Goal: Task Accomplishment & Management: Use online tool/utility

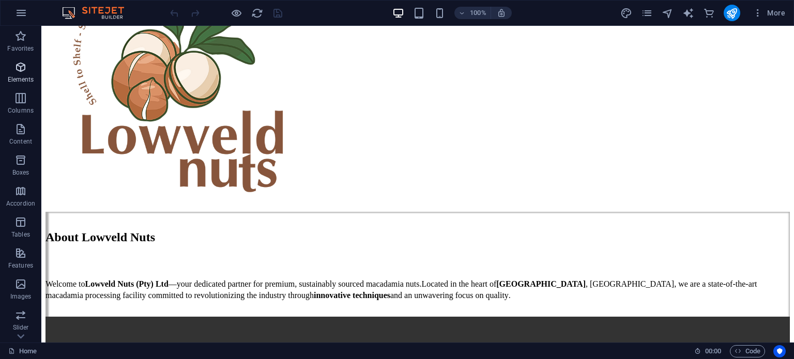
click at [19, 69] on icon "button" at bounding box center [20, 67] width 12 height 12
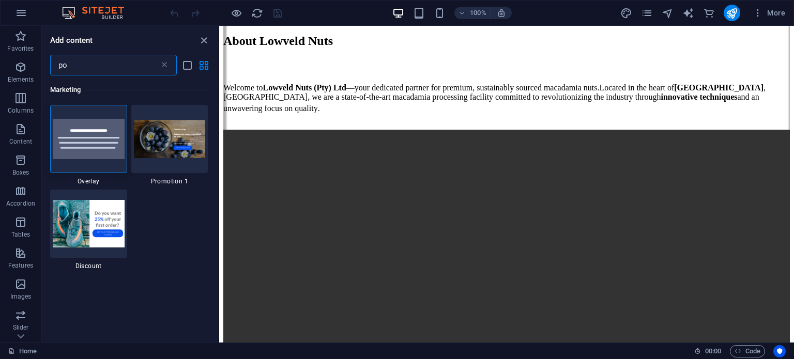
type input "p"
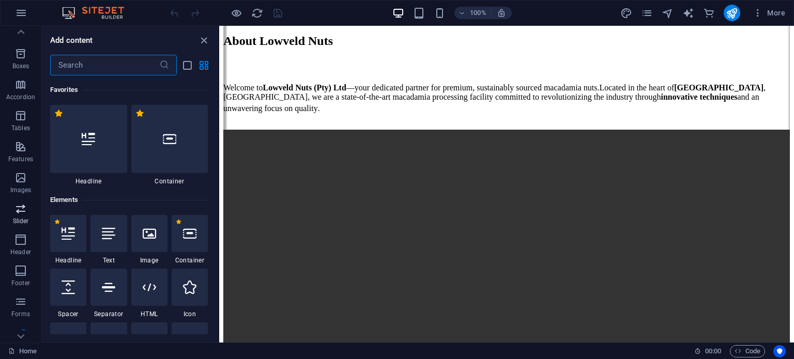
scroll to position [155, 0]
click at [27, 113] on p "Features" at bounding box center [20, 110] width 25 height 8
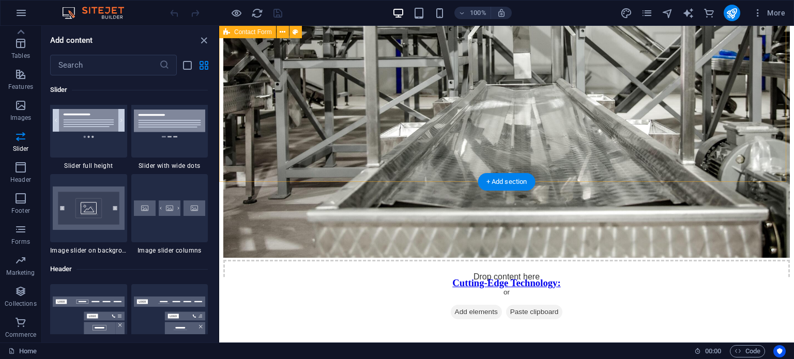
scroll to position [2615, 0]
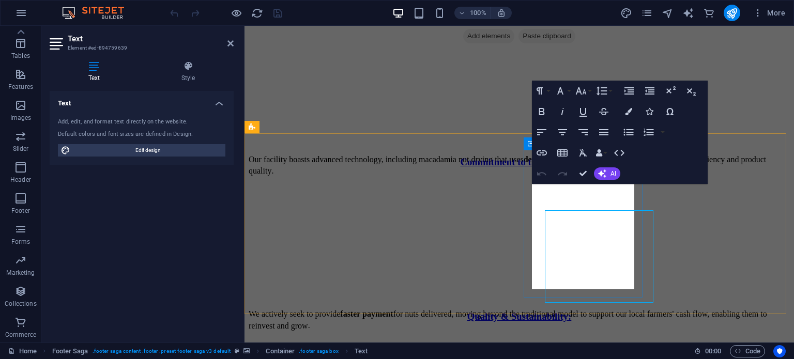
scroll to position [2589, 0]
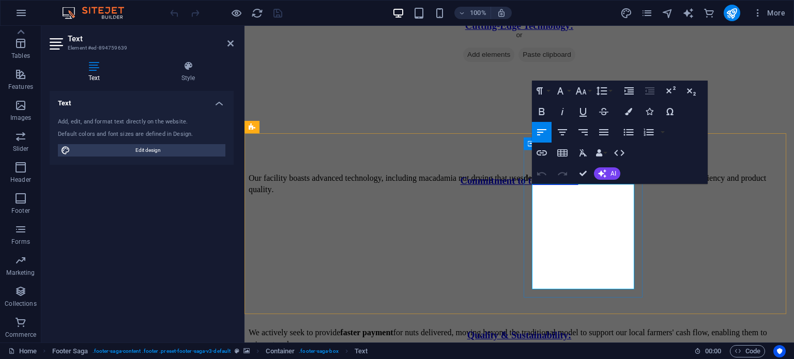
drag, startPoint x: 578, startPoint y: 258, endPoint x: 632, endPoint y: 258, distance: 53.2
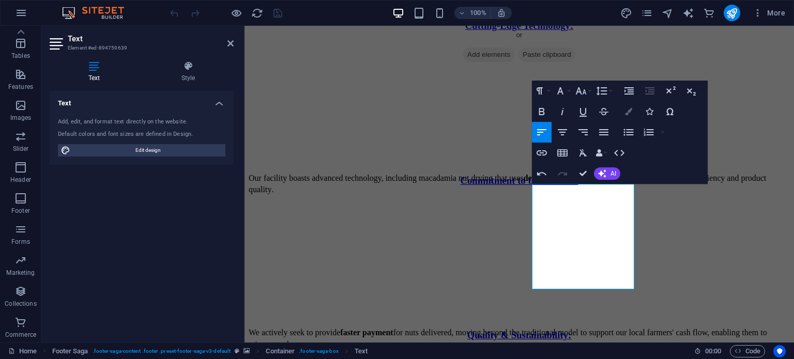
click at [629, 115] on icon "button" at bounding box center [628, 111] width 7 height 7
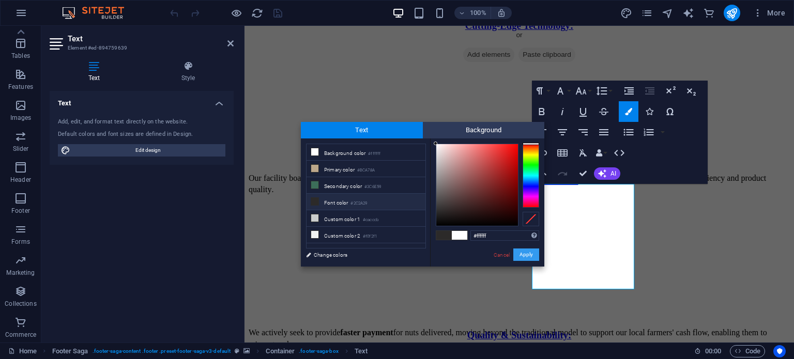
click at [526, 252] on button "Apply" at bounding box center [526, 255] width 26 height 12
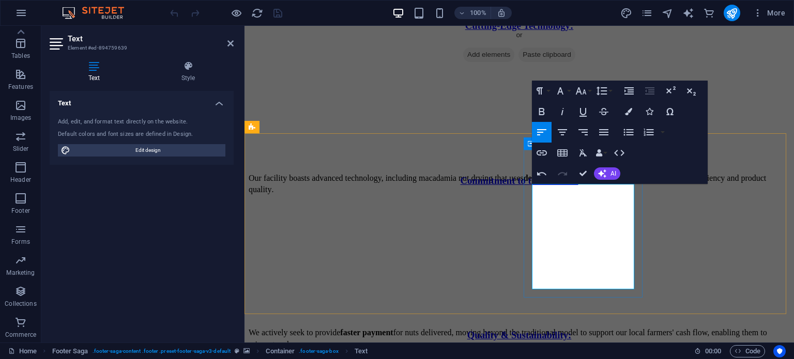
drag, startPoint x: 579, startPoint y: 256, endPoint x: 632, endPoint y: 254, distance: 52.2
click at [628, 113] on icon "button" at bounding box center [628, 111] width 7 height 7
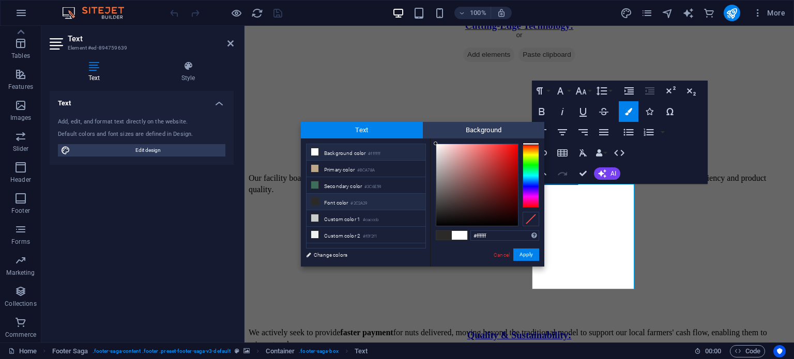
click at [372, 199] on li "Font color #2C2A29" at bounding box center [365, 202] width 119 height 17
type input "#2c2a29"
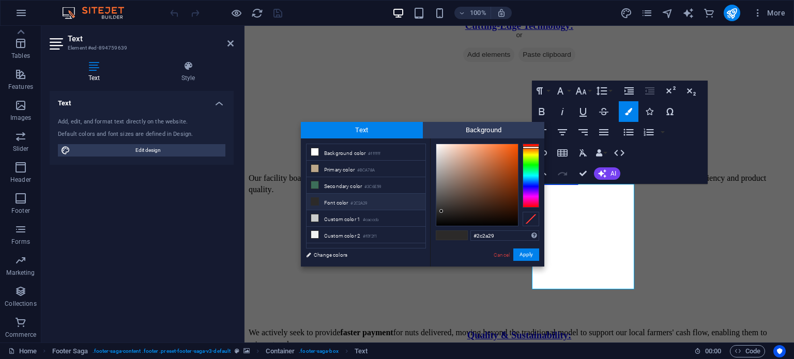
click at [526, 262] on div "#2c2a29 Supported formats #0852ed rgb(8, 82, 237) rgba(8, 82, 237, 90%) hsv(221…" at bounding box center [487, 277] width 114 height 278
click at [526, 258] on button "Apply" at bounding box center [526, 255] width 26 height 12
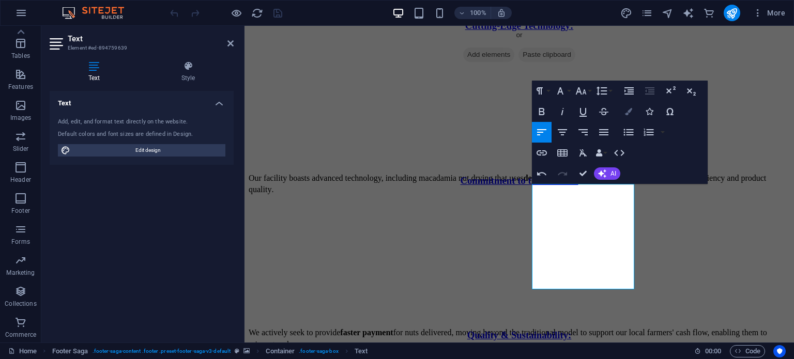
click at [627, 113] on icon "button" at bounding box center [628, 111] width 7 height 7
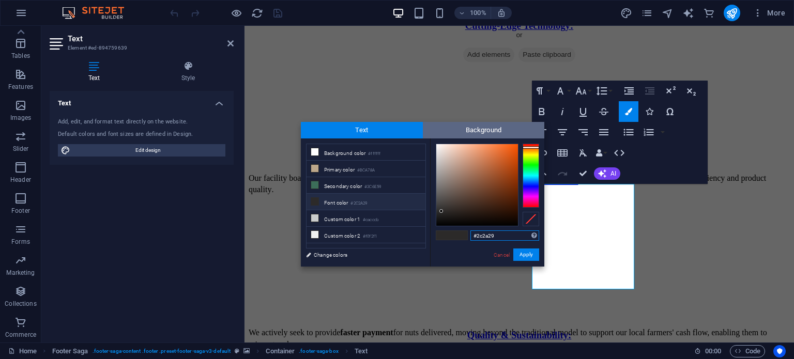
click at [481, 135] on span "Background" at bounding box center [484, 130] width 122 height 17
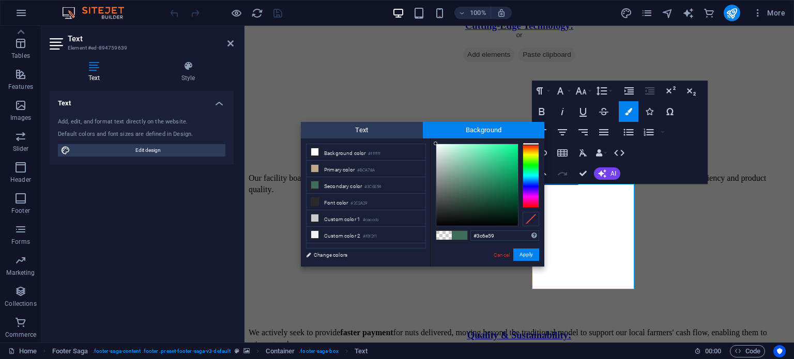
click at [439, 235] on span at bounding box center [444, 235] width 16 height 9
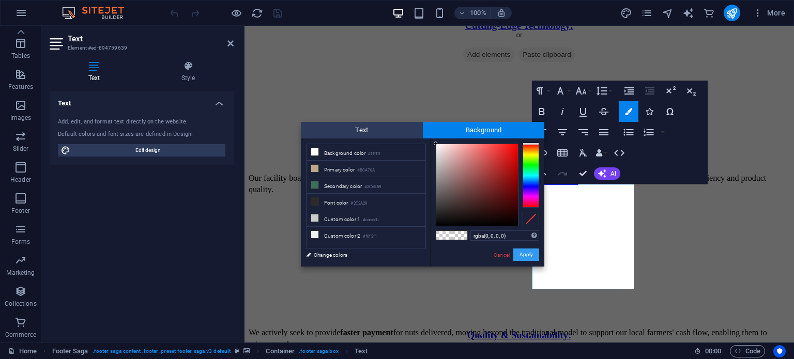
click at [532, 259] on button "Apply" at bounding box center [526, 255] width 26 height 12
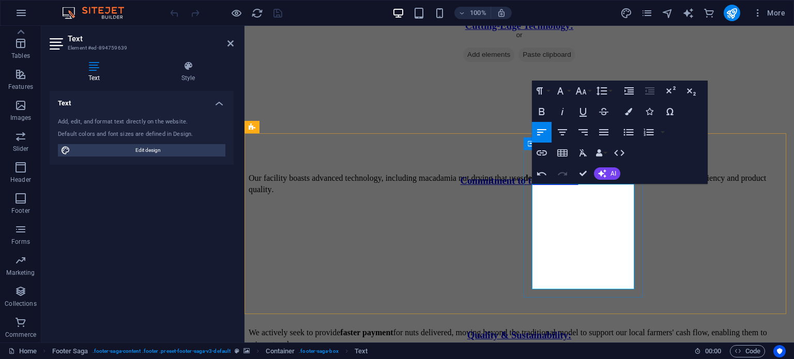
drag, startPoint x: 578, startPoint y: 257, endPoint x: 632, endPoint y: 256, distance: 53.2
click at [625, 111] on icon "button" at bounding box center [628, 111] width 7 height 7
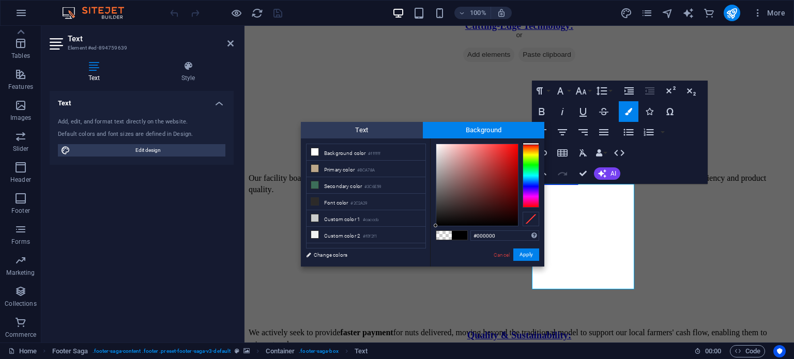
click at [444, 235] on span at bounding box center [444, 235] width 16 height 9
type input "rgba(0, 0, 0, 0)"
click at [533, 259] on button "Apply" at bounding box center [526, 255] width 26 height 12
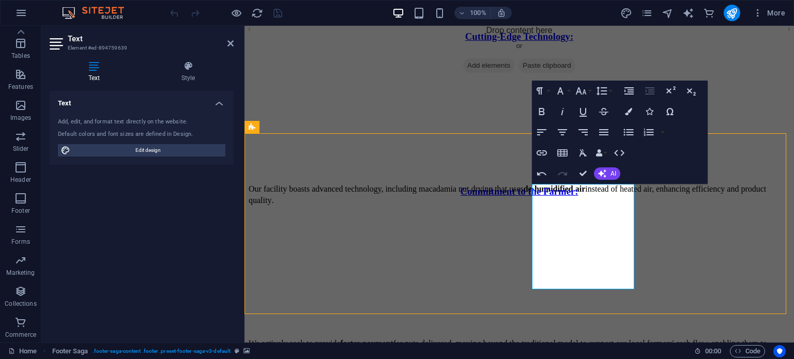
scroll to position [2729, 0]
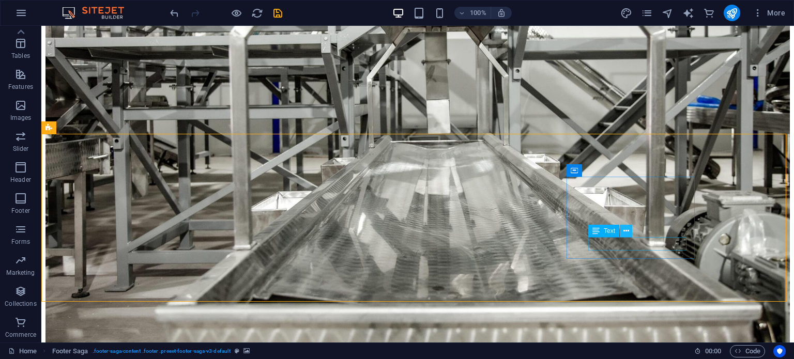
click at [623, 237] on button at bounding box center [626, 231] width 12 height 12
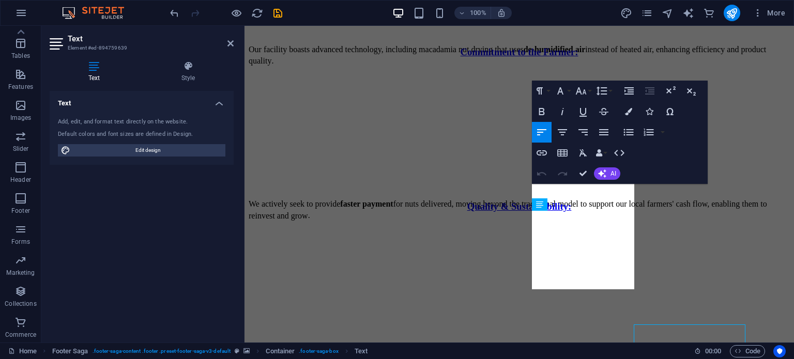
scroll to position [2589, 0]
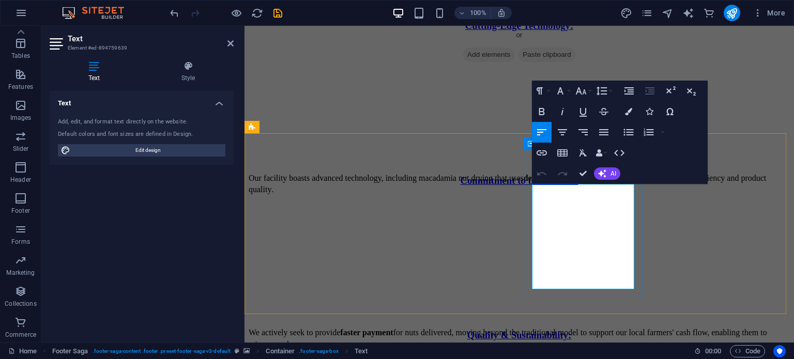
drag, startPoint x: 579, startPoint y: 257, endPoint x: 632, endPoint y: 254, distance: 52.3
drag, startPoint x: 577, startPoint y: 269, endPoint x: 633, endPoint y: 268, distance: 55.8
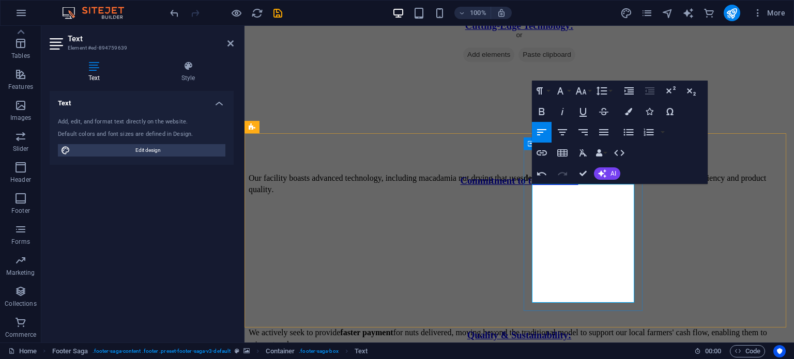
click at [545, 150] on icon "button" at bounding box center [541, 152] width 10 height 5
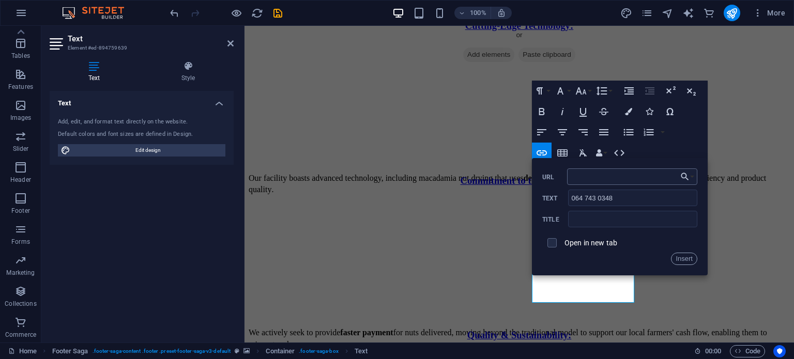
click at [601, 179] on input "URL" at bounding box center [632, 176] width 130 height 17
click at [651, 179] on input "URL" at bounding box center [632, 176] width 130 height 17
type input "[URL][DOMAIN_NAME]"
click at [680, 256] on button "Insert" at bounding box center [684, 259] width 26 height 12
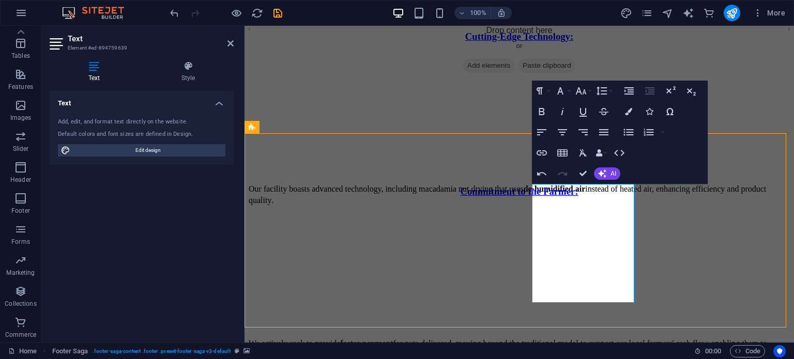
scroll to position [2729, 0]
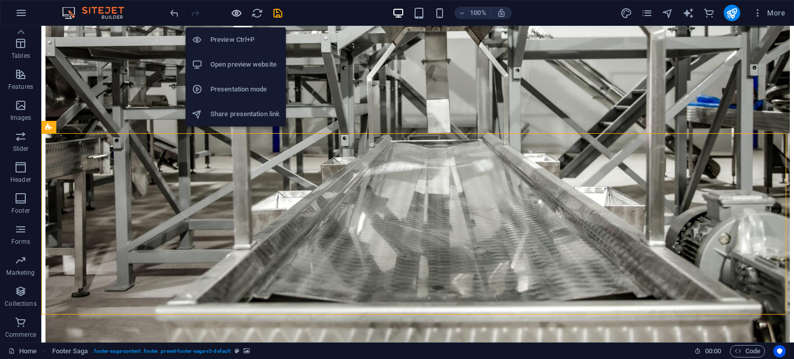
click at [234, 10] on icon "button" at bounding box center [236, 13] width 12 height 12
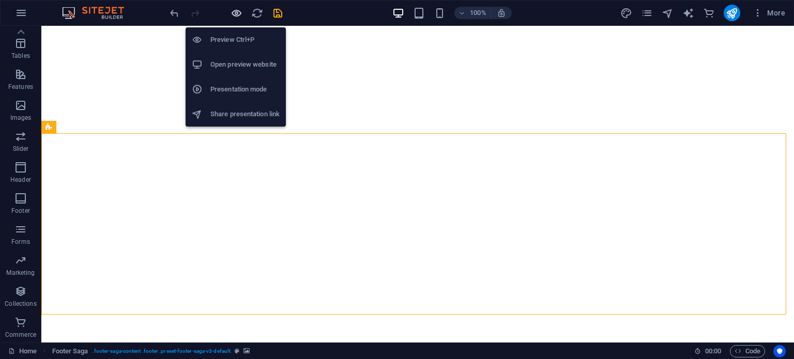
scroll to position [2492, 0]
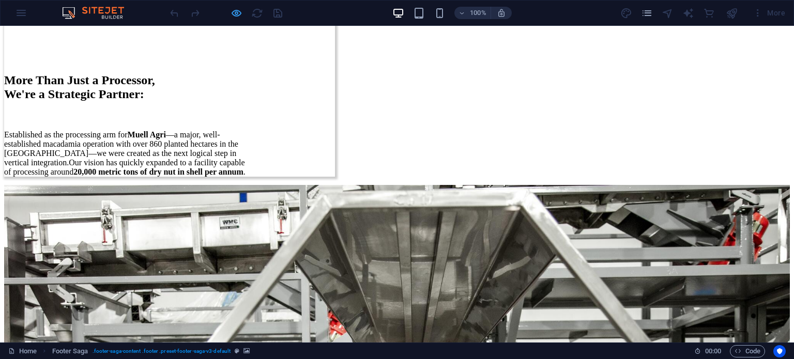
click at [228, 14] on div at bounding box center [226, 13] width 116 height 17
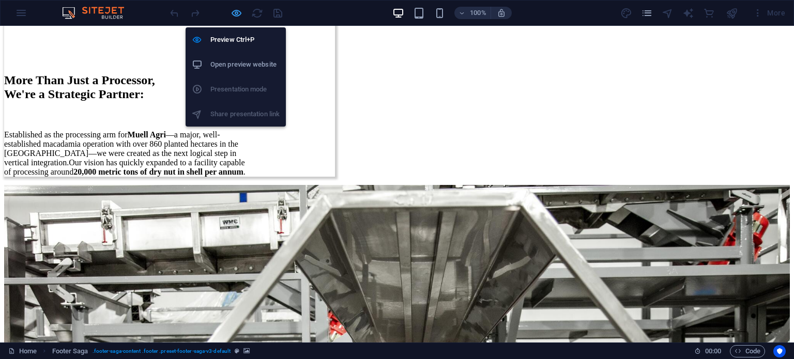
click at [233, 14] on icon "button" at bounding box center [236, 13] width 12 height 12
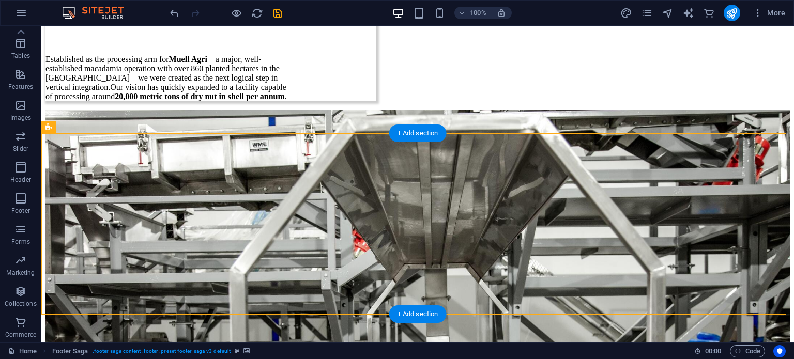
scroll to position [2729, 0]
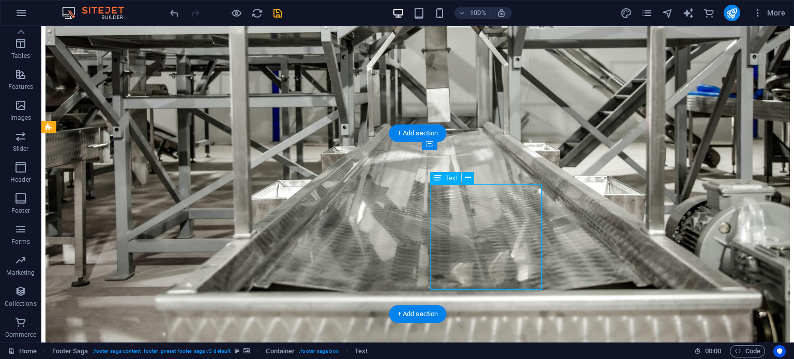
scroll to position [2589, 0]
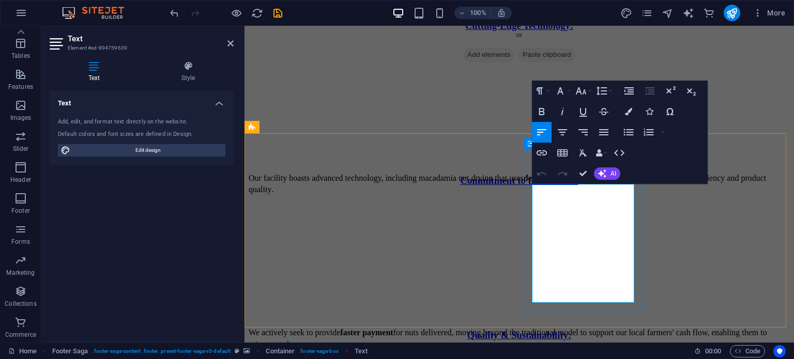
click at [608, 242] on icon "button" at bounding box center [605, 243] width 12 height 12
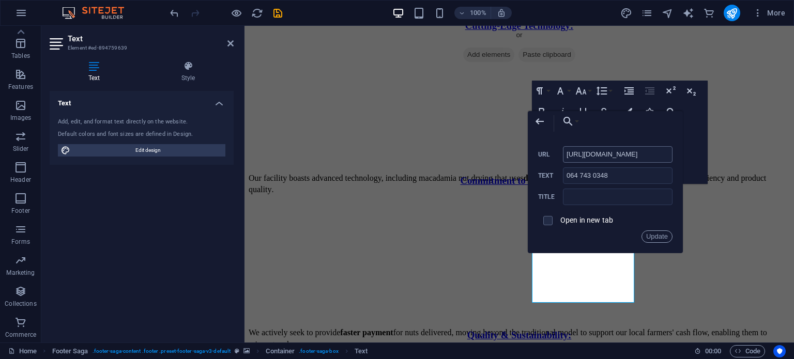
click at [653, 155] on input "[URL][DOMAIN_NAME]" at bounding box center [618, 154] width 110 height 17
click at [612, 151] on input "[URL][DOMAIN_NAME]" at bounding box center [618, 154] width 110 height 17
type input "[URL][DOMAIN_NAME][PHONE_NUMBER]"
click at [658, 232] on button "Update" at bounding box center [656, 236] width 31 height 12
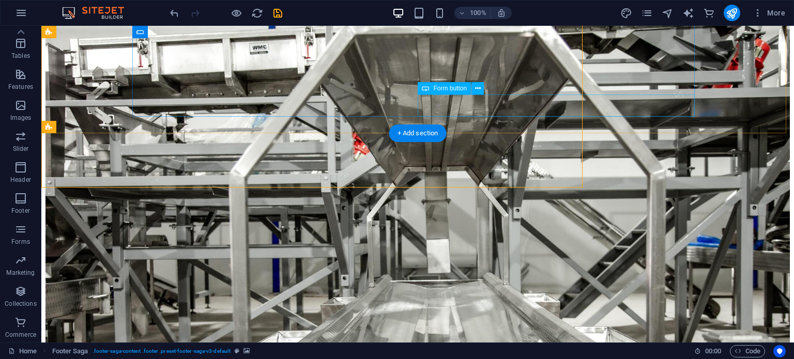
scroll to position [2729, 0]
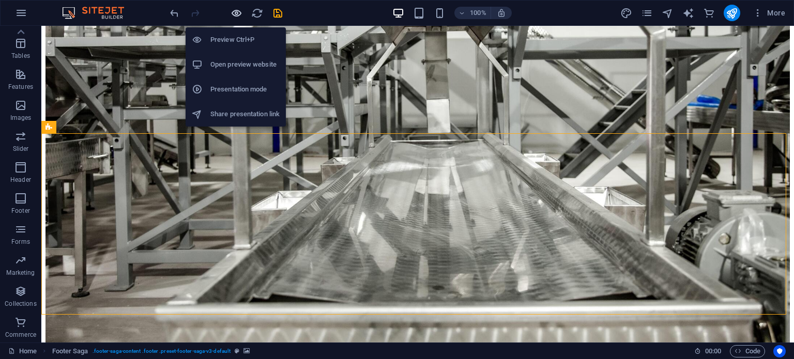
click at [240, 11] on icon "button" at bounding box center [236, 13] width 12 height 12
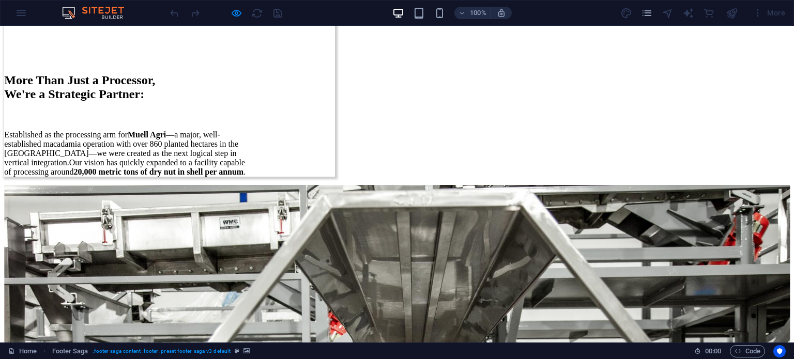
drag, startPoint x: 234, startPoint y: 8, endPoint x: 257, endPoint y: 7, distance: 23.3
click at [234, 8] on icon "button" at bounding box center [236, 13] width 12 height 12
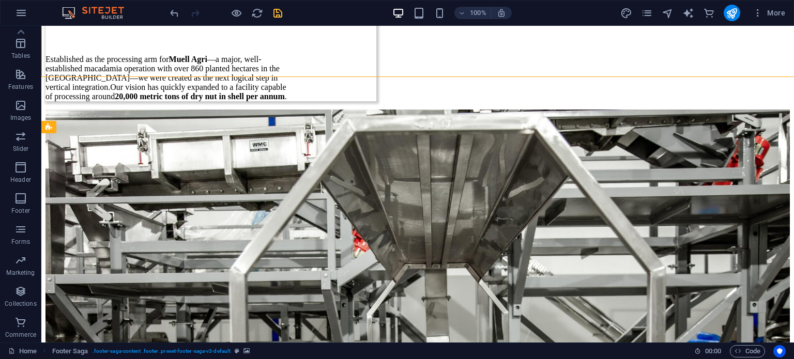
scroll to position [2729, 0]
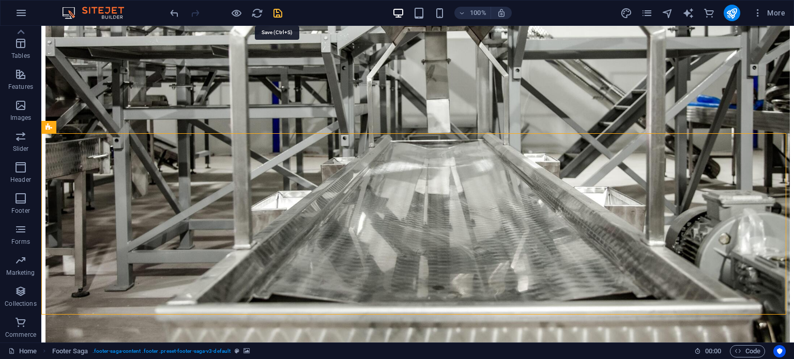
click at [281, 11] on icon "save" at bounding box center [278, 13] width 12 height 12
checkbox input "false"
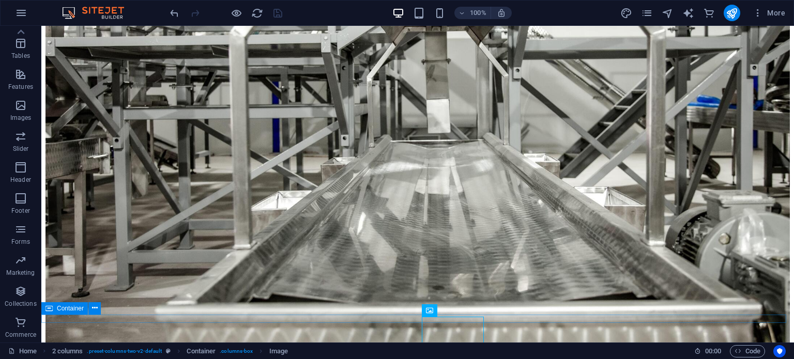
scroll to position [2742, 0]
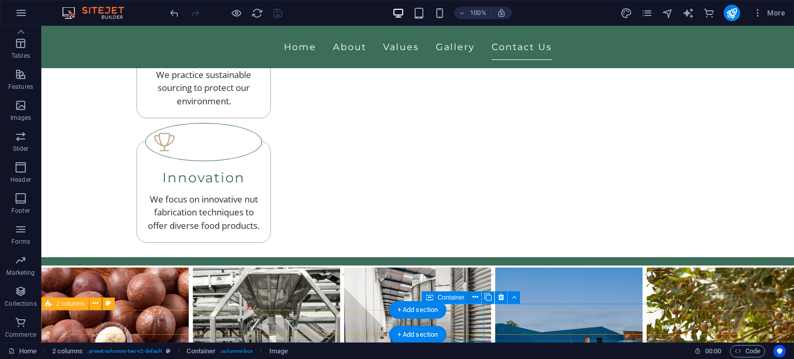
select select "rem"
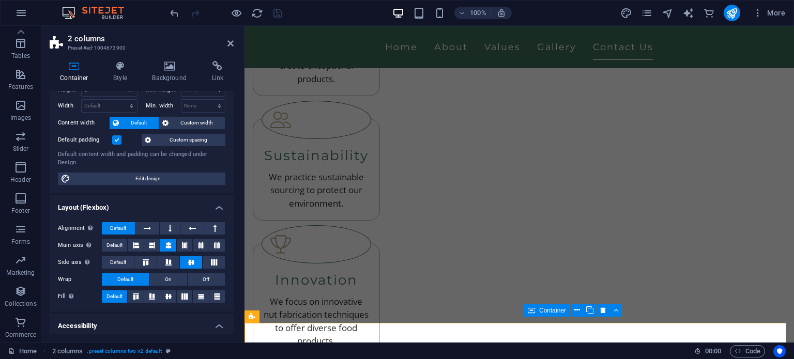
scroll to position [52, 0]
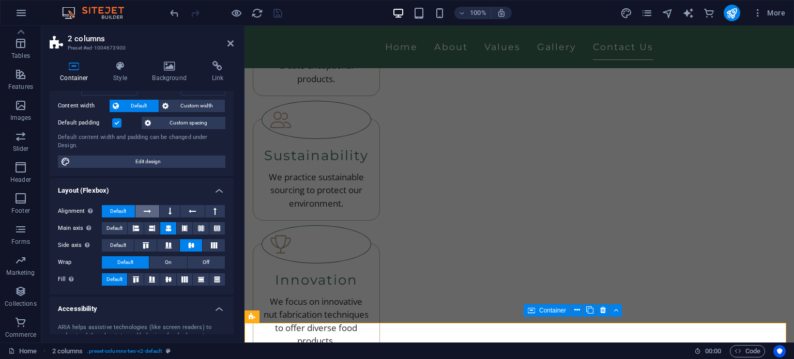
click at [151, 215] on button at bounding box center [147, 211] width 24 height 12
click at [161, 211] on button at bounding box center [170, 211] width 20 height 12
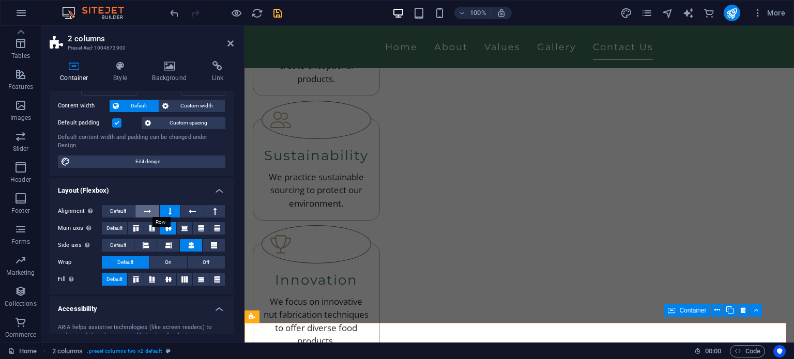
click at [149, 213] on icon at bounding box center [147, 211] width 7 height 12
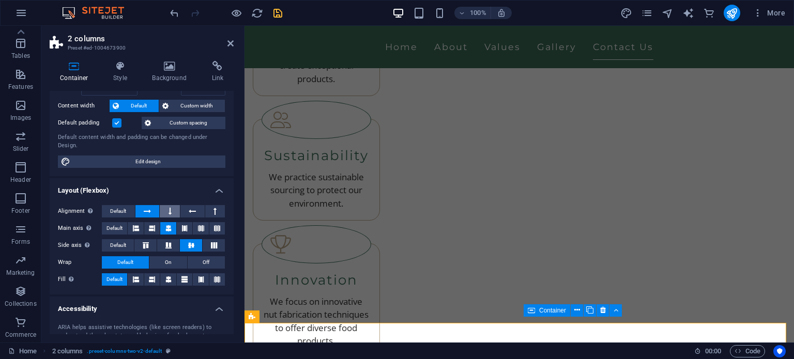
click at [170, 212] on icon at bounding box center [169, 211] width 3 height 12
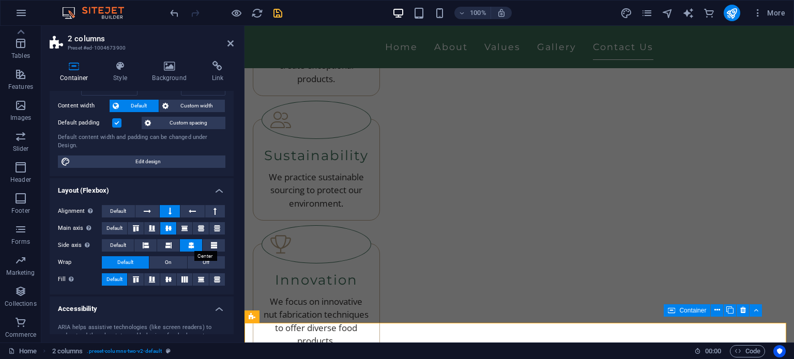
click at [190, 249] on icon at bounding box center [191, 245] width 6 height 12
click at [138, 227] on icon at bounding box center [136, 228] width 12 height 6
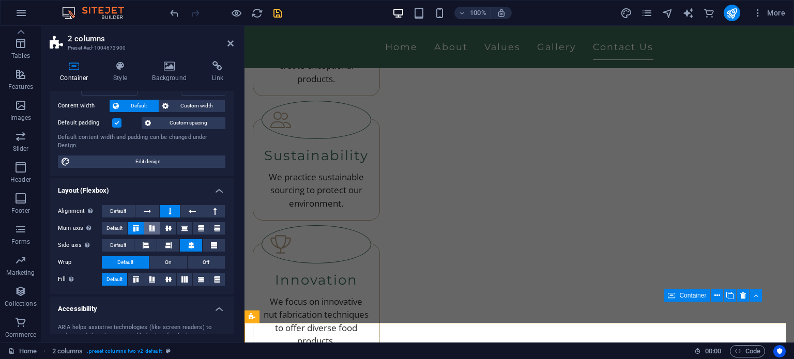
click at [158, 227] on button at bounding box center [152, 228] width 16 height 12
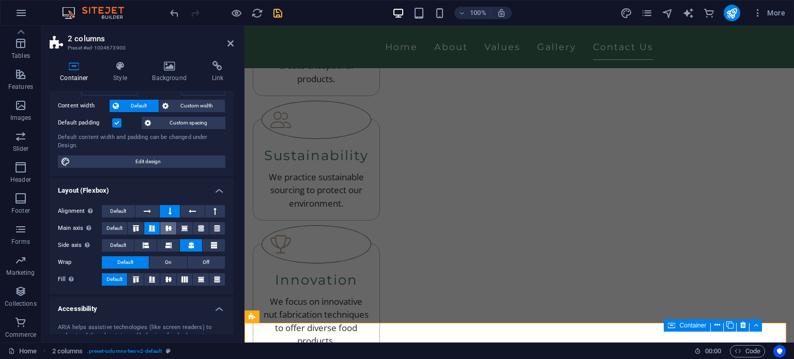
click at [165, 228] on icon at bounding box center [168, 228] width 12 height 6
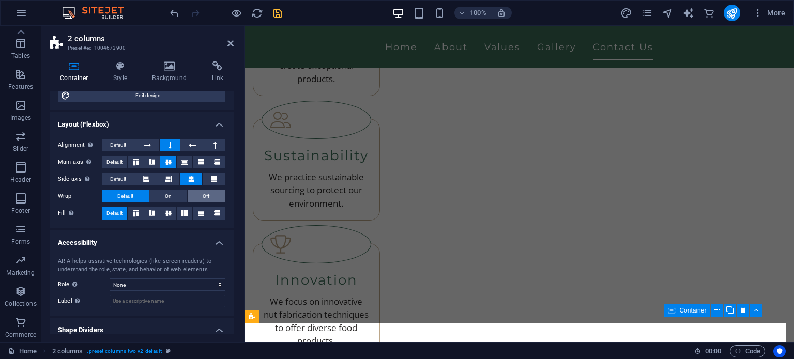
scroll to position [148, 0]
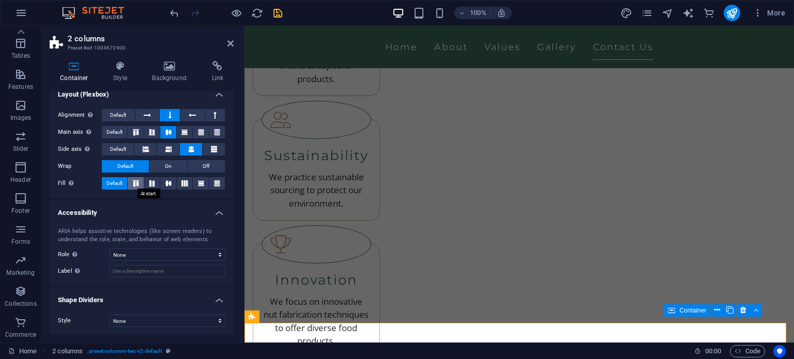
click at [134, 183] on icon at bounding box center [136, 183] width 12 height 6
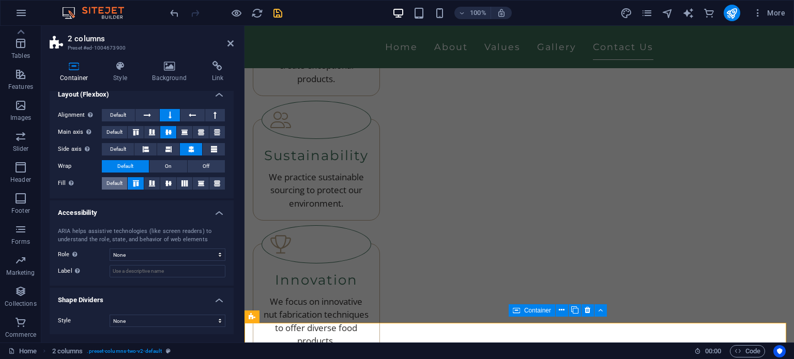
click at [122, 183] on span "Default" at bounding box center [114, 183] width 16 height 12
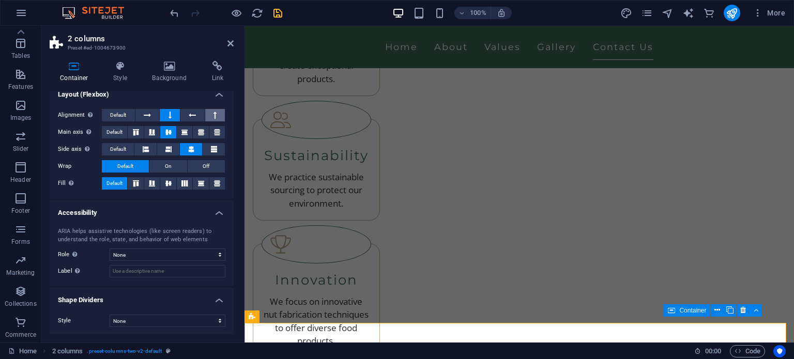
click at [213, 115] on icon at bounding box center [214, 115] width 3 height 12
click at [117, 109] on span "Default" at bounding box center [118, 115] width 16 height 12
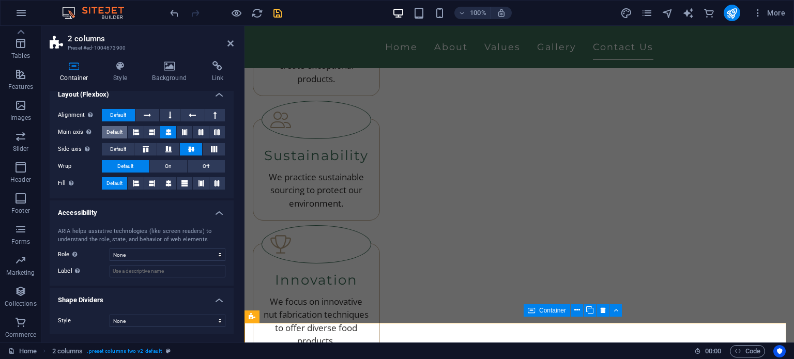
click at [123, 134] on button "Default" at bounding box center [114, 132] width 25 height 12
click at [120, 145] on span "Default" at bounding box center [118, 149] width 16 height 12
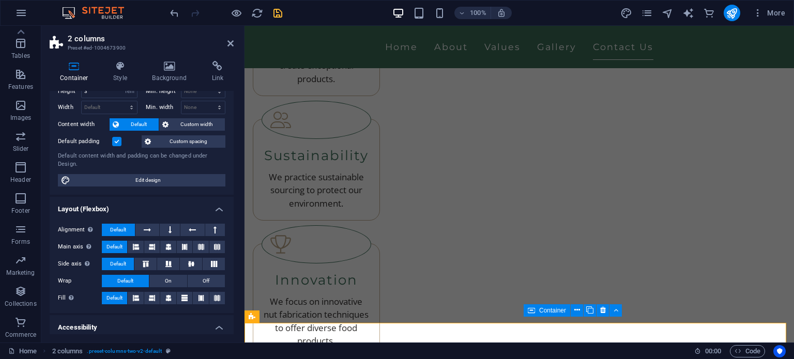
scroll to position [0, 0]
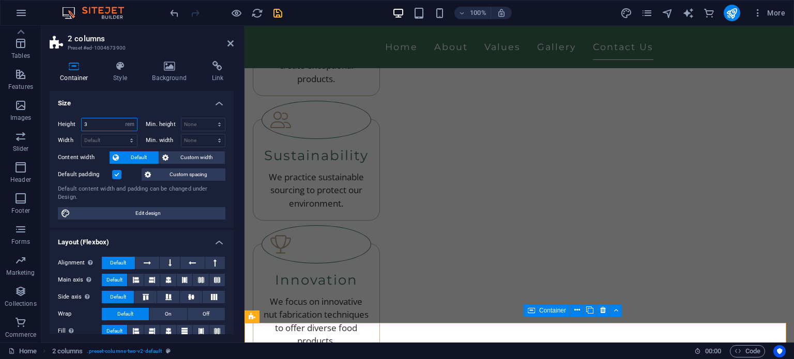
drag, startPoint x: 107, startPoint y: 123, endPoint x: 59, endPoint y: 124, distance: 47.5
click at [59, 124] on div "Height 3 Default px rem % vh vw" at bounding box center [98, 124] width 80 height 13
click at [147, 103] on h4 "Size" at bounding box center [142, 100] width 184 height 19
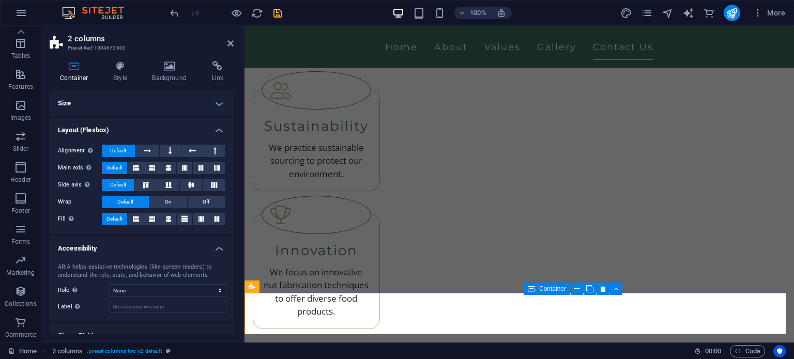
click at [109, 101] on h4 "Size" at bounding box center [142, 103] width 184 height 25
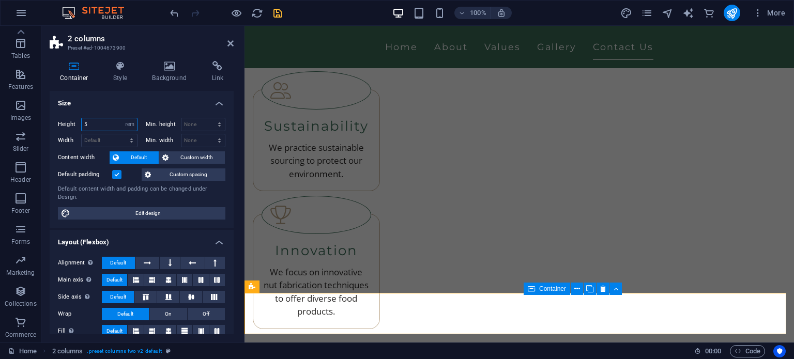
drag, startPoint x: 100, startPoint y: 123, endPoint x: 82, endPoint y: 119, distance: 18.4
click at [82, 119] on input "5" at bounding box center [109, 124] width 55 height 12
type input "6"
click at [124, 110] on div "Height 6 Default px rem % vh vw Min. height None px rem % vh vw Width Default p…" at bounding box center [142, 169] width 184 height 118
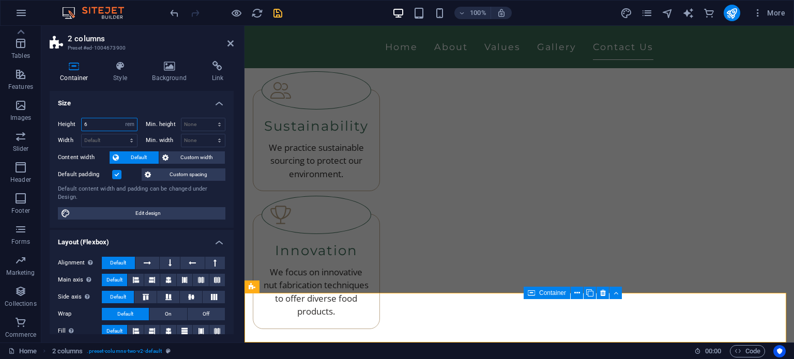
click at [114, 126] on input "6" at bounding box center [109, 124] width 55 height 12
drag, startPoint x: 114, startPoint y: 126, endPoint x: 87, endPoint y: 126, distance: 26.9
click at [87, 126] on input "6" at bounding box center [109, 124] width 55 height 12
drag, startPoint x: 127, startPoint y: 105, endPoint x: 128, endPoint y: 113, distance: 7.8
click at [127, 105] on h4 "Size" at bounding box center [142, 100] width 184 height 19
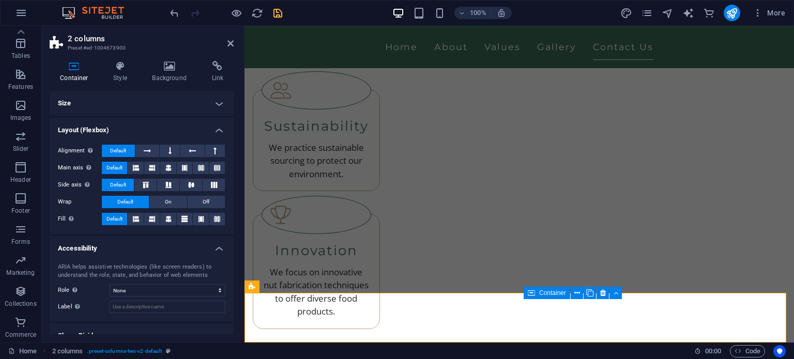
click at [131, 105] on h4 "Size" at bounding box center [142, 103] width 184 height 25
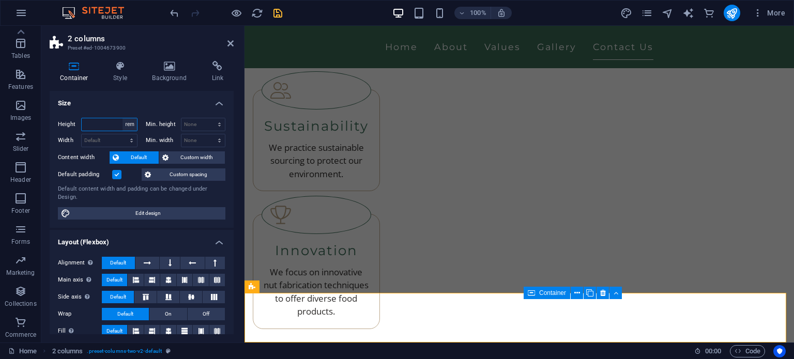
click at [126, 126] on select "Default px rem % vh vw" at bounding box center [129, 124] width 14 height 12
click at [122, 118] on select "Default px rem % vh vw" at bounding box center [129, 124] width 14 height 12
select select "DISABLED_OPTION_VALUE"
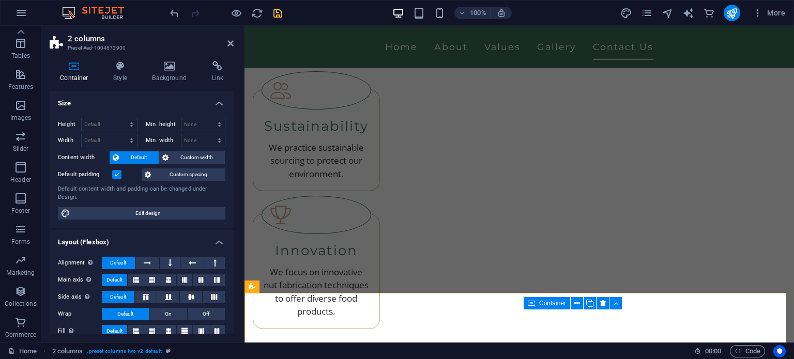
click at [147, 107] on h4 "Size" at bounding box center [142, 100] width 184 height 19
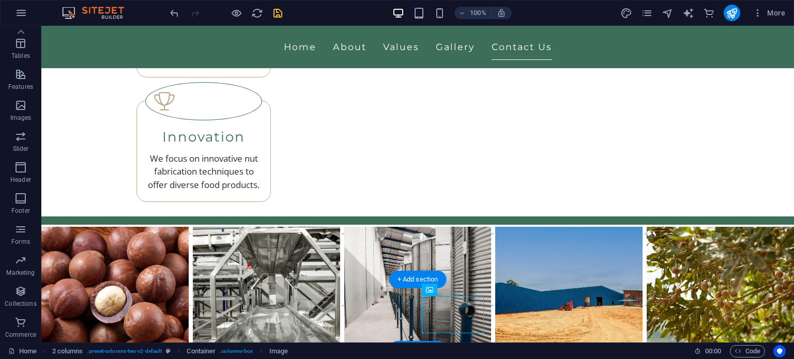
scroll to position [2788, 0]
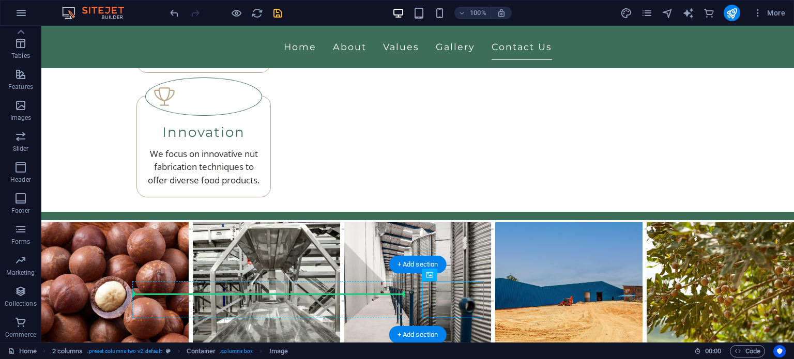
drag, startPoint x: 366, startPoint y: 329, endPoint x: 245, endPoint y: 291, distance: 126.8
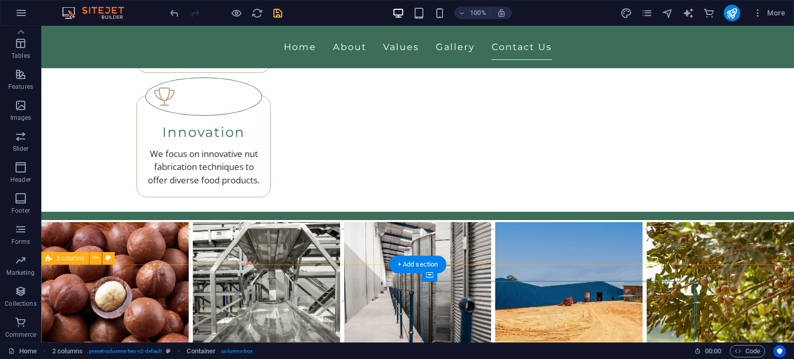
click at [62, 256] on span "2 columns" at bounding box center [70, 258] width 28 height 6
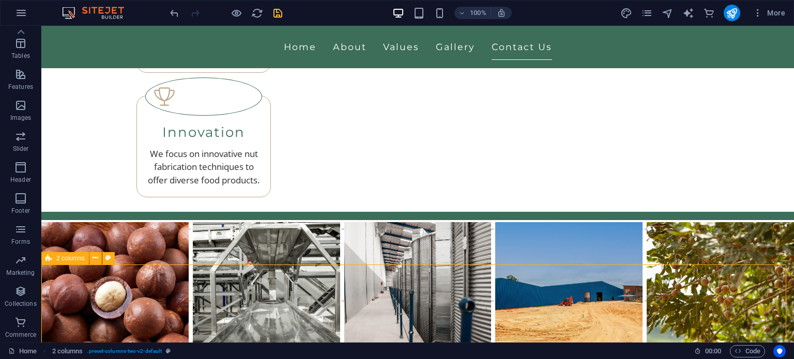
click at [57, 261] on span "2 columns" at bounding box center [70, 258] width 28 height 6
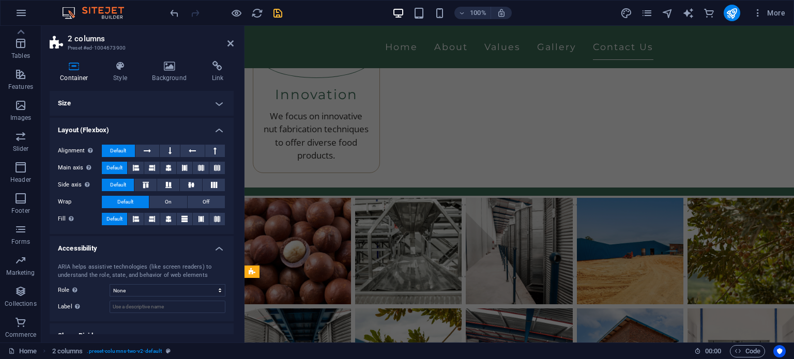
scroll to position [2647, 0]
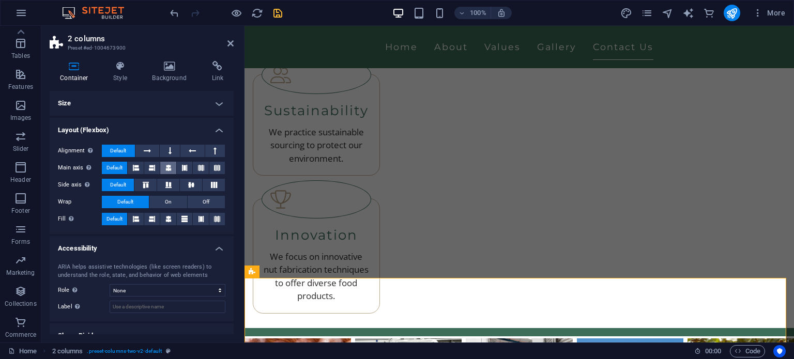
click at [168, 168] on icon at bounding box center [168, 168] width 6 height 12
click at [168, 217] on icon at bounding box center [168, 219] width 6 height 12
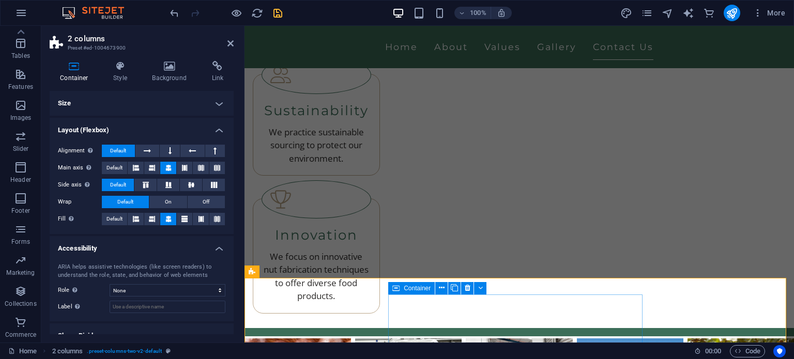
click at [402, 289] on div "Container" at bounding box center [411, 288] width 47 height 12
click at [399, 289] on div "Container" at bounding box center [411, 288] width 47 height 12
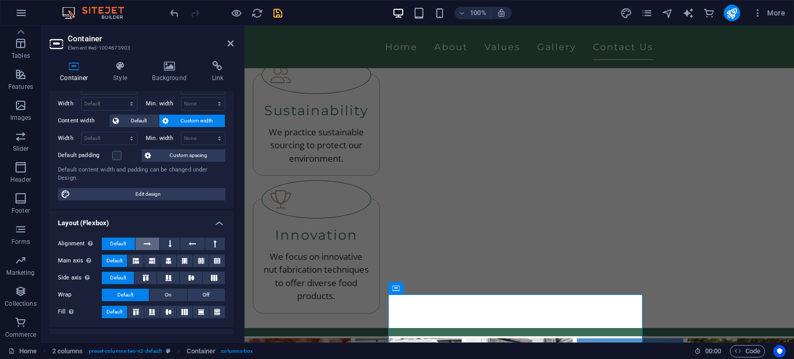
scroll to position [52, 0]
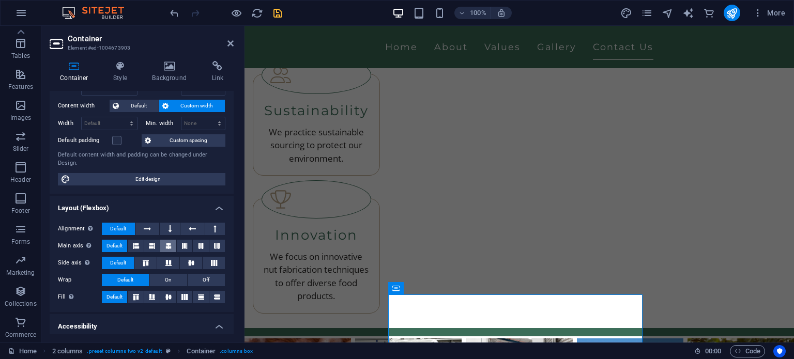
click at [165, 242] on icon at bounding box center [168, 246] width 6 height 12
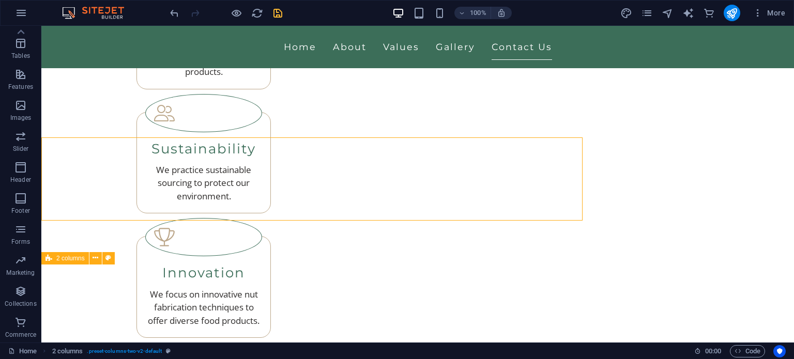
scroll to position [2788, 0]
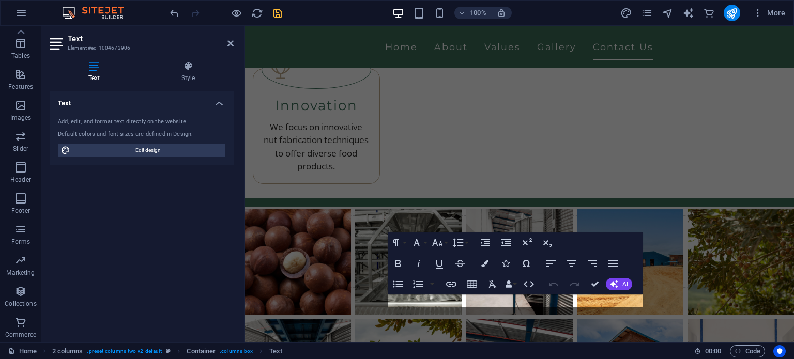
scroll to position [2647, 0]
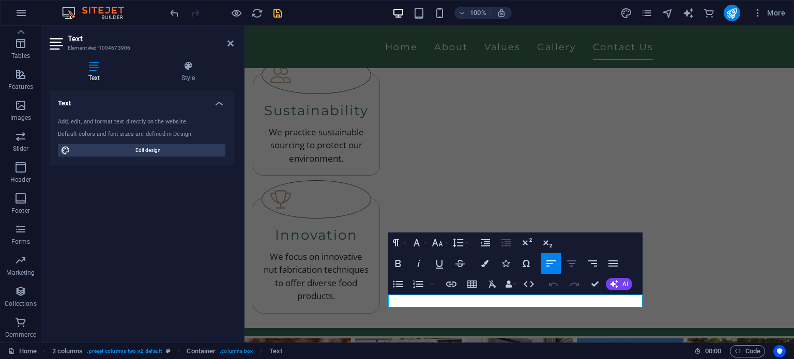
click at [575, 264] on icon "button" at bounding box center [571, 263] width 12 height 12
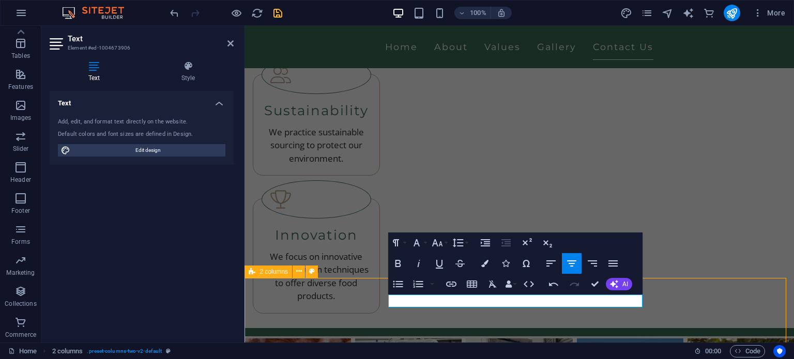
scroll to position [2774, 0]
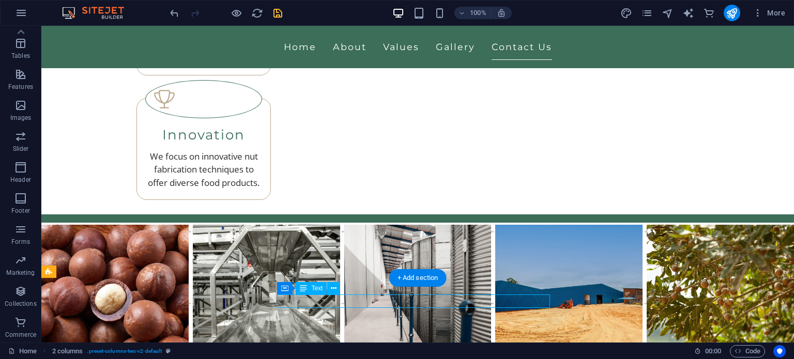
scroll to position [2634, 0]
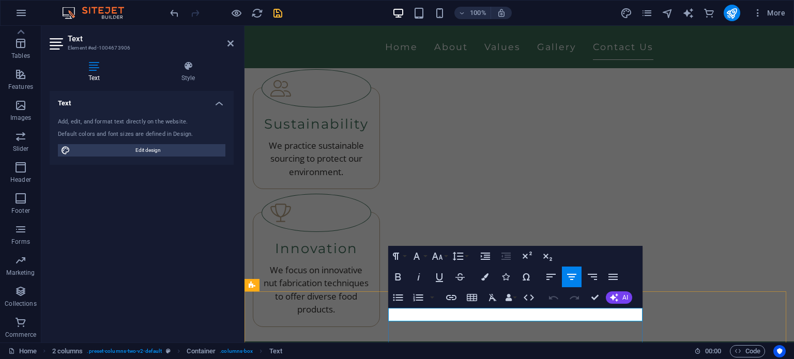
drag, startPoint x: 442, startPoint y: 316, endPoint x: 491, endPoint y: 320, distance: 49.2
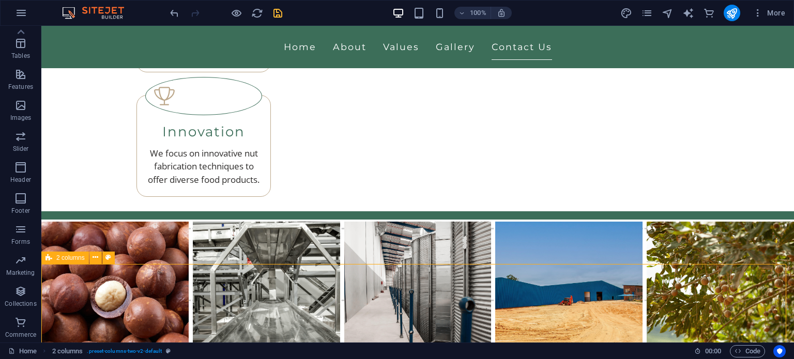
scroll to position [2801, 0]
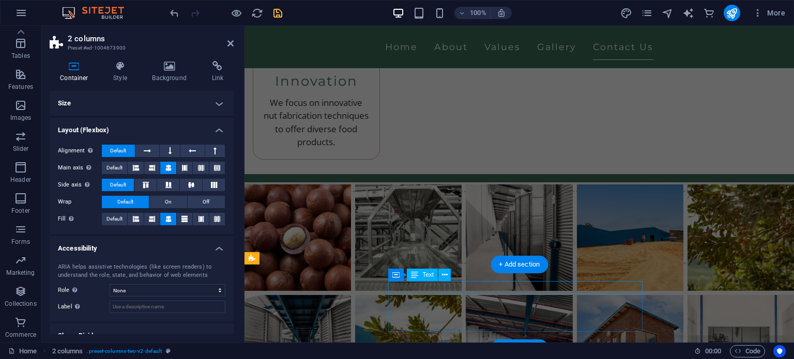
scroll to position [2660, 0]
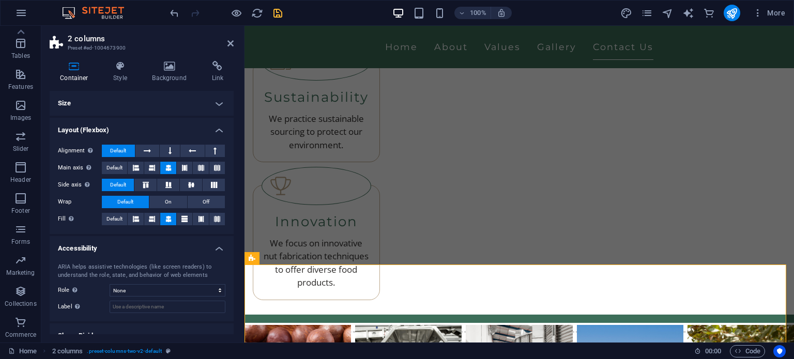
click at [121, 101] on h4 "Size" at bounding box center [142, 103] width 184 height 25
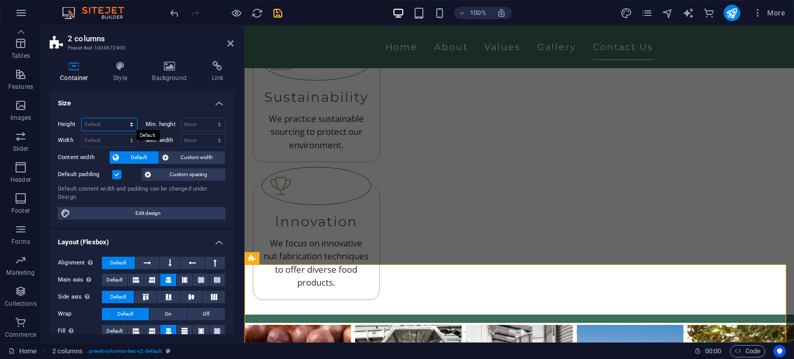
click at [101, 123] on select "Default px rem % vh vw" at bounding box center [109, 124] width 55 height 12
select select "rem"
click at [121, 118] on select "Default px rem % vh vw" at bounding box center [109, 124] width 55 height 12
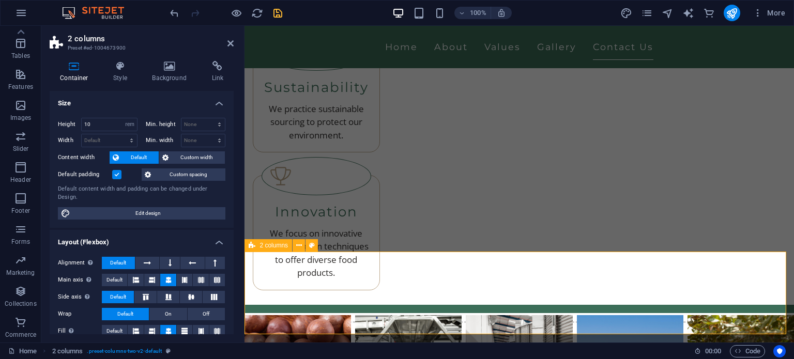
scroll to position [2673, 0]
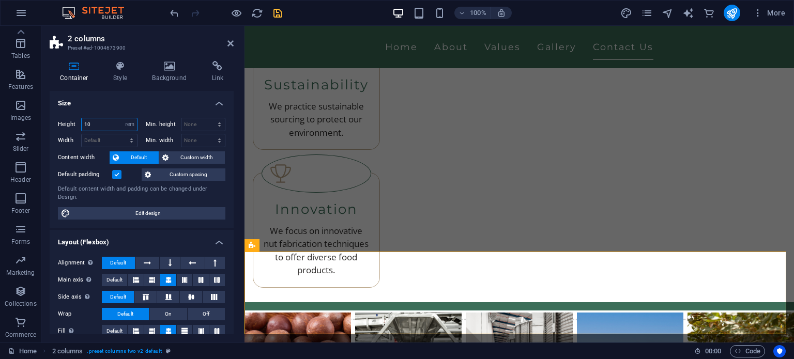
drag, startPoint x: 111, startPoint y: 124, endPoint x: 58, endPoint y: 124, distance: 52.7
click at [58, 124] on div "Height 10 Default px rem % vh vw" at bounding box center [98, 124] width 80 height 13
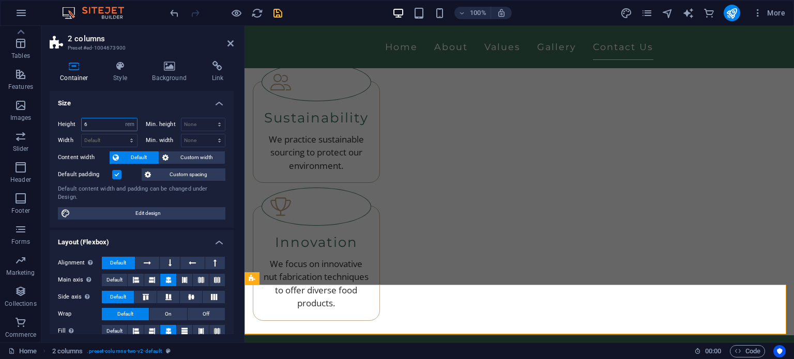
drag, startPoint x: 95, startPoint y: 123, endPoint x: 52, endPoint y: 121, distance: 43.5
click at [52, 121] on div "Height 6 Default px rem % vh vw Min. height None px rem % vh vw Width Default p…" at bounding box center [142, 169] width 184 height 118
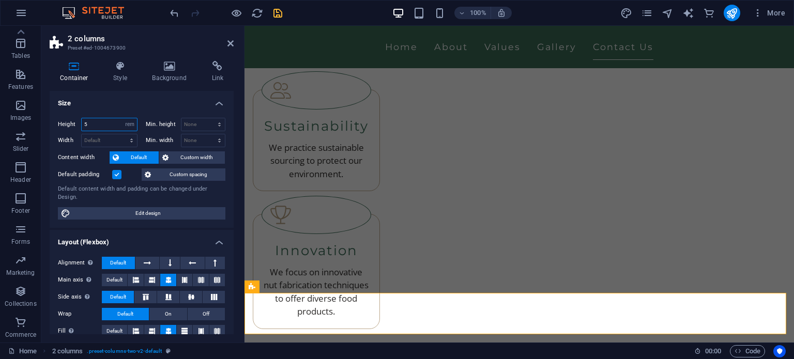
drag, startPoint x: 93, startPoint y: 124, endPoint x: 70, endPoint y: 121, distance: 23.3
click at [70, 121] on div "Height 5 Default px rem % vh vw" at bounding box center [98, 124] width 80 height 13
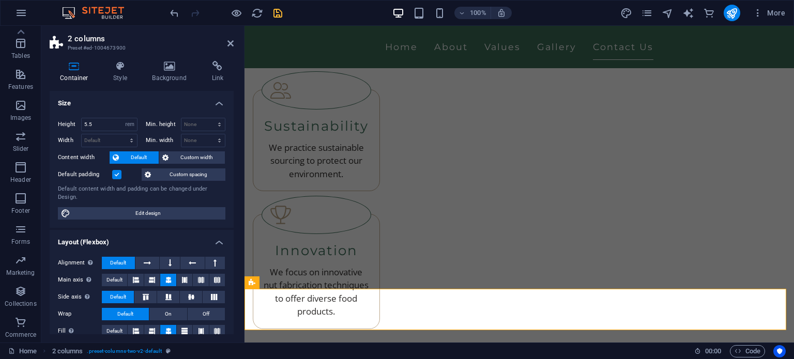
scroll to position [2636, 0]
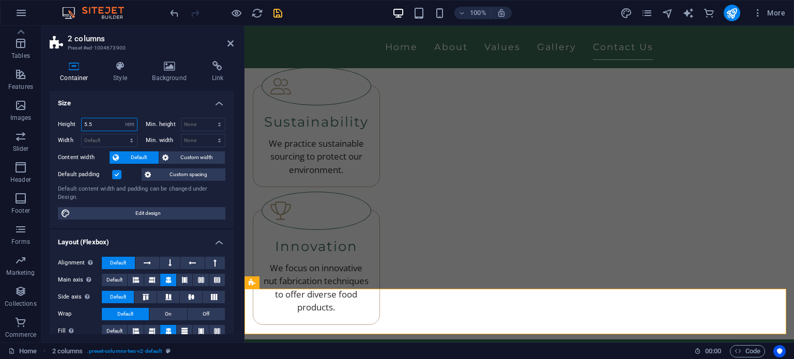
drag, startPoint x: 105, startPoint y: 124, endPoint x: 85, endPoint y: 122, distance: 20.7
click at [85, 122] on input "5.5" at bounding box center [109, 124] width 55 height 12
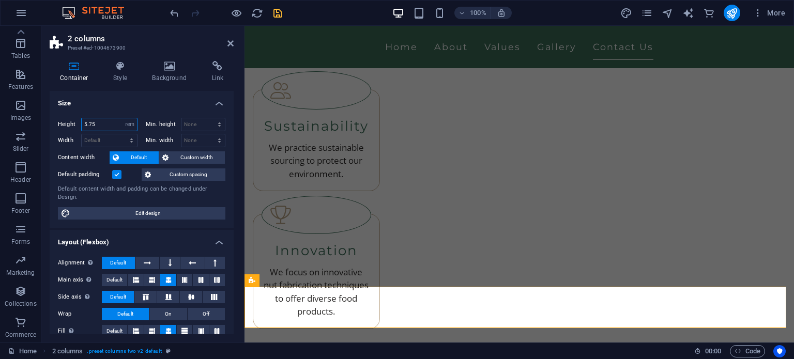
scroll to position [2638, 0]
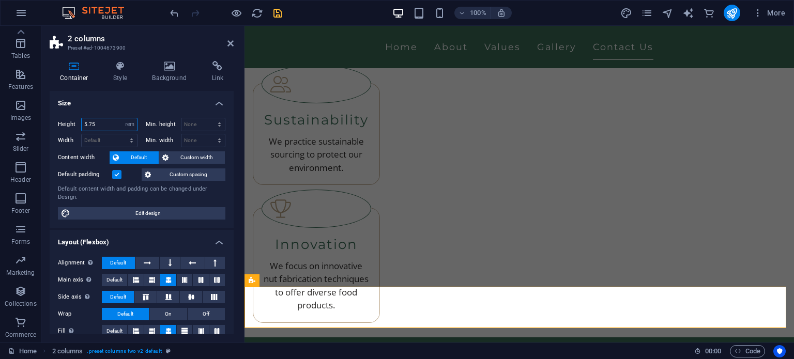
type input "5.75"
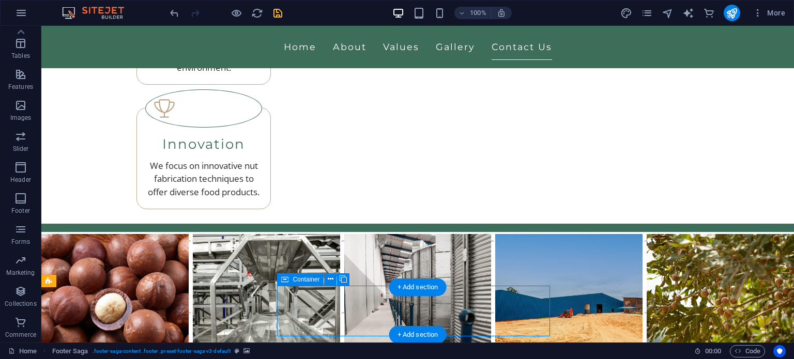
scroll to position [2638, 0]
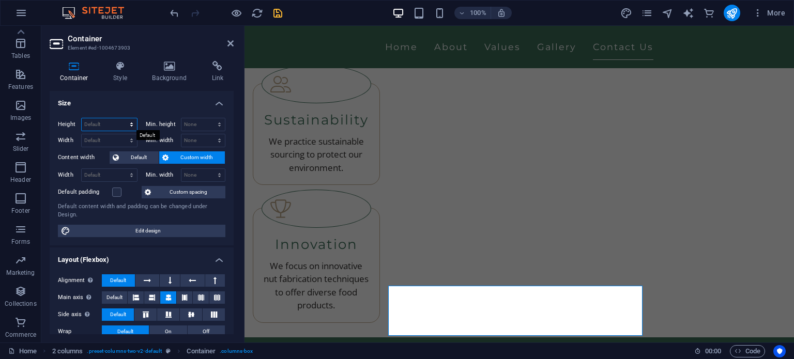
click at [83, 121] on select "Default px rem % vh vw" at bounding box center [109, 124] width 55 height 12
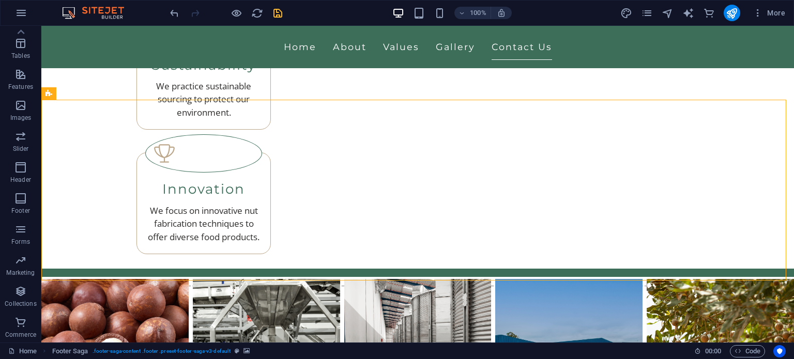
scroll to position [2713, 0]
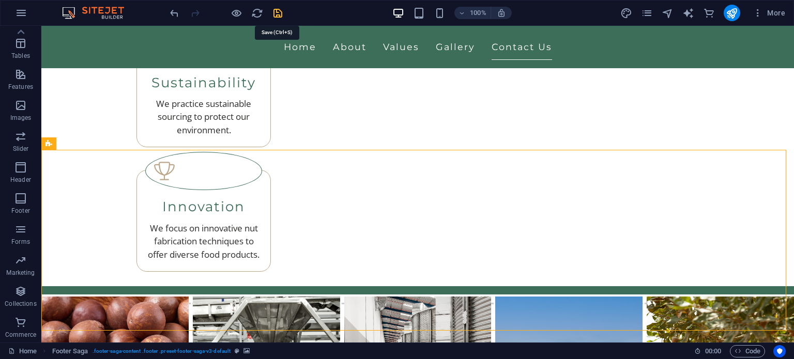
click at [279, 12] on icon "save" at bounding box center [278, 13] width 12 height 12
checkbox input "false"
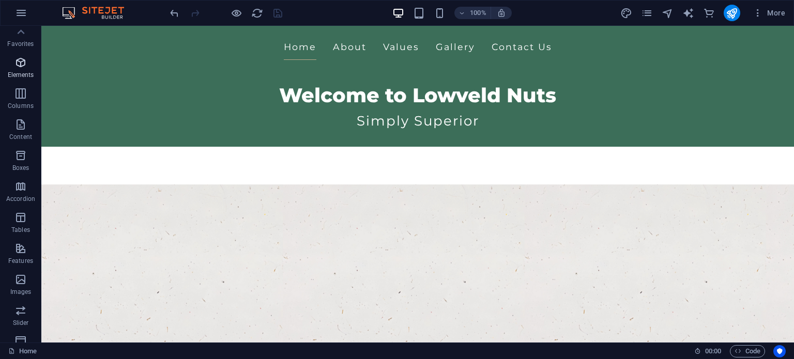
scroll to position [0, 0]
click at [21, 68] on icon "button" at bounding box center [20, 67] width 12 height 12
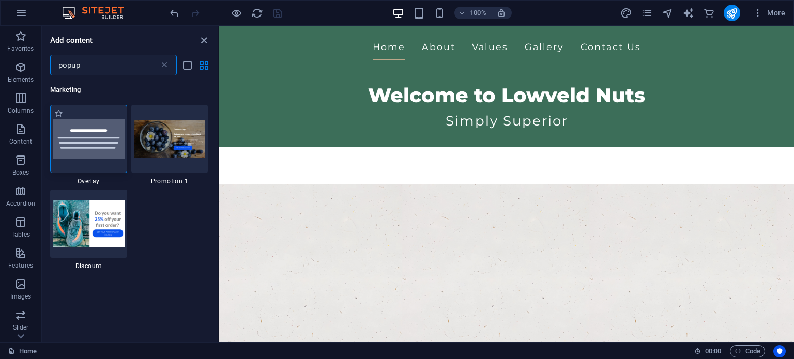
type input "popup"
click at [80, 149] on div at bounding box center [88, 139] width 77 height 68
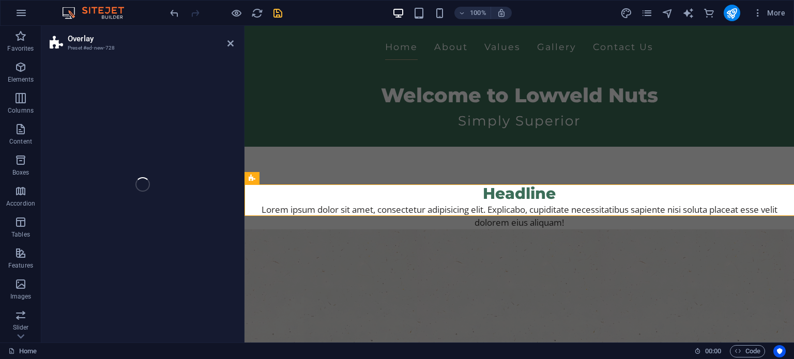
select select "rem"
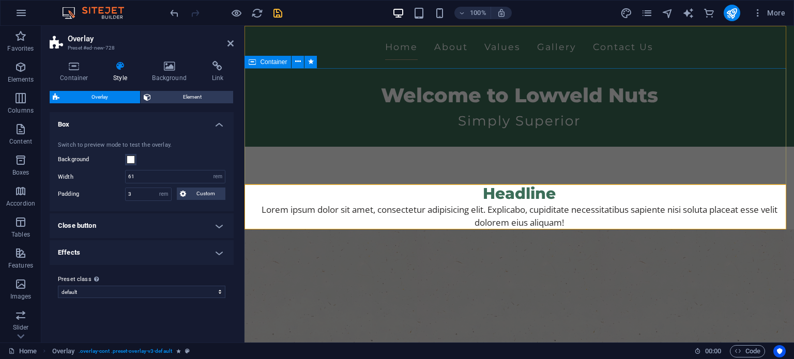
click at [668, 147] on div "Welcome to Lowveld Nuts Simply Superior" at bounding box center [518, 107] width 549 height 79
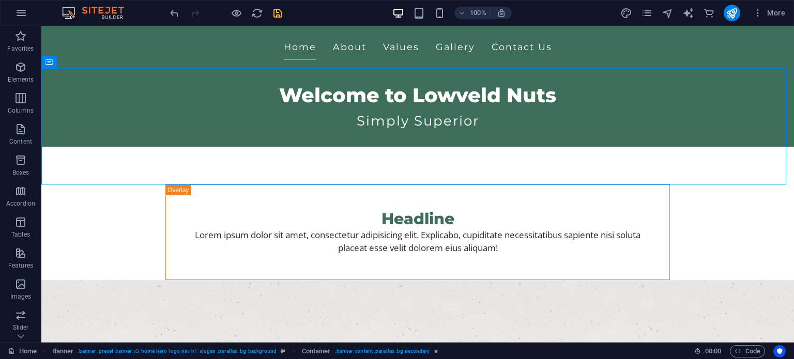
click at [242, 12] on icon "button" at bounding box center [236, 13] width 12 height 12
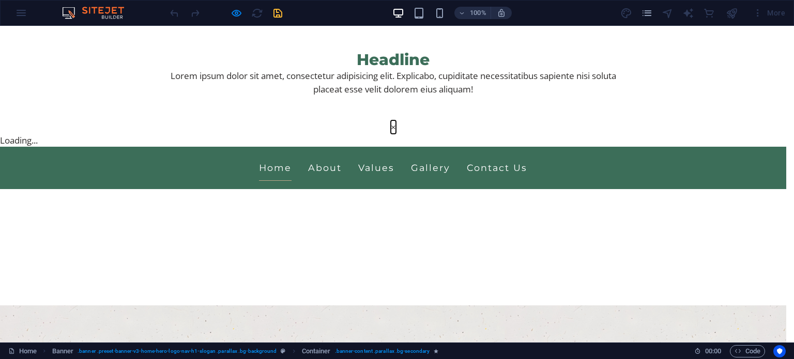
click at [396, 134] on button "×" at bounding box center [393, 126] width 5 height 13
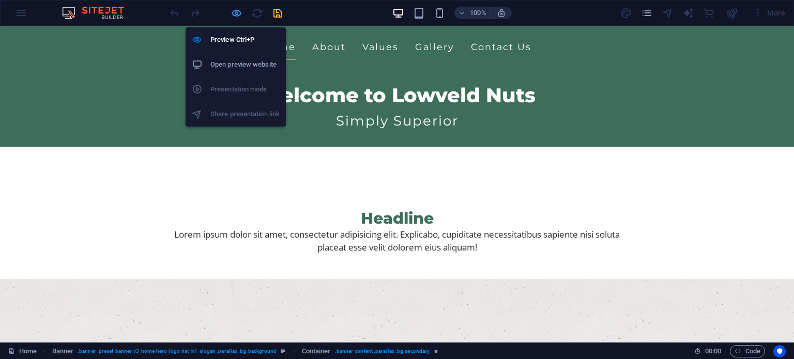
click at [239, 12] on icon "button" at bounding box center [236, 13] width 12 height 12
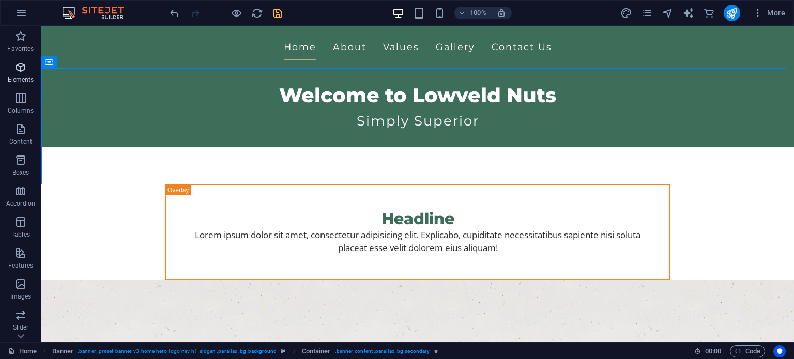
click at [21, 61] on icon "button" at bounding box center [20, 67] width 12 height 12
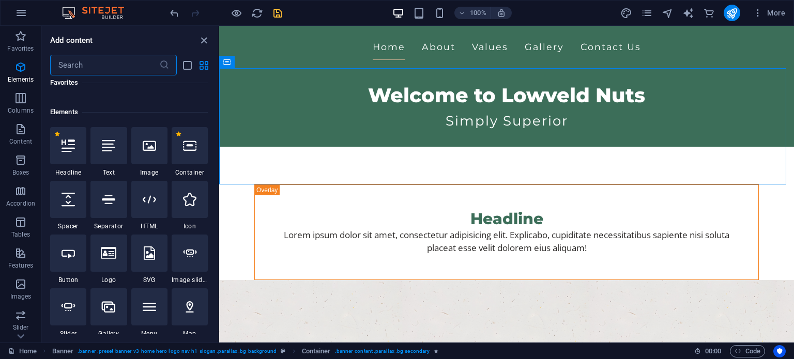
scroll to position [103, 0]
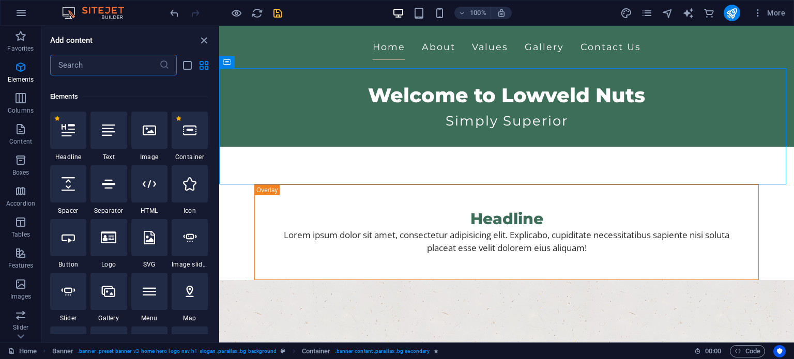
click at [106, 64] on input "text" at bounding box center [104, 65] width 109 height 21
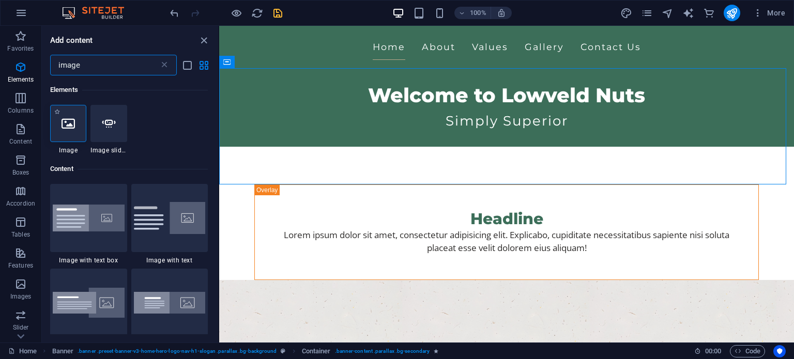
type input "image"
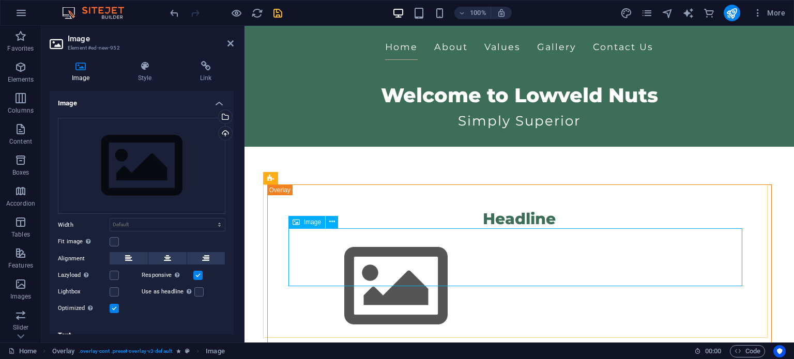
click at [533, 248] on figure at bounding box center [520, 286] width 454 height 116
click at [364, 249] on figure at bounding box center [520, 286] width 454 height 116
click at [172, 185] on div "Drag files here, click to choose files or select files from Files or our free s…" at bounding box center [141, 166] width 167 height 97
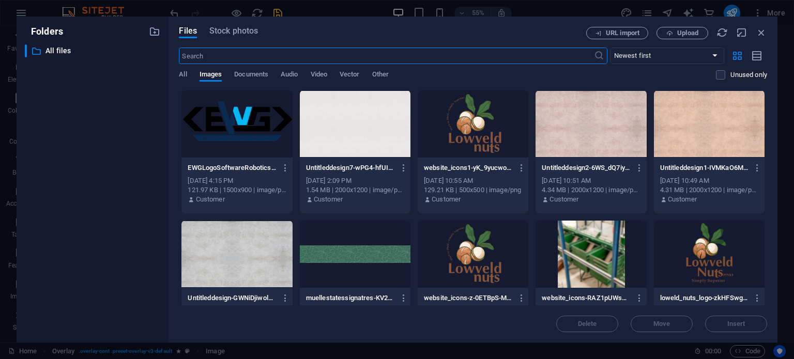
click at [480, 132] on div at bounding box center [473, 123] width 111 height 67
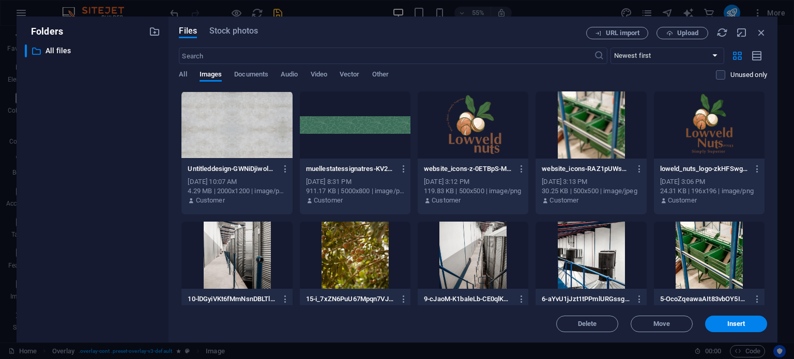
scroll to position [155, 0]
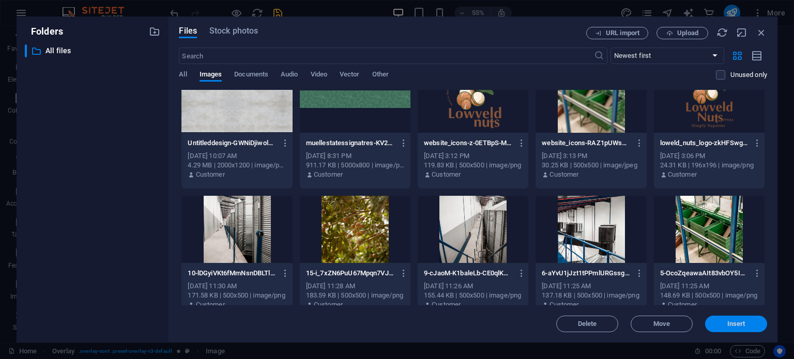
click at [732, 325] on span "Insert" at bounding box center [736, 324] width 18 height 6
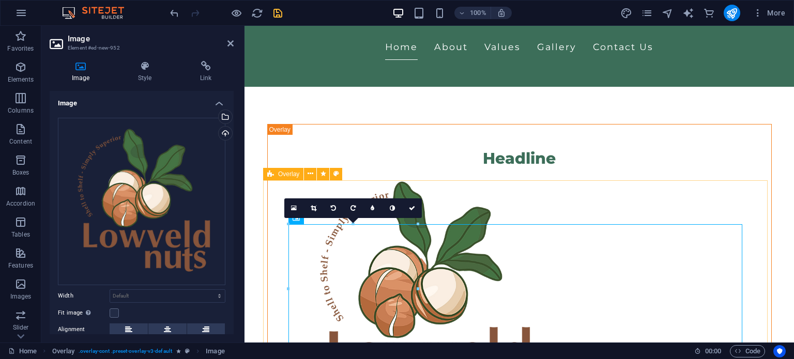
scroll to position [103, 0]
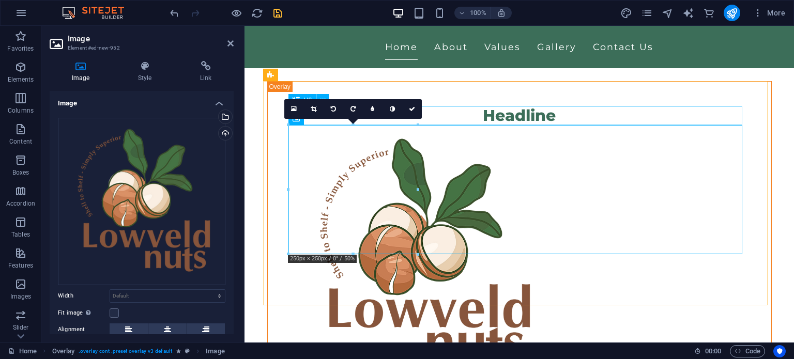
click at [533, 115] on div "Headline" at bounding box center [520, 115] width 454 height 19
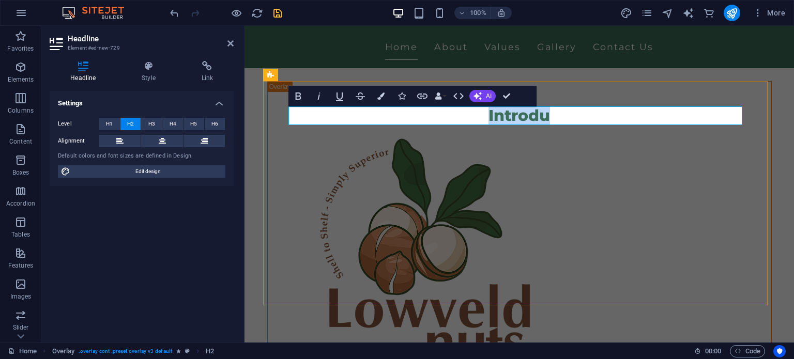
drag, startPoint x: 581, startPoint y: 116, endPoint x: 469, endPoint y: 116, distance: 112.7
click at [469, 116] on h2 "Introdu" at bounding box center [520, 115] width 454 height 19
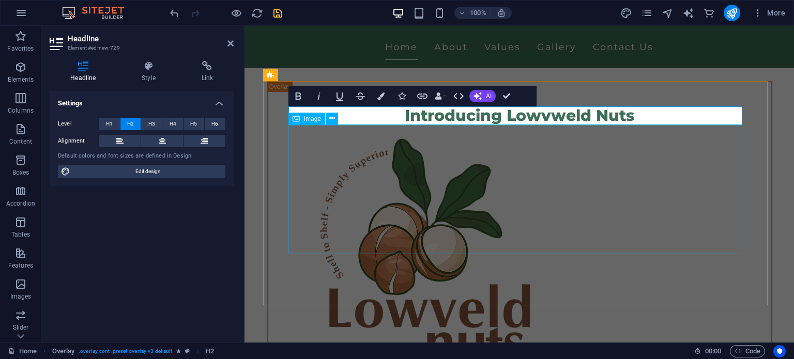
click at [636, 203] on figure at bounding box center [520, 254] width 454 height 258
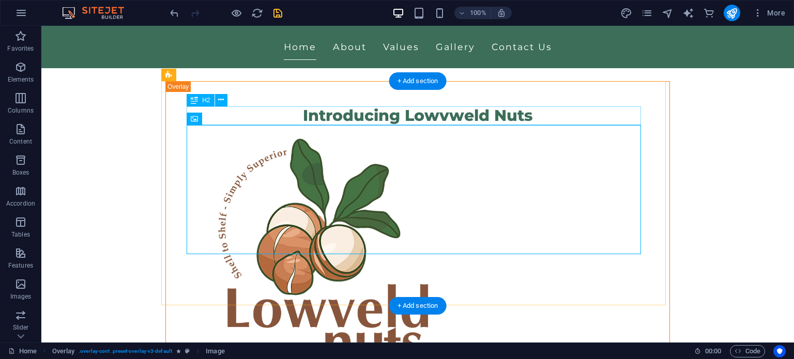
click at [505, 118] on div "Introducing Lowvweld Nuts" at bounding box center [418, 115] width 454 height 19
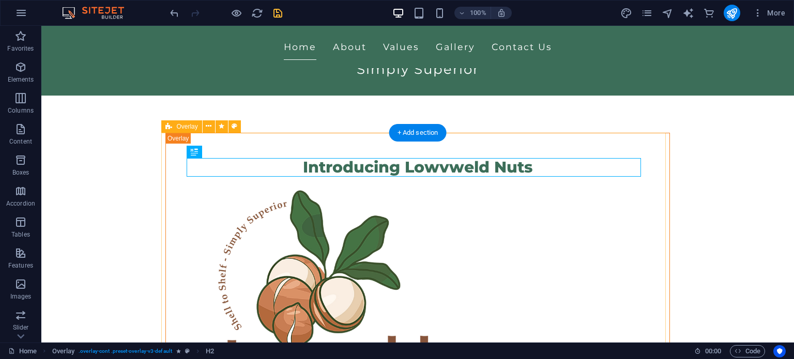
click at [628, 144] on div "Introducing Lowvweld Nuts Lorem ipsum dolor sit amet, consectetur adipisicing e…" at bounding box center [417, 310] width 504 height 354
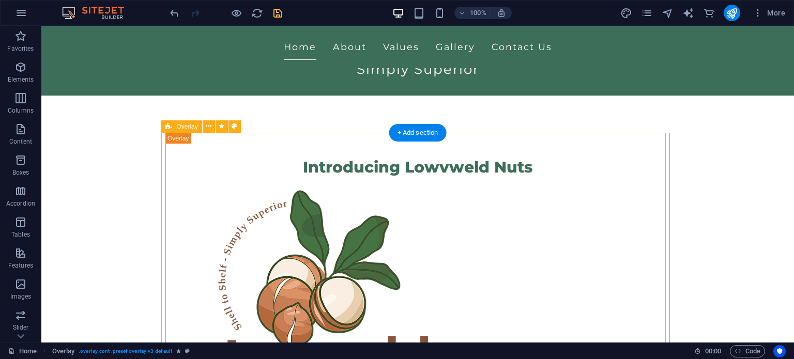
click at [628, 144] on div "Introducing Lowvweld Nuts Lorem ipsum dolor sit amet, consectetur adipisicing e…" at bounding box center [417, 310] width 504 height 354
select select "rem"
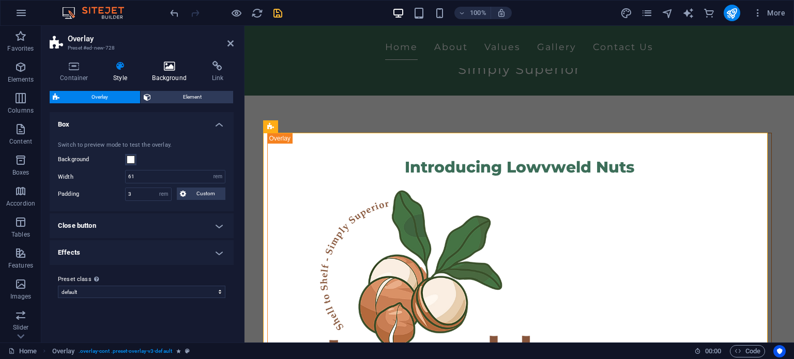
click at [155, 69] on icon at bounding box center [169, 66] width 55 height 10
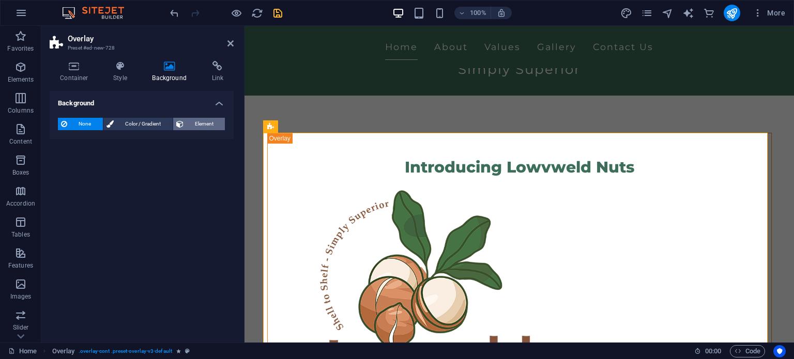
click at [183, 124] on icon at bounding box center [179, 124] width 7 height 12
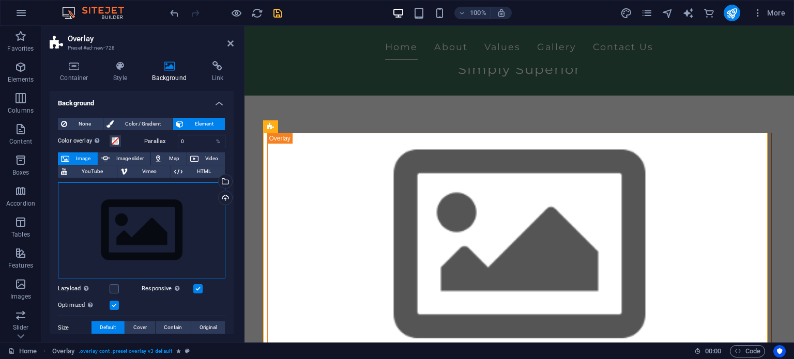
click at [149, 218] on div "Drag files here, click to choose files or select files from Files or our free s…" at bounding box center [141, 230] width 167 height 97
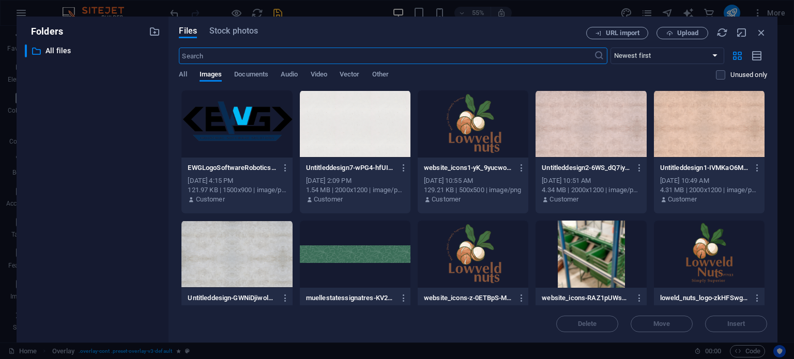
click at [373, 133] on div at bounding box center [355, 123] width 111 height 67
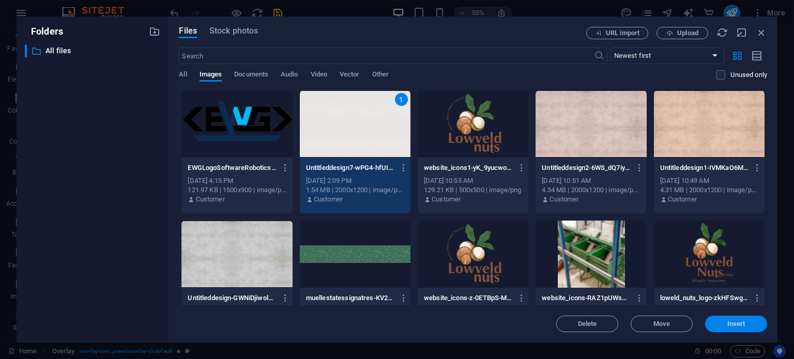
click at [730, 329] on button "Insert" at bounding box center [736, 324] width 62 height 17
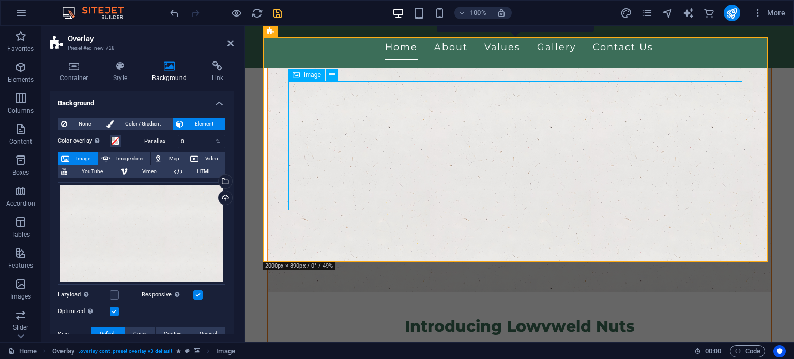
scroll to position [103, 0]
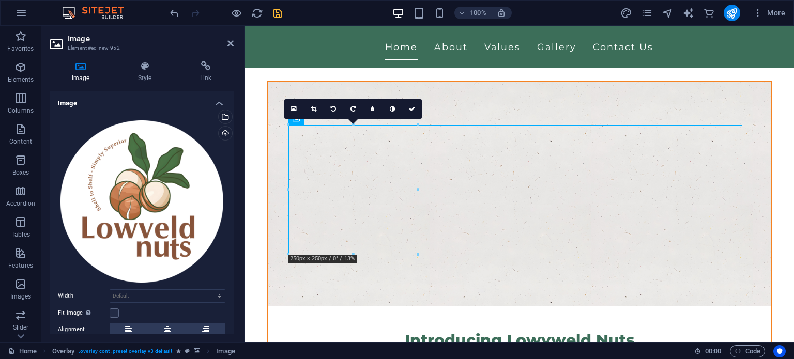
click at [172, 187] on div "Drag files here, click to choose files or select files from Files or our free s…" at bounding box center [141, 201] width 167 height 167
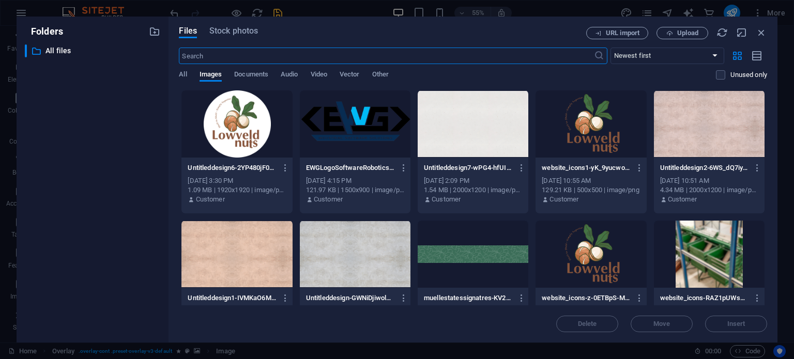
click at [245, 130] on div at bounding box center [236, 123] width 111 height 67
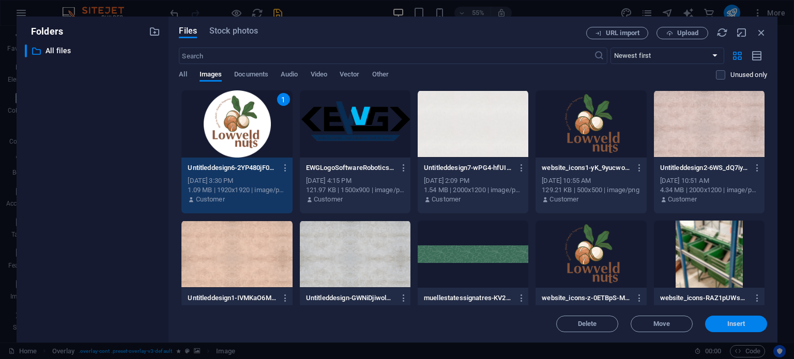
click at [713, 324] on span "Insert" at bounding box center [736, 324] width 54 height 6
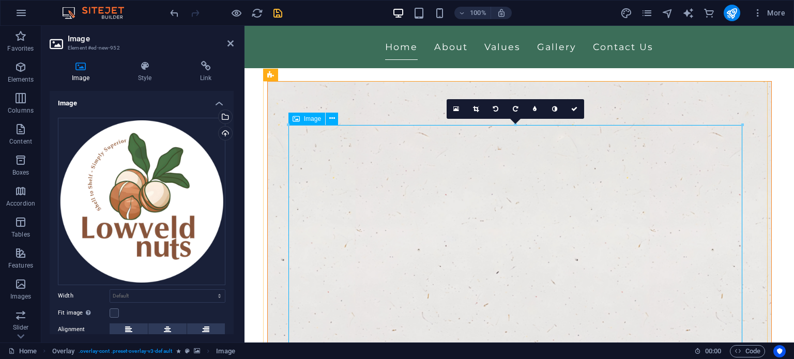
scroll to position [362, 0]
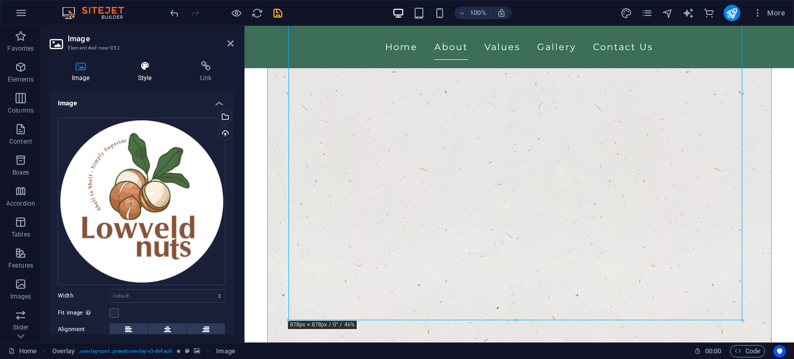
click at [138, 72] on h4 "Style" at bounding box center [147, 72] width 62 height 22
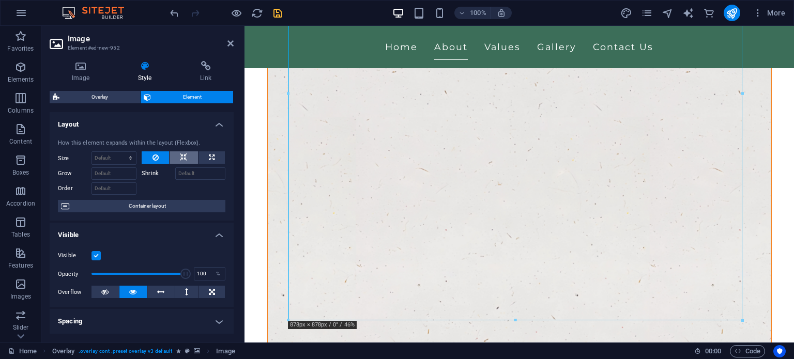
click at [183, 157] on icon at bounding box center [183, 157] width 7 height 12
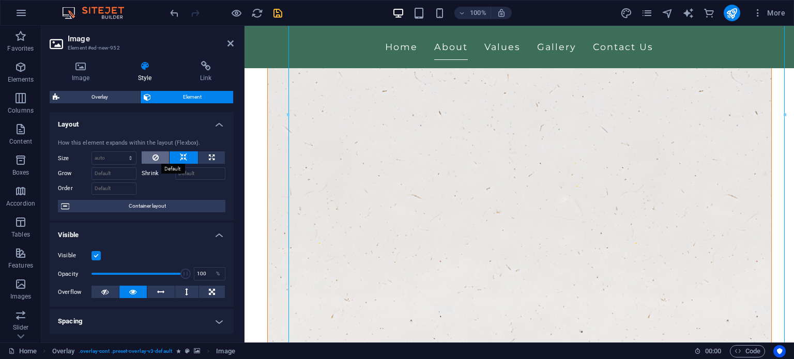
click at [145, 155] on button at bounding box center [155, 157] width 27 height 12
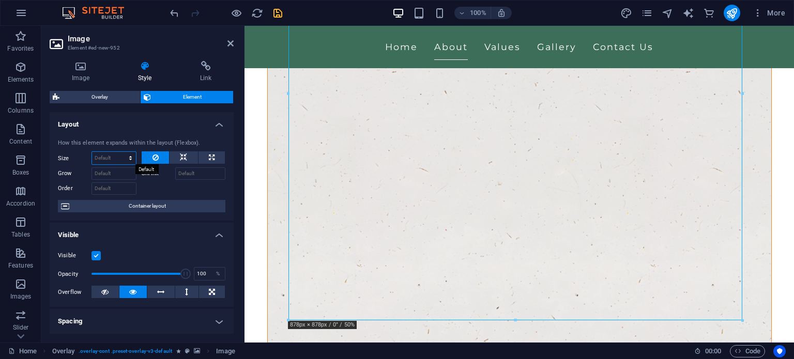
drag, startPoint x: 122, startPoint y: 157, endPoint x: 131, endPoint y: 158, distance: 8.8
click at [122, 157] on select "Default auto px % 1/1 1/2 1/3 1/4 1/5 1/6 1/7 1/8 1/9 1/10" at bounding box center [114, 158] width 44 height 12
select select "1/4"
click at [120, 152] on select "Default auto px % 1/1 1/2 1/3 1/4 1/5 1/6 1/7 1/8 1/9 1/10" at bounding box center [114, 158] width 44 height 12
type input "25"
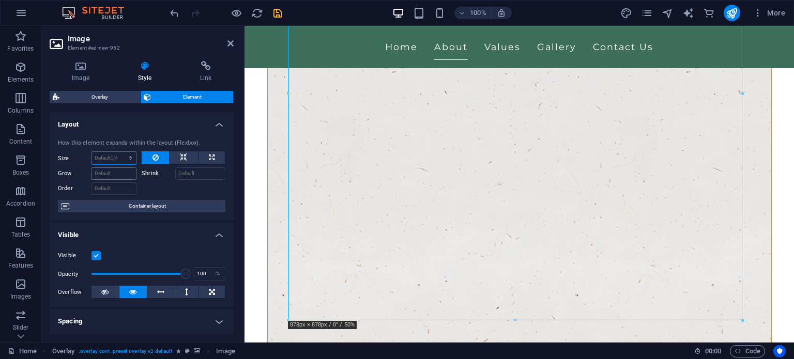
select select "%"
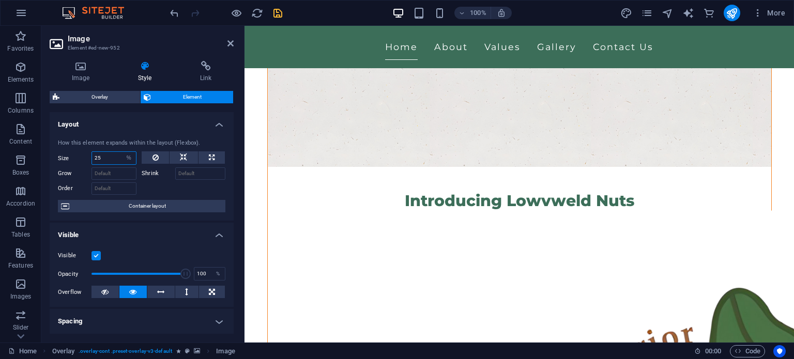
scroll to position [100, 0]
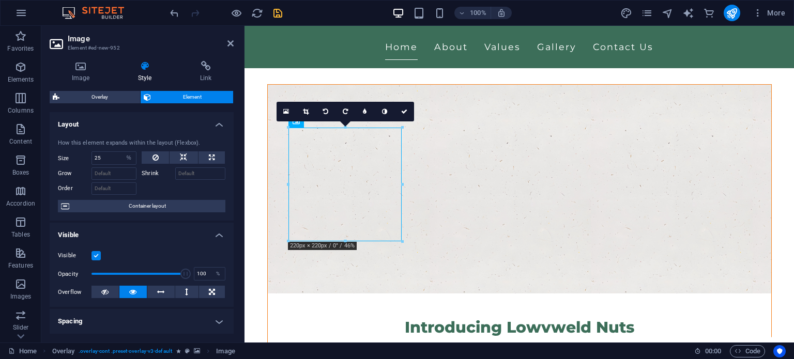
click at [186, 188] on div at bounding box center [184, 187] width 84 height 15
click at [498, 318] on div "Introducing Lowvweld Nuts" at bounding box center [520, 327] width 454 height 19
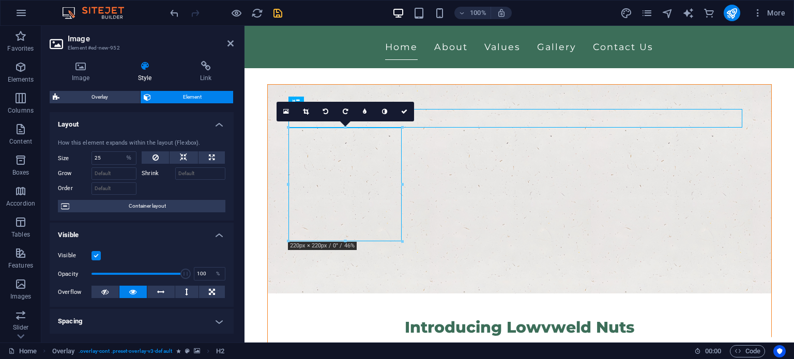
click at [705, 194] on figure at bounding box center [519, 189] width 503 height 209
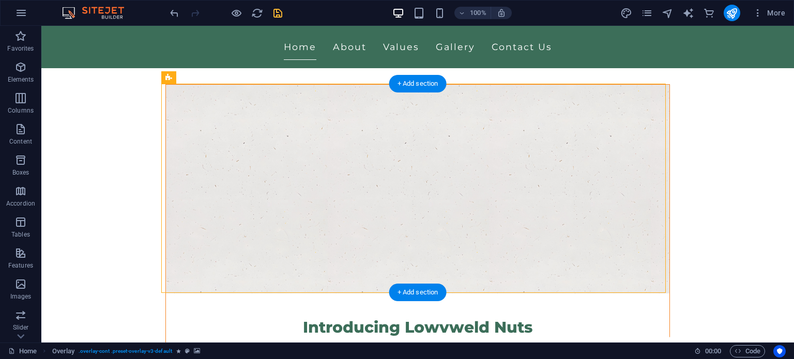
click at [221, 93] on figure at bounding box center [417, 189] width 503 height 209
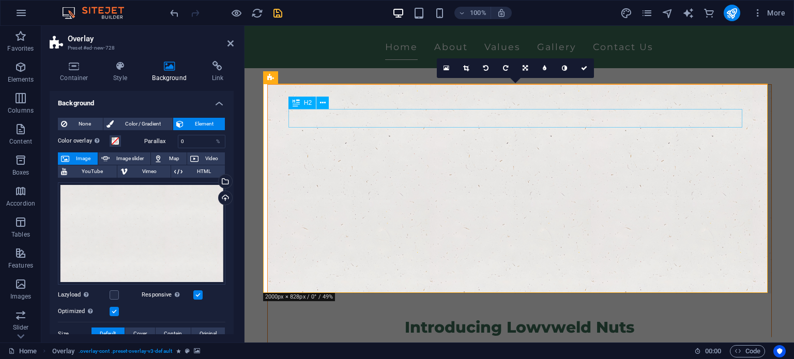
click at [486, 318] on div "Introducing Lowvweld Nuts" at bounding box center [520, 327] width 454 height 19
click at [508, 318] on div "Introducing Lowvweld Nuts" at bounding box center [520, 327] width 454 height 19
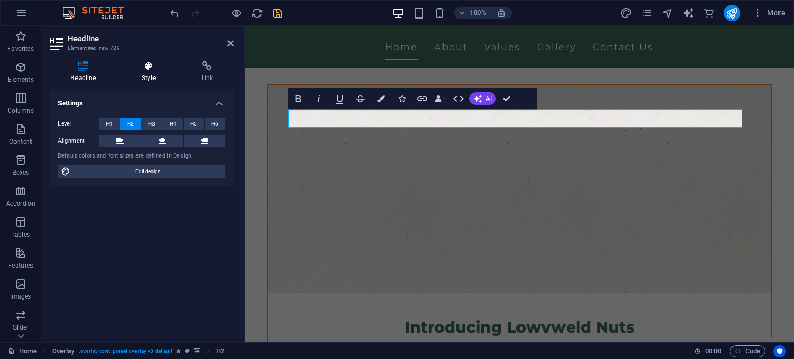
click at [135, 68] on icon at bounding box center [148, 66] width 55 height 10
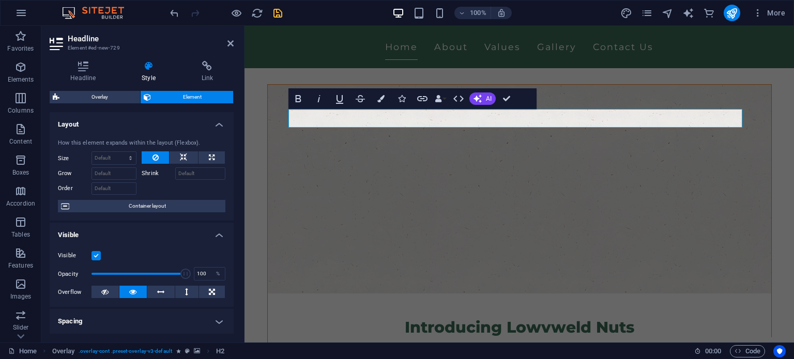
click at [610, 199] on figure at bounding box center [519, 189] width 503 height 209
click at [672, 183] on figure at bounding box center [519, 189] width 503 height 209
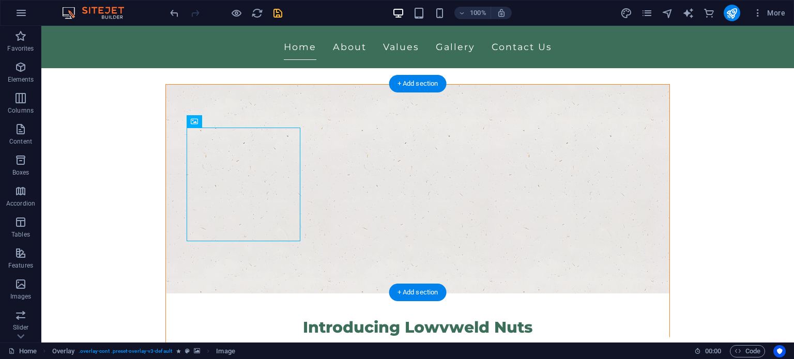
click at [480, 172] on figure at bounding box center [417, 189] width 503 height 209
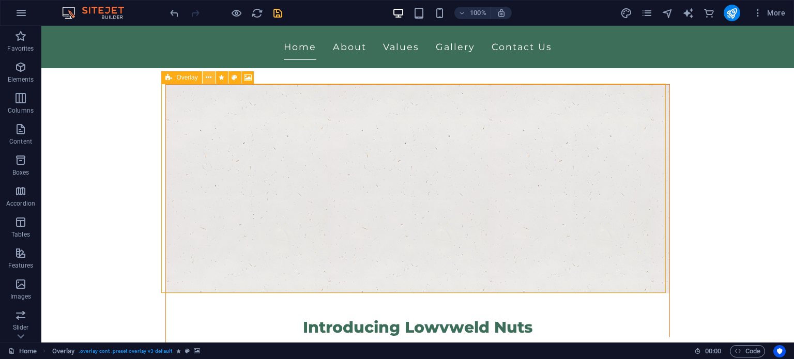
click at [206, 78] on icon at bounding box center [209, 77] width 6 height 11
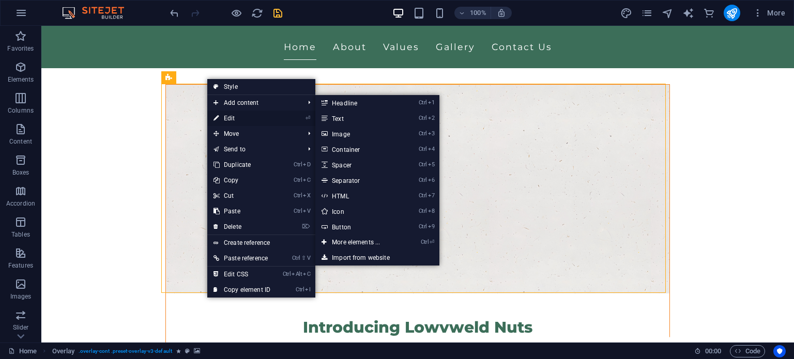
click at [235, 115] on link "⏎ Edit" at bounding box center [241, 119] width 69 height 16
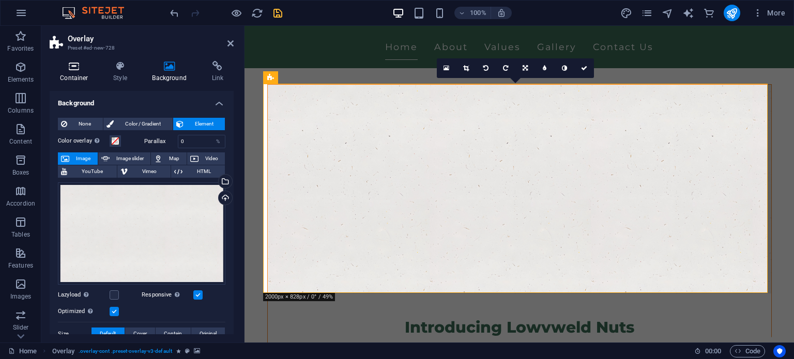
click at [72, 75] on h4 "Container" at bounding box center [76, 72] width 53 height 22
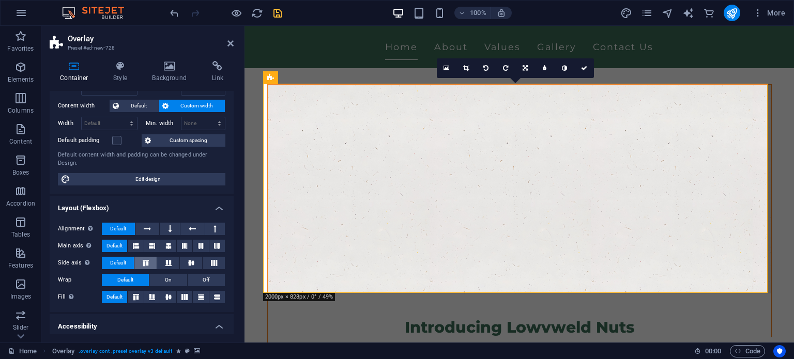
scroll to position [103, 0]
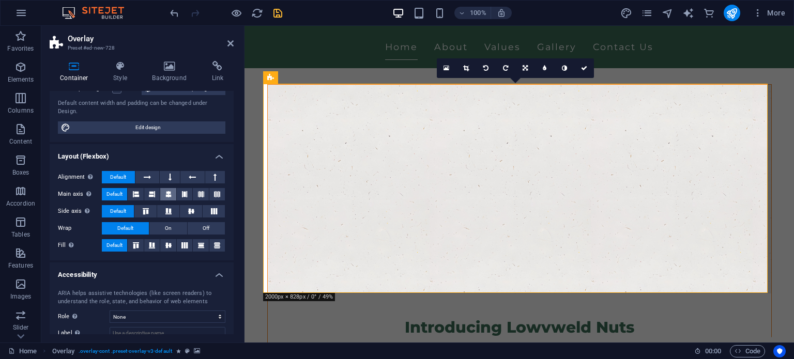
click at [169, 196] on icon at bounding box center [168, 194] width 6 height 12
click at [573, 221] on figure at bounding box center [519, 189] width 503 height 209
click at [599, 318] on div "Introducing Lowvweld Nuts" at bounding box center [520, 327] width 454 height 19
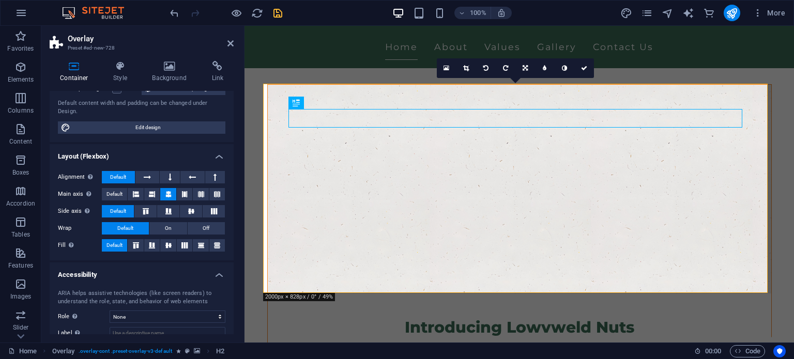
click at [667, 152] on figure at bounding box center [519, 189] width 503 height 209
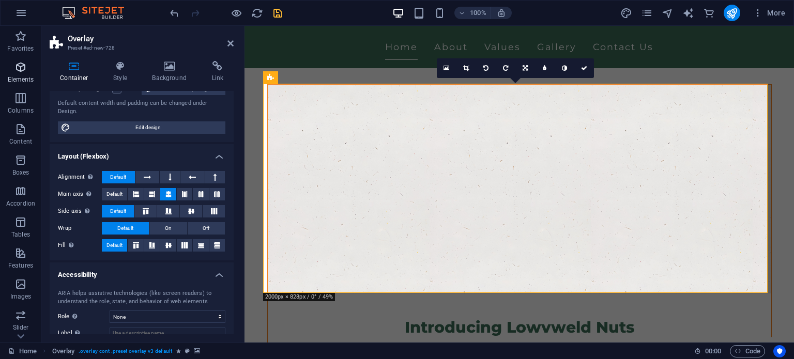
click at [19, 67] on icon "button" at bounding box center [20, 67] width 12 height 12
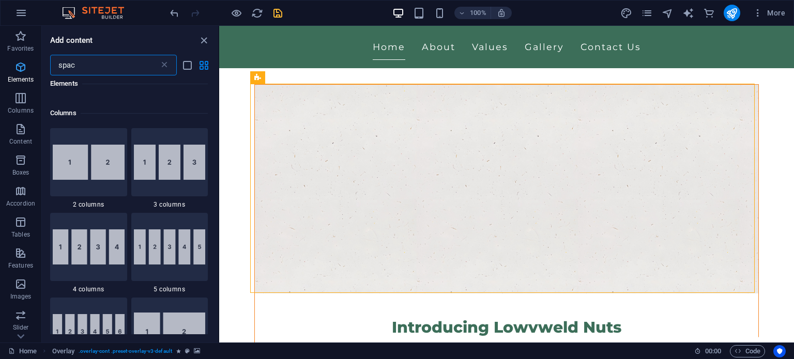
scroll to position [0, 0]
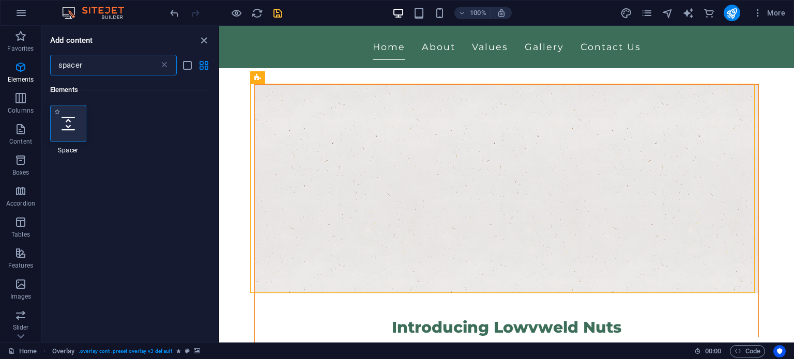
type input "spacer"
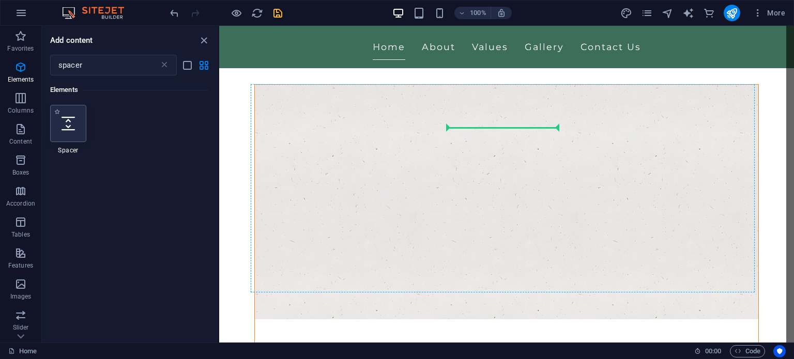
select select "px"
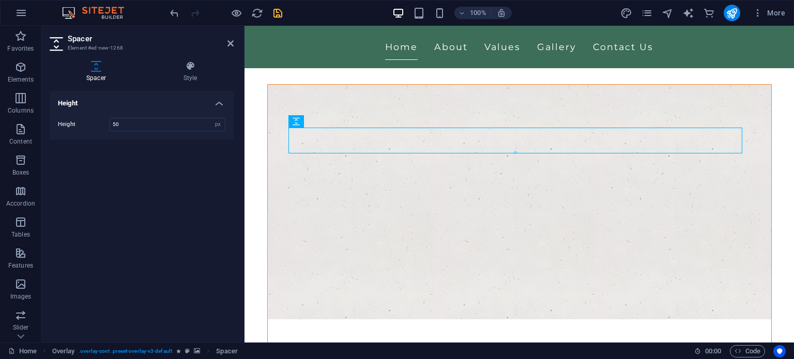
click at [654, 190] on figure at bounding box center [519, 202] width 503 height 235
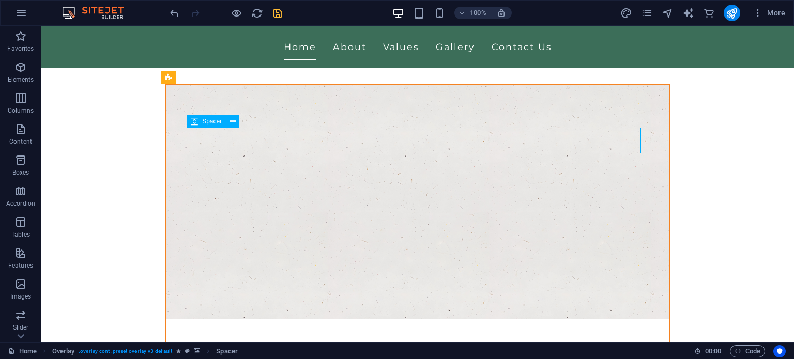
select select "px"
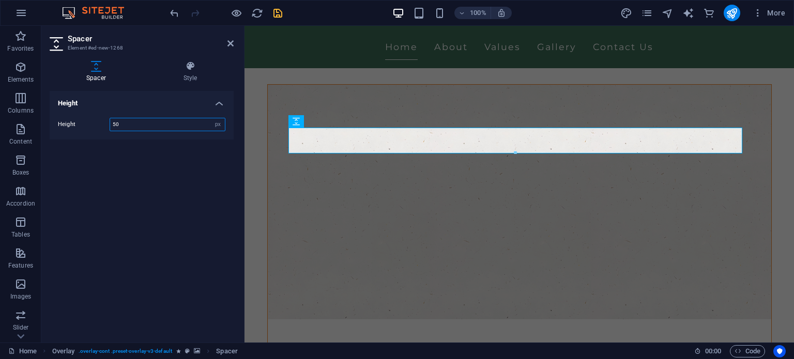
drag, startPoint x: 95, startPoint y: 123, endPoint x: 57, endPoint y: 122, distance: 37.7
click at [58, 122] on div "Height 50 px rem vh vw" at bounding box center [141, 124] width 167 height 13
type input "25"
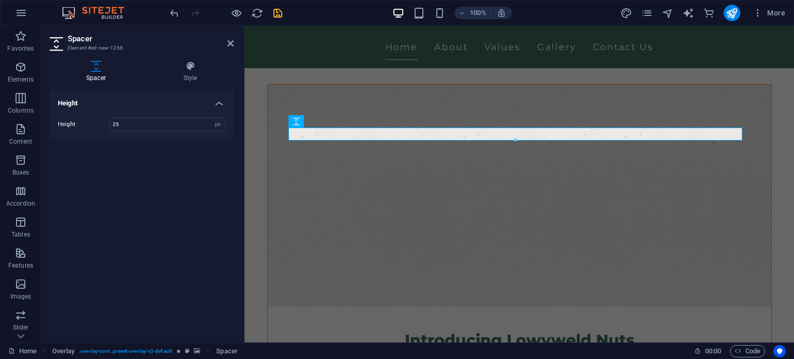
click at [731, 211] on figure at bounding box center [519, 196] width 503 height 222
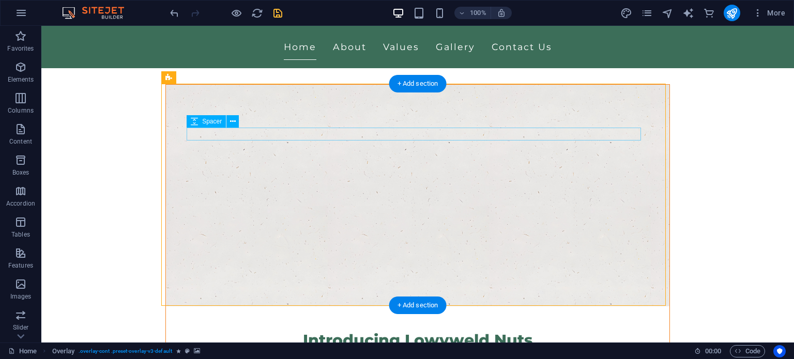
click at [430, 350] on div at bounding box center [418, 356] width 454 height 13
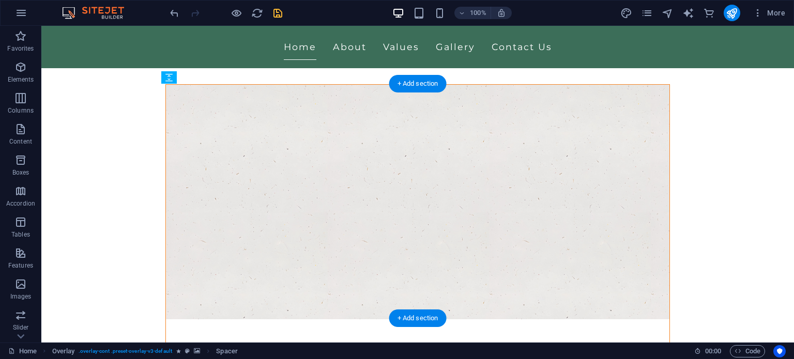
drag, startPoint x: 465, startPoint y: 149, endPoint x: 456, endPoint y: 258, distance: 109.4
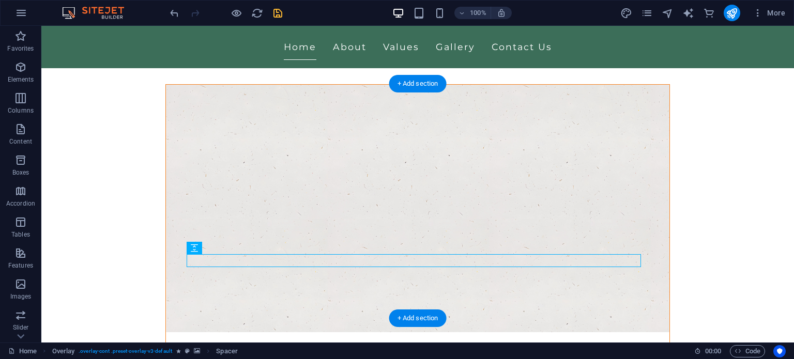
click at [518, 187] on figure at bounding box center [417, 209] width 503 height 248
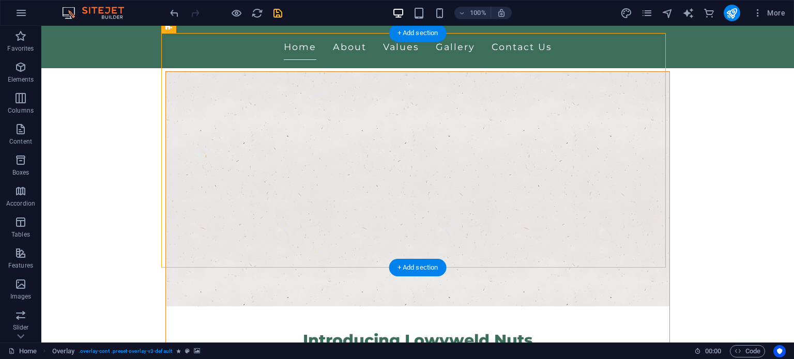
scroll to position [100, 0]
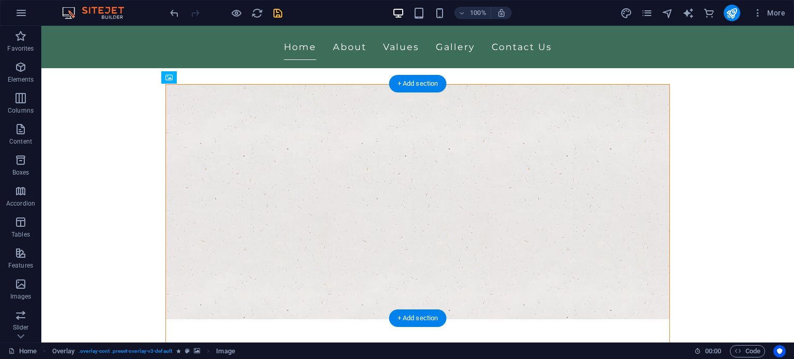
drag, startPoint x: 398, startPoint y: 197, endPoint x: 427, endPoint y: 116, distance: 85.7
drag, startPoint x: 492, startPoint y: 232, endPoint x: 490, endPoint y: 244, distance: 12.5
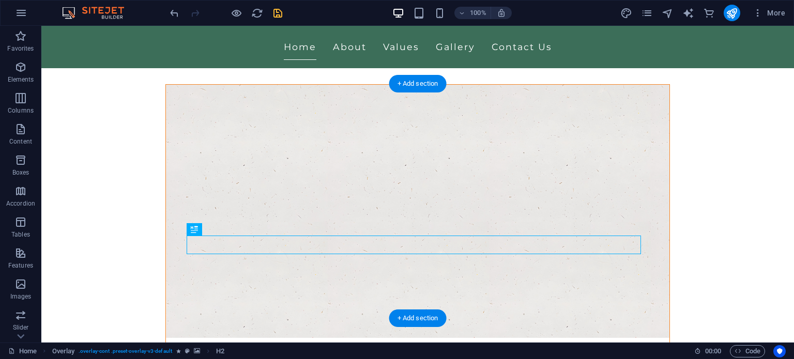
click at [550, 194] on figure at bounding box center [417, 211] width 503 height 253
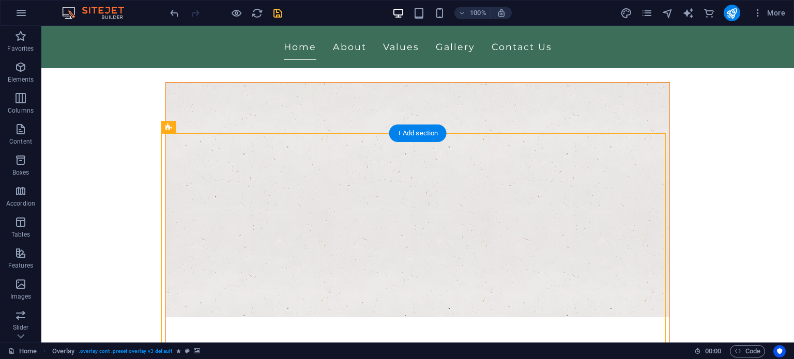
scroll to position [103, 0]
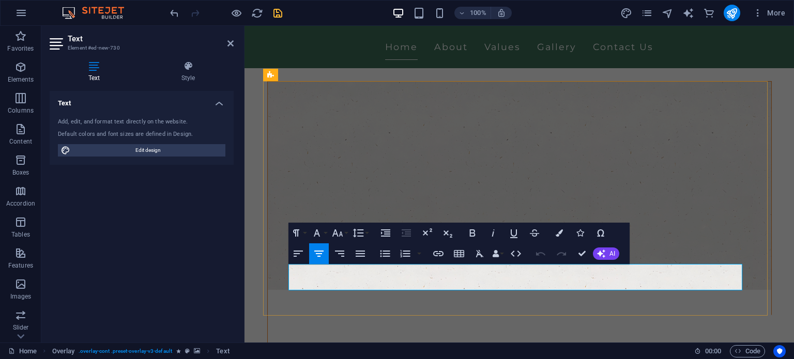
drag, startPoint x: 595, startPoint y: 281, endPoint x: 288, endPoint y: 268, distance: 307.2
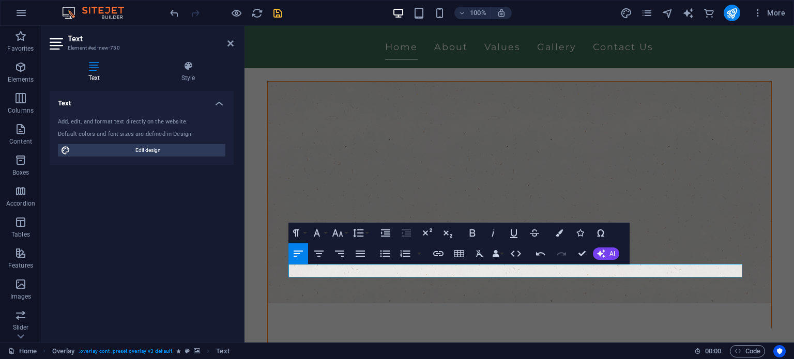
copy p "Click me to RSVP"
click at [690, 206] on figure at bounding box center [519, 193] width 503 height 222
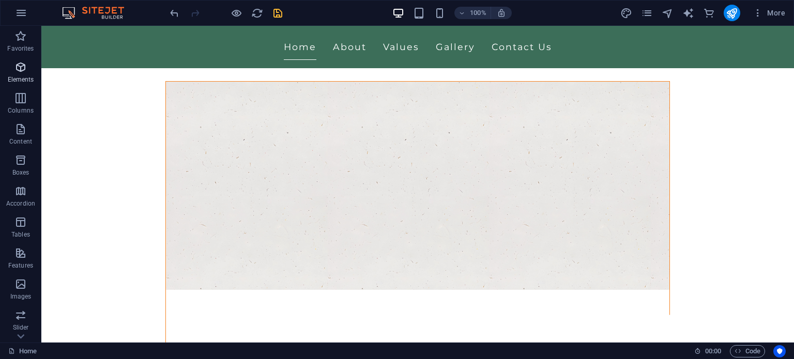
click at [14, 66] on icon "button" at bounding box center [20, 67] width 12 height 12
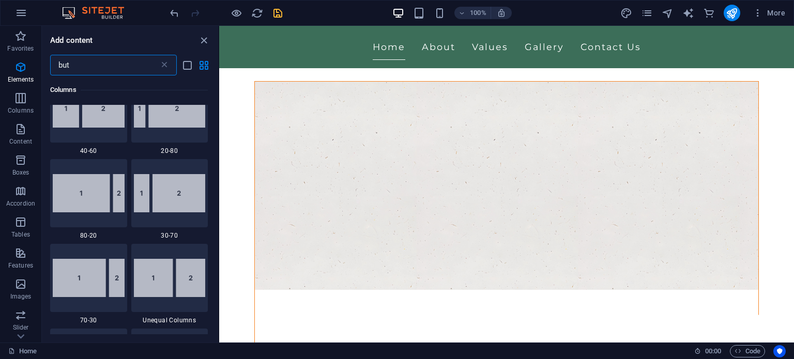
scroll to position [0, 0]
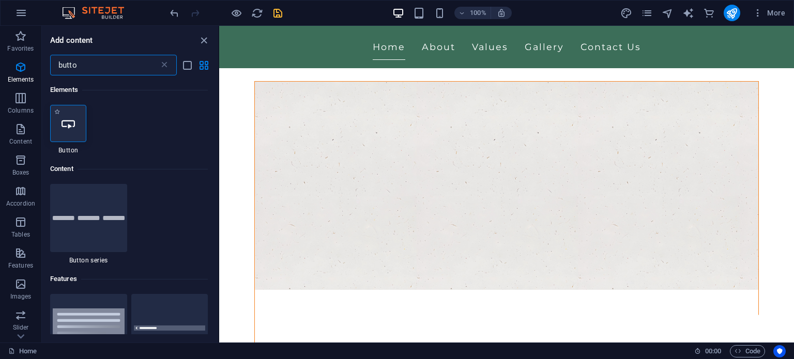
type input "butto"
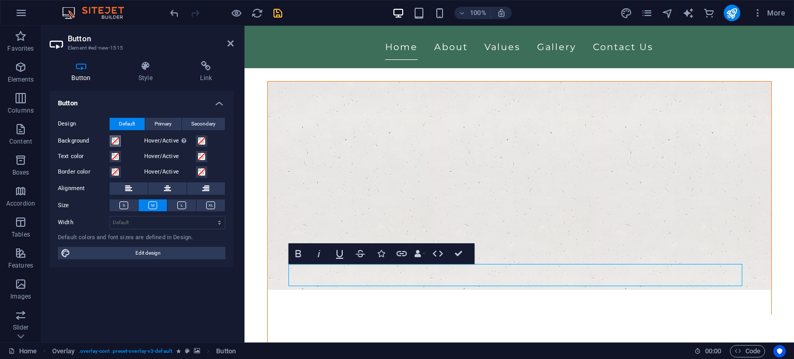
click at [114, 140] on span at bounding box center [115, 141] width 8 height 8
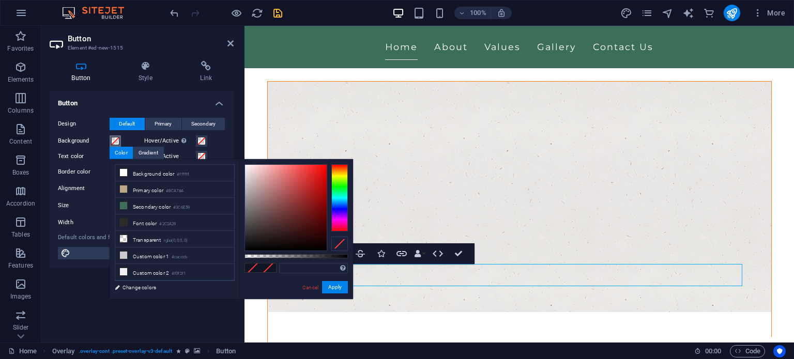
click at [114, 140] on span at bounding box center [115, 141] width 8 height 8
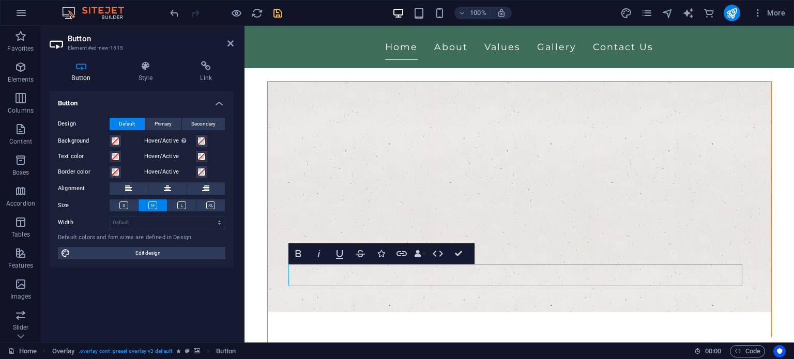
click at [115, 140] on span at bounding box center [115, 141] width 8 height 8
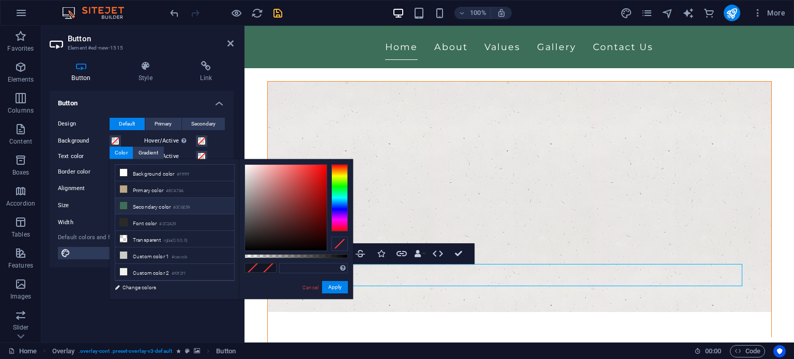
click at [178, 211] on li "Secondary color #3C6E59" at bounding box center [174, 206] width 119 height 17
type input "#3c6e59"
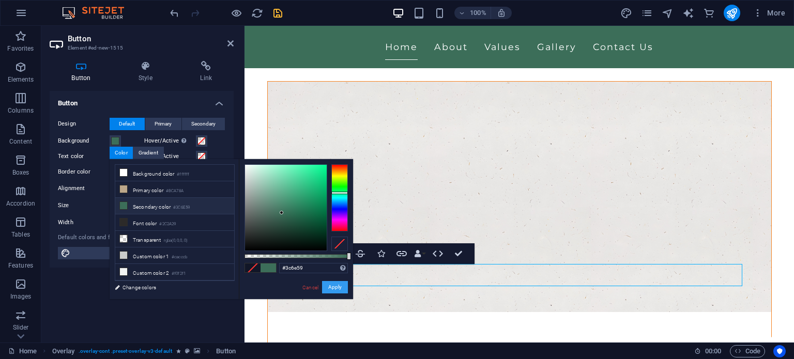
click at [333, 287] on button "Apply" at bounding box center [335, 287] width 26 height 12
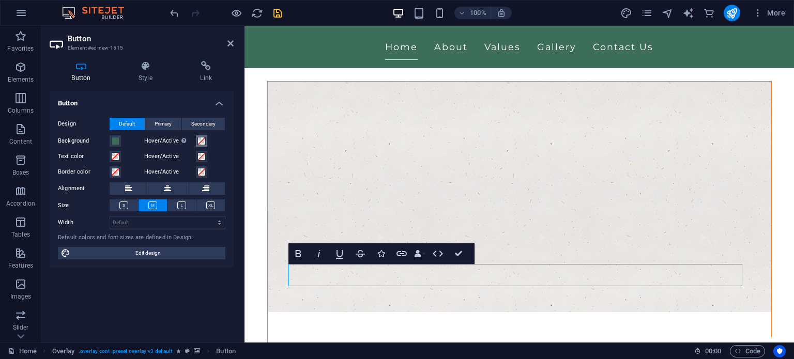
click at [203, 141] on span at bounding box center [201, 141] width 8 height 8
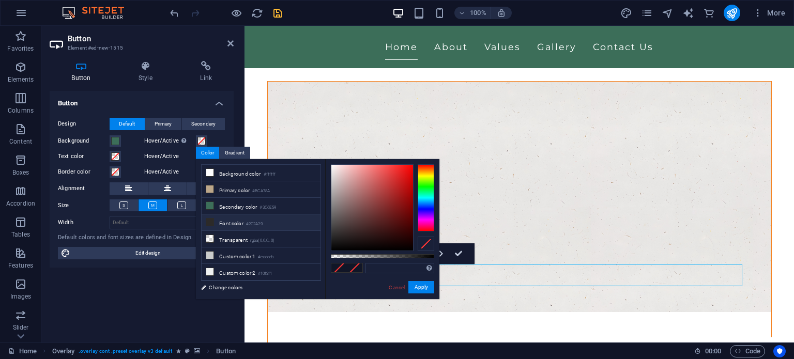
click at [245, 220] on li "Font color #2C2A29" at bounding box center [261, 222] width 119 height 17
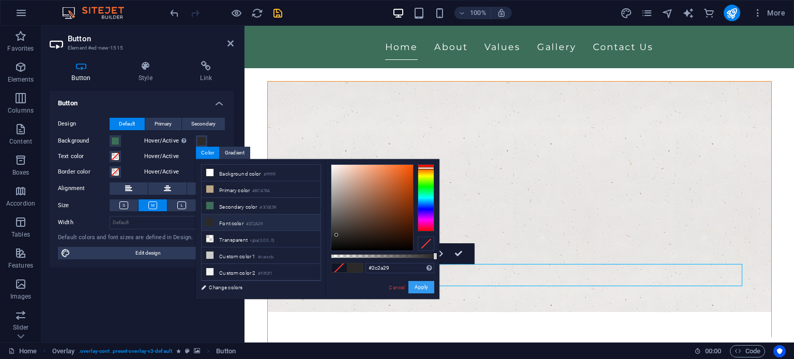
click at [418, 285] on button "Apply" at bounding box center [421, 287] width 26 height 12
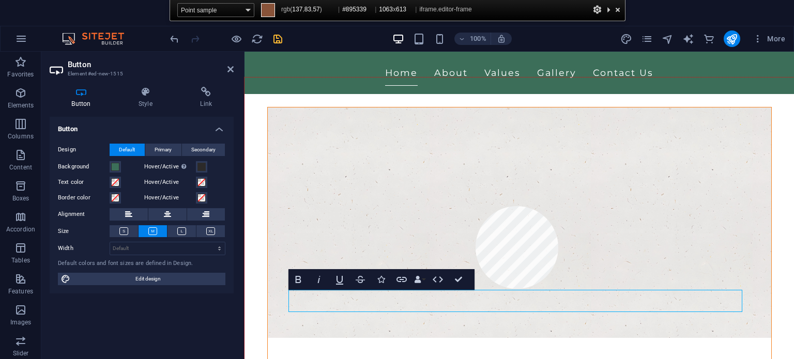
click at [475, 206] on div at bounding box center [518, 236] width 549 height 317
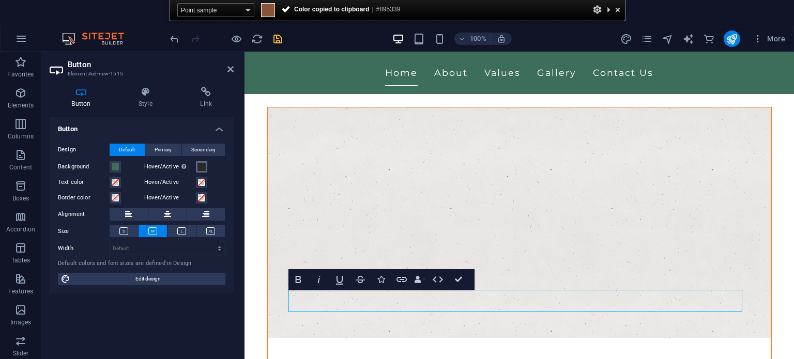
click at [204, 165] on span at bounding box center [201, 167] width 8 height 8
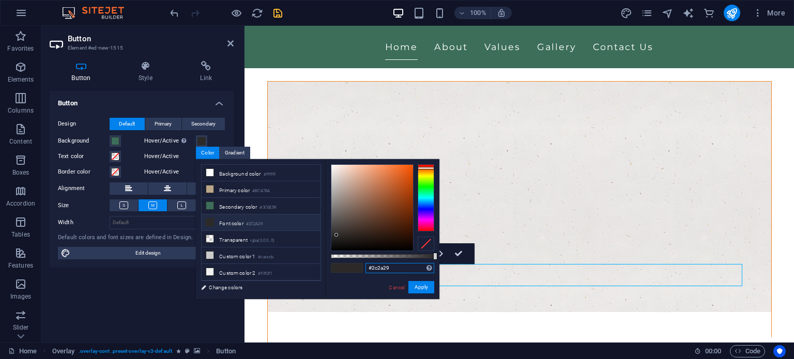
drag, startPoint x: 404, startPoint y: 266, endPoint x: 360, endPoint y: 265, distance: 44.5
click at [360, 265] on div "#2c2a29 Supported formats #0852ed rgb(8, 82, 237) rgba(8, 82, 237, 90%) hsv(221…" at bounding box center [382, 304] width 114 height 290
paste input "89533"
type input "#895339"
click at [421, 289] on button "Apply" at bounding box center [421, 287] width 26 height 12
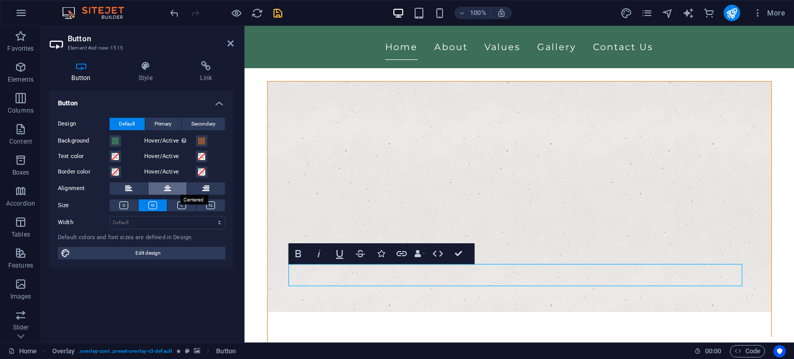
click at [179, 182] on button at bounding box center [167, 188] width 38 height 12
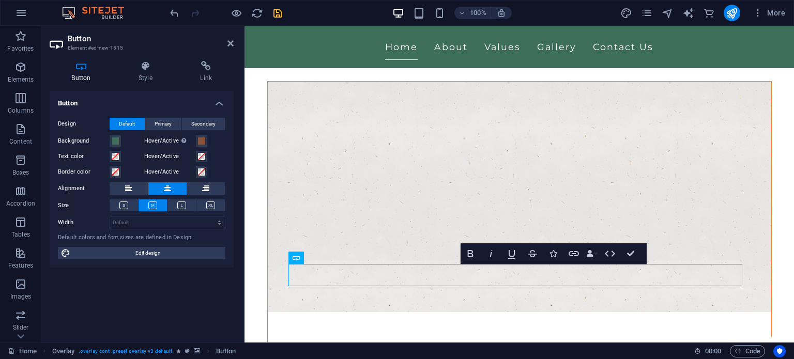
click at [727, 167] on figure at bounding box center [519, 197] width 503 height 230
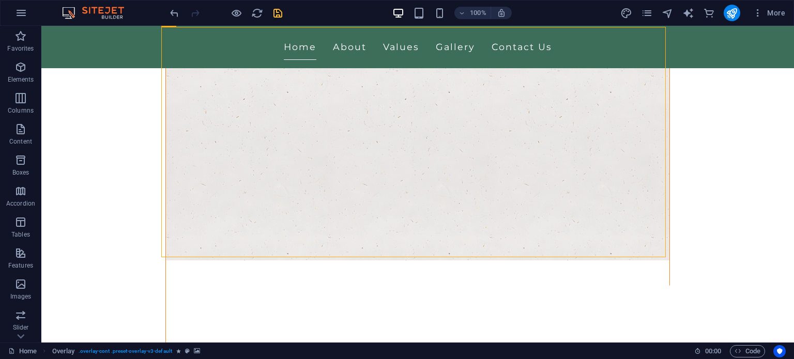
scroll to position [103, 0]
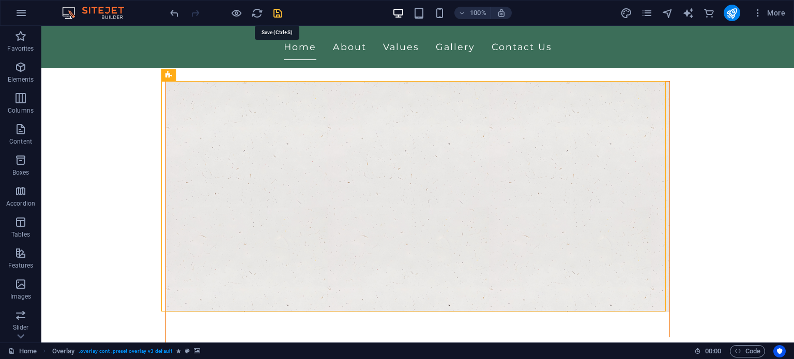
click at [275, 13] on icon "save" at bounding box center [278, 13] width 12 height 12
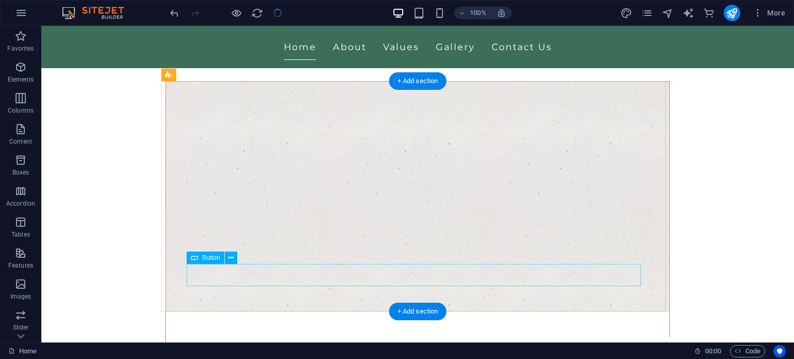
checkbox input "false"
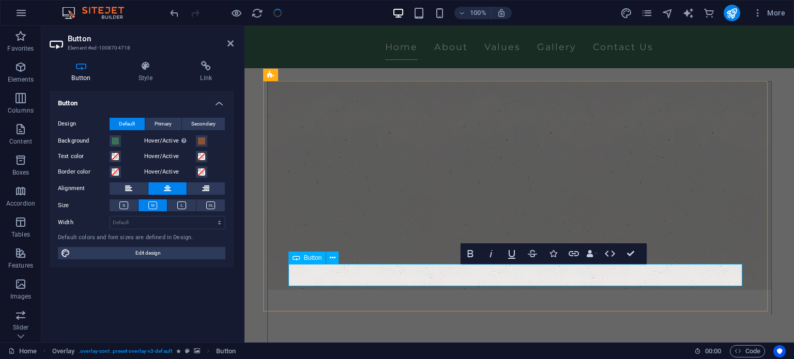
click at [116, 142] on span at bounding box center [115, 141] width 8 height 8
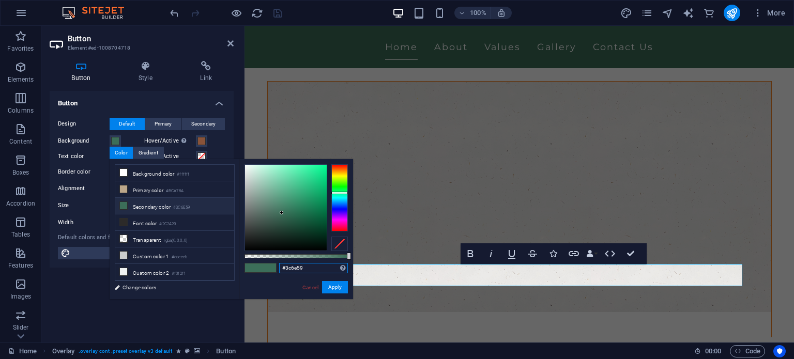
drag, startPoint x: 303, startPoint y: 268, endPoint x: 282, endPoint y: 270, distance: 21.8
click at [282, 270] on input "#3c6e59" at bounding box center [313, 268] width 69 height 10
paste input "89533"
type input "#895339"
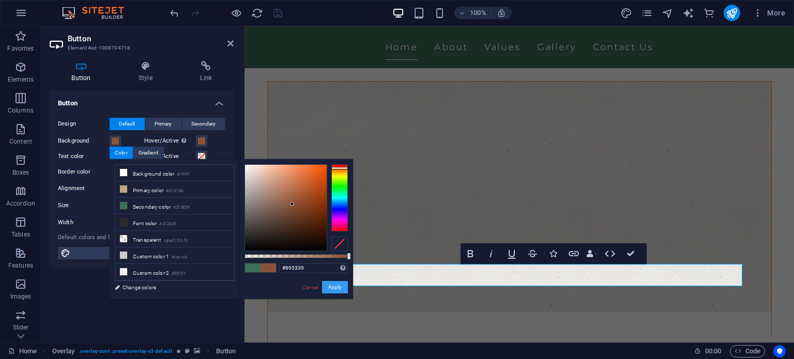
drag, startPoint x: 333, startPoint y: 286, endPoint x: 5, endPoint y: 194, distance: 340.8
click at [333, 286] on button "Apply" at bounding box center [335, 287] width 26 height 12
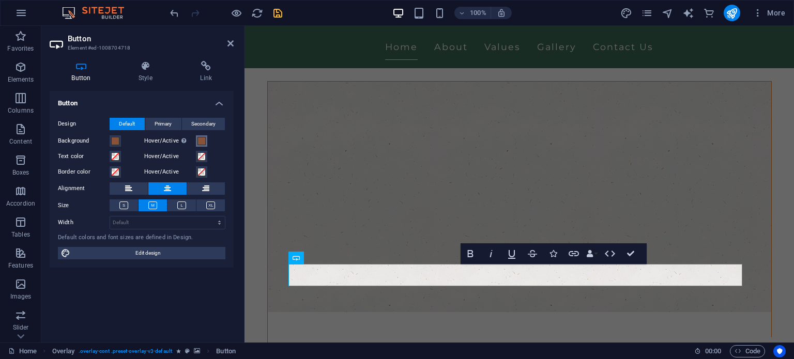
click at [203, 143] on span at bounding box center [201, 141] width 8 height 8
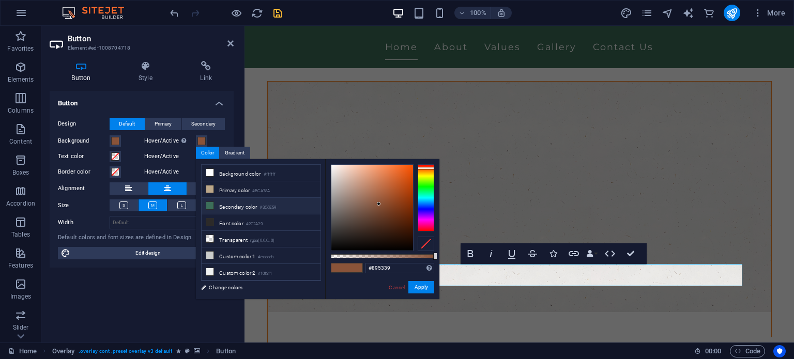
click at [234, 202] on li "Secondary color #3C6E59" at bounding box center [261, 206] width 119 height 17
type input "#3c6e59"
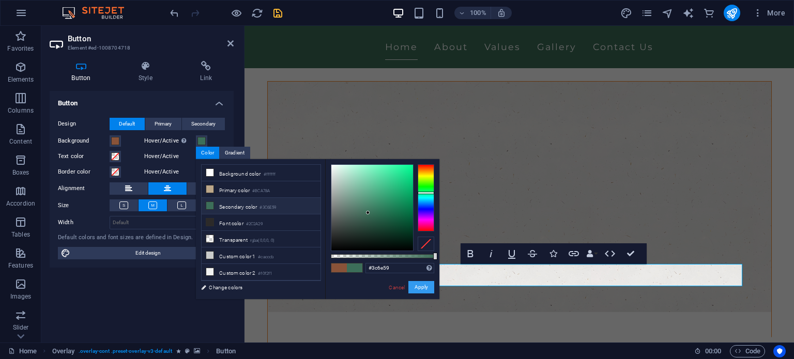
click at [414, 285] on button "Apply" at bounding box center [421, 287] width 26 height 12
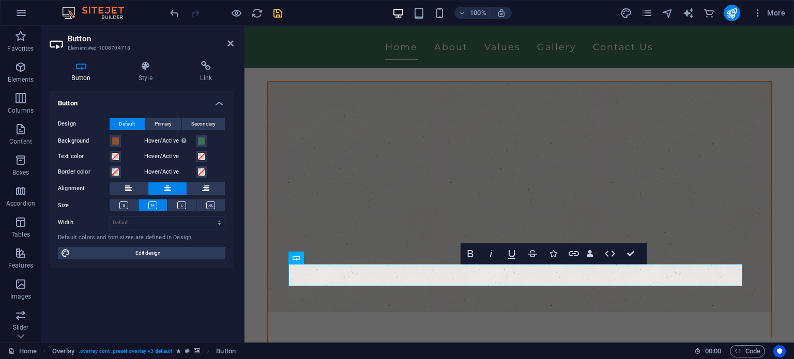
click at [709, 202] on figure at bounding box center [519, 197] width 503 height 230
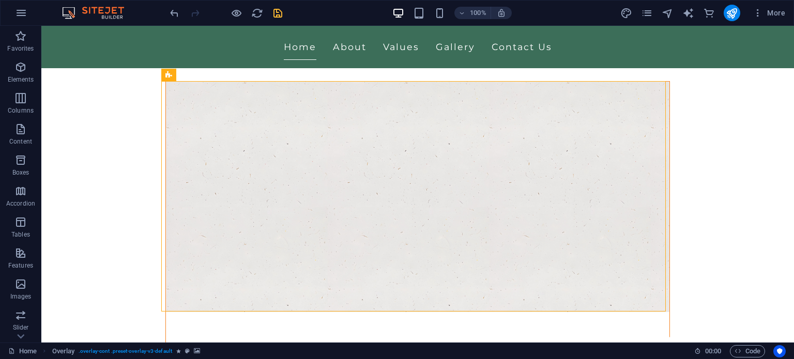
click at [280, 12] on icon "save" at bounding box center [278, 13] width 12 height 12
checkbox input "false"
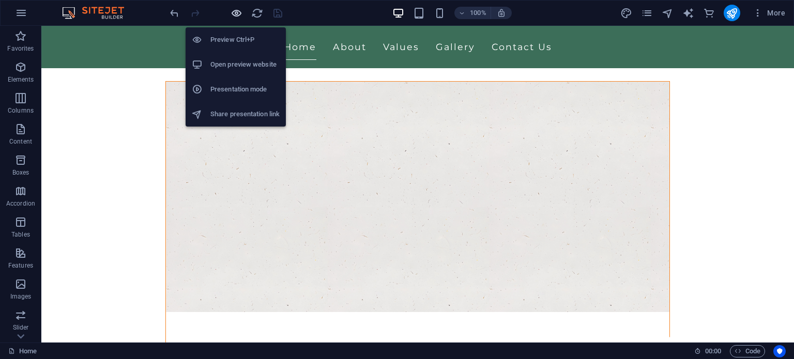
click at [240, 10] on icon "button" at bounding box center [236, 13] width 12 height 12
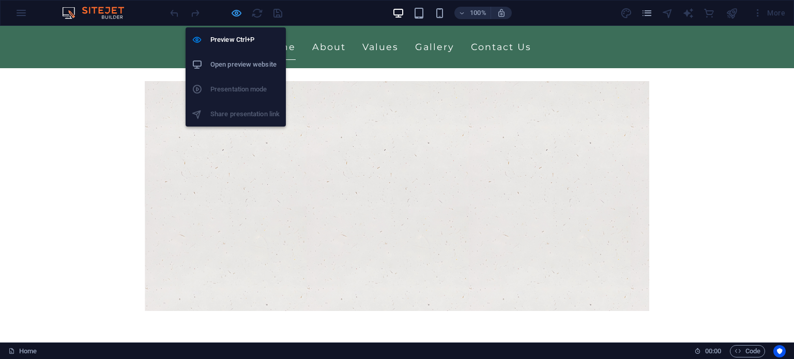
click at [235, 12] on icon "button" at bounding box center [236, 13] width 12 height 12
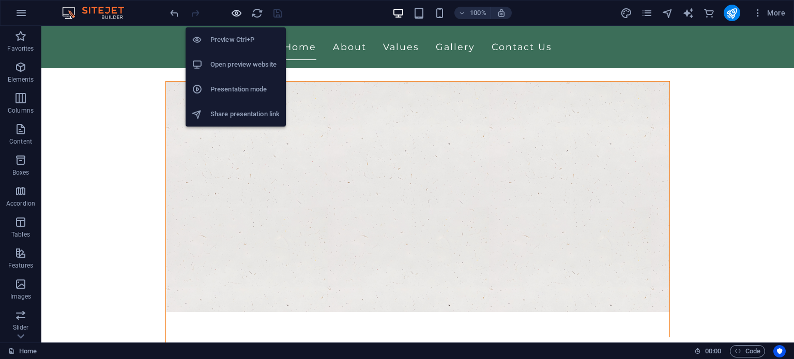
click at [239, 12] on icon "button" at bounding box center [236, 13] width 12 height 12
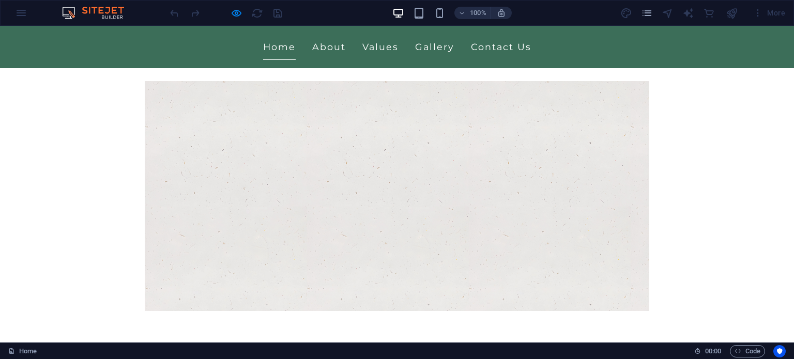
scroll to position [0, 0]
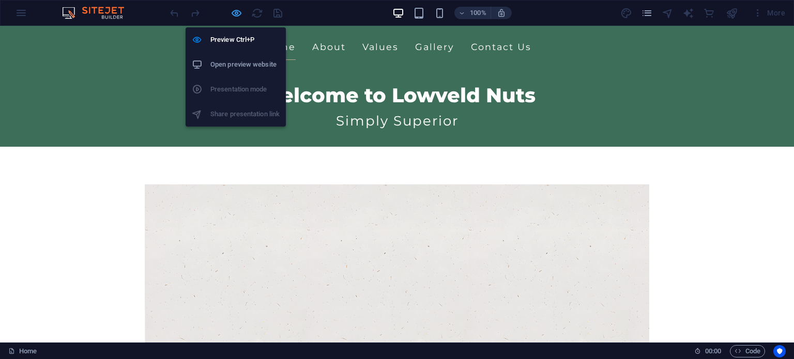
click at [239, 16] on icon "button" at bounding box center [236, 13] width 12 height 12
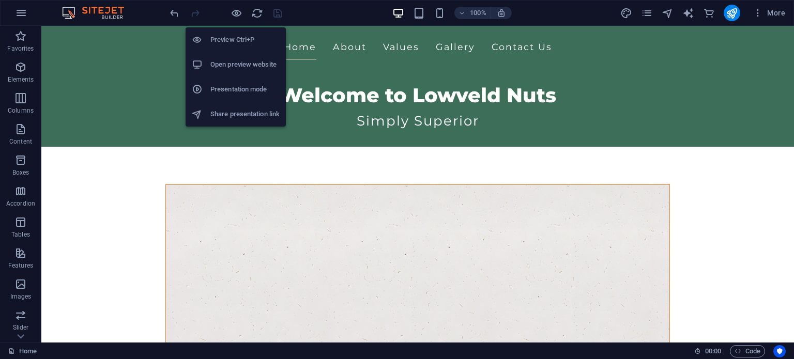
click at [225, 64] on h6 "Open preview website" at bounding box center [244, 64] width 69 height 12
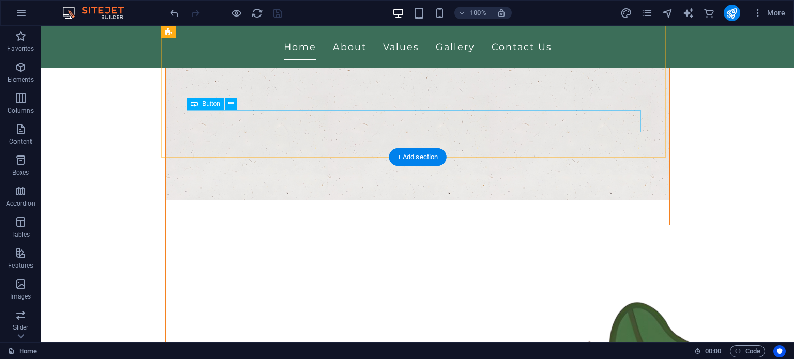
scroll to position [207, 0]
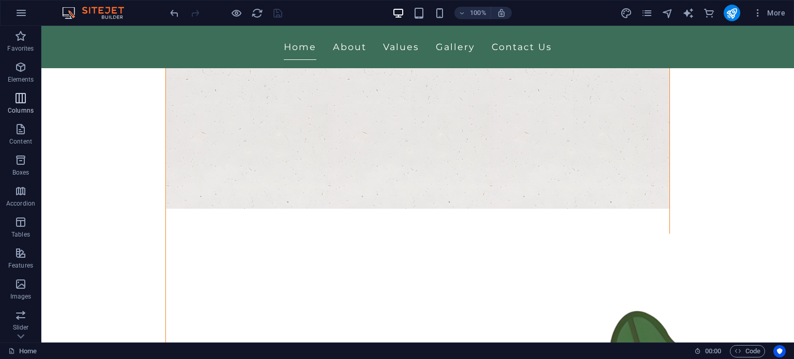
click at [26, 108] on p "Columns" at bounding box center [21, 110] width 26 height 8
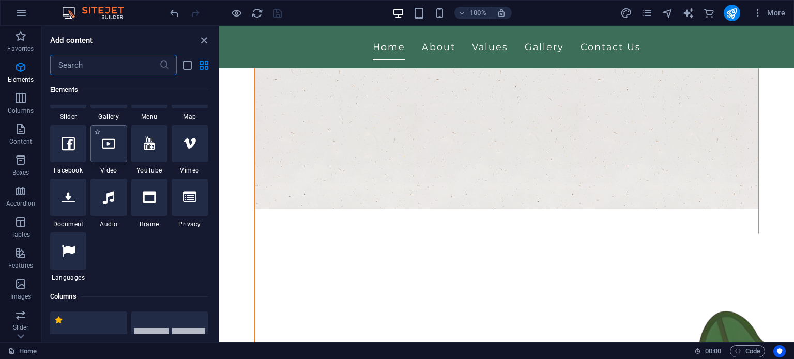
scroll to position [98, 0]
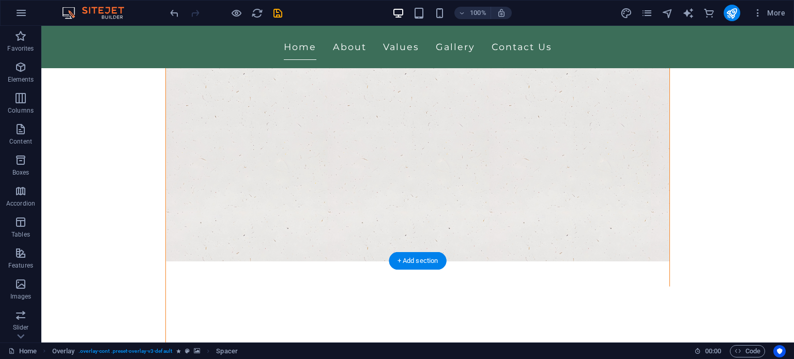
drag, startPoint x: 464, startPoint y: 206, endPoint x: 463, endPoint y: 163, distance: 43.4
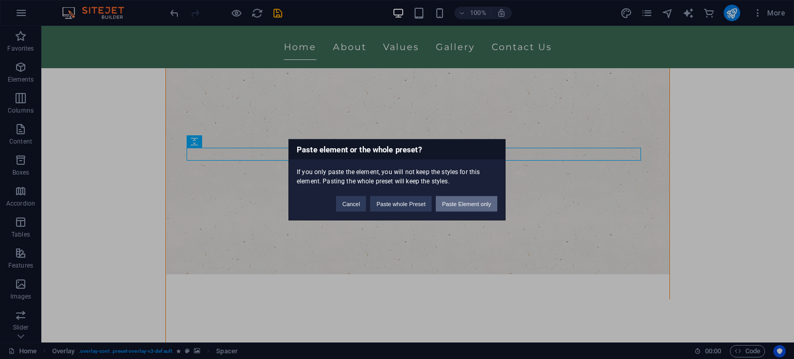
click at [458, 203] on button "Paste Element only" at bounding box center [466, 204] width 61 height 16
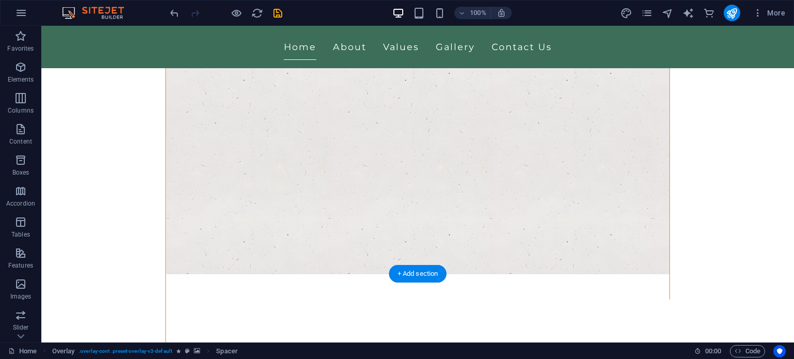
drag, startPoint x: 452, startPoint y: 164, endPoint x: 456, endPoint y: 211, distance: 47.8
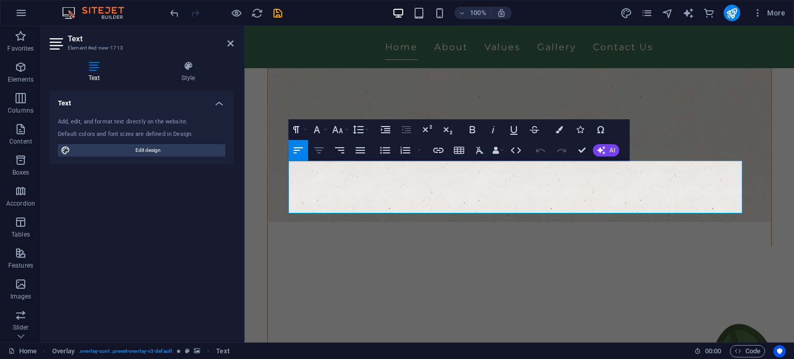
click at [322, 150] on icon "button" at bounding box center [319, 150] width 12 height 12
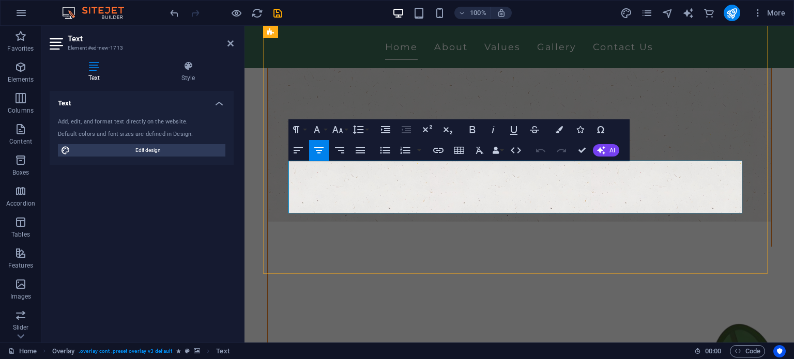
drag, startPoint x: 718, startPoint y: 181, endPoint x: 337, endPoint y: 194, distance: 381.6
click at [476, 132] on icon "button" at bounding box center [472, 130] width 12 height 12
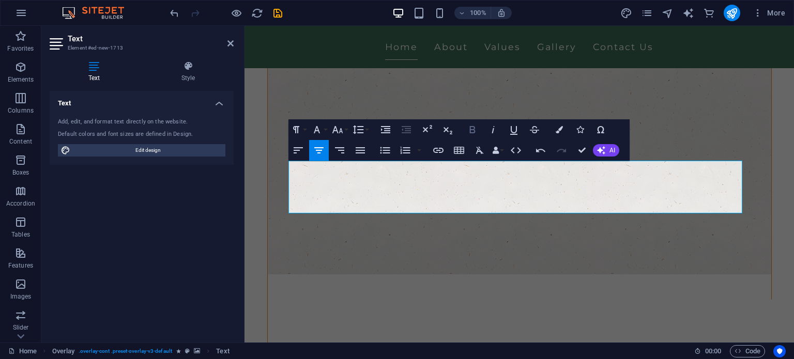
click at [476, 132] on icon "button" at bounding box center [472, 130] width 12 height 12
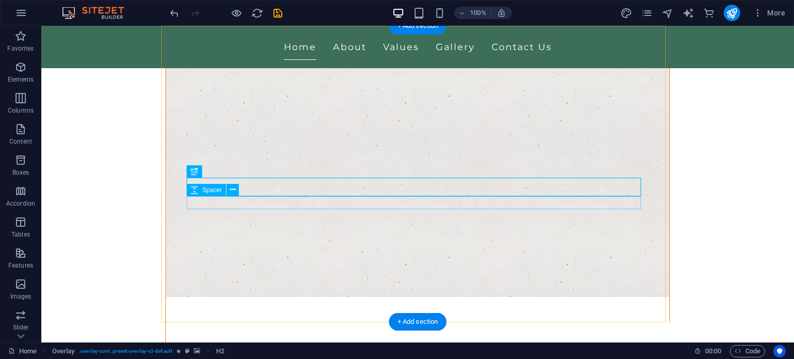
scroll to position [155, 0]
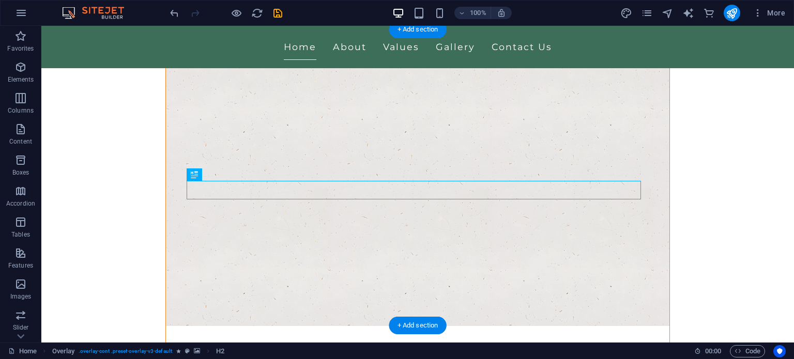
click at [544, 148] on figure at bounding box center [417, 178] width 503 height 296
click at [283, 12] on div "100% More" at bounding box center [478, 13] width 621 height 17
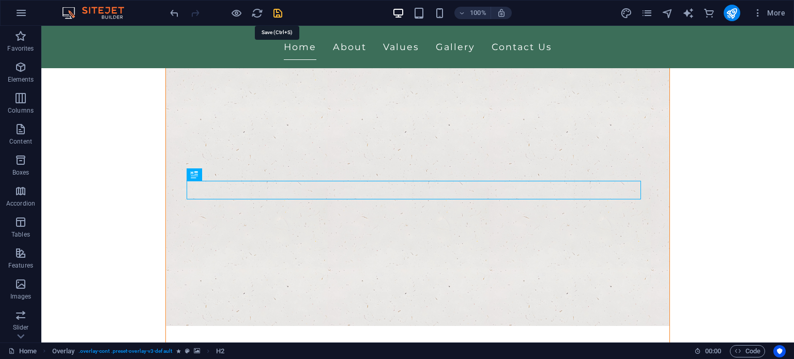
click at [277, 14] on icon "save" at bounding box center [278, 13] width 12 height 12
checkbox input "false"
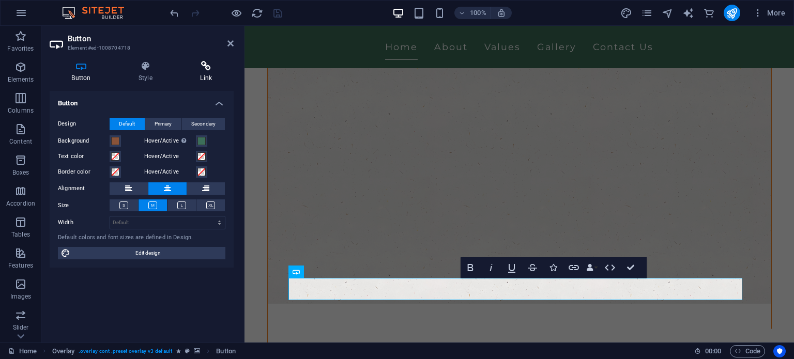
click at [198, 70] on icon at bounding box center [205, 66] width 55 height 10
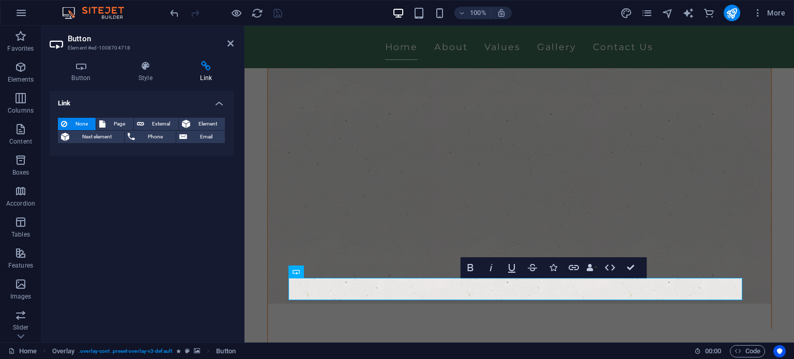
click at [72, 122] on span "None" at bounding box center [81, 124] width 22 height 12
click at [117, 125] on span "Page" at bounding box center [119, 124] width 21 height 12
select select
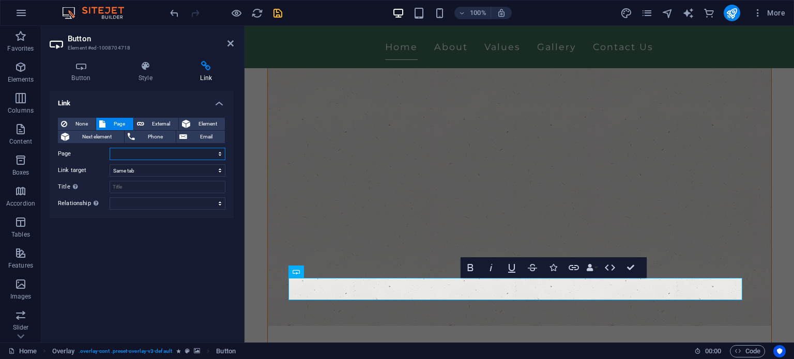
click at [160, 156] on select "Home Subpage Legal Notice Privacy" at bounding box center [168, 154] width 116 height 12
click at [161, 161] on div "None Page External Element Next element Phone Email Page Home Subpage Legal Not…" at bounding box center [141, 164] width 167 height 92
click at [163, 157] on select "Home Subpage Legal Notice Privacy" at bounding box center [168, 154] width 116 height 12
drag, startPoint x: 163, startPoint y: 157, endPoint x: 163, endPoint y: 165, distance: 8.3
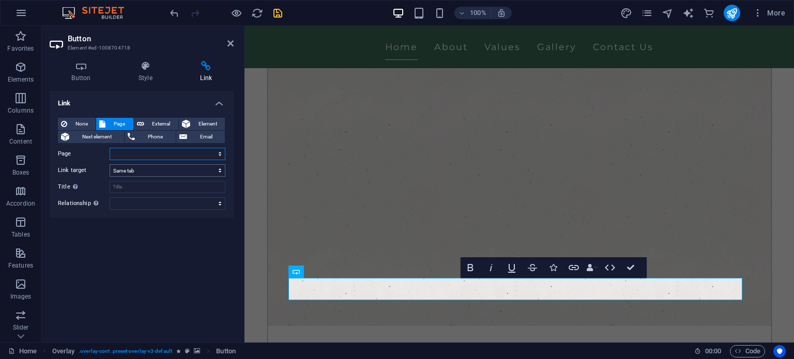
click at [163, 157] on select "Home Subpage Legal Notice Privacy" at bounding box center [168, 154] width 116 height 12
click at [162, 174] on select "New tab Same tab Overlay" at bounding box center [168, 170] width 116 height 12
select select "blank"
click at [110, 164] on select "New tab Same tab Overlay" at bounding box center [168, 170] width 116 height 12
select select
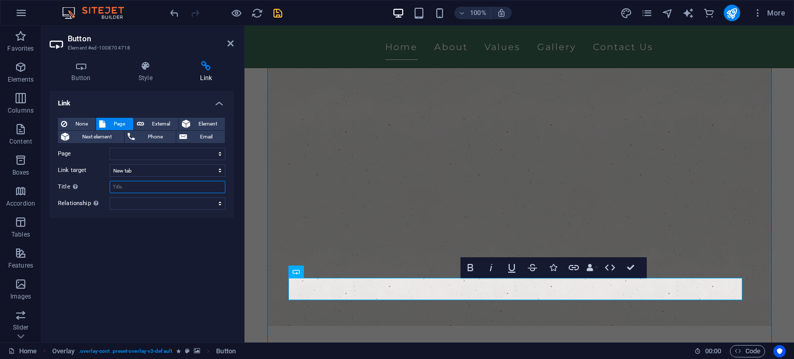
click at [134, 192] on input "Title Additional link description, should not be the same as the link text. The…" at bounding box center [168, 187] width 116 height 12
click at [133, 204] on select "alternate author bookmark external help license next nofollow noreferrer noopen…" at bounding box center [168, 203] width 116 height 12
select select "external"
click at [110, 197] on select "alternate author bookmark external help license next nofollow noreferrer noopen…" at bounding box center [168, 203] width 116 height 12
select select
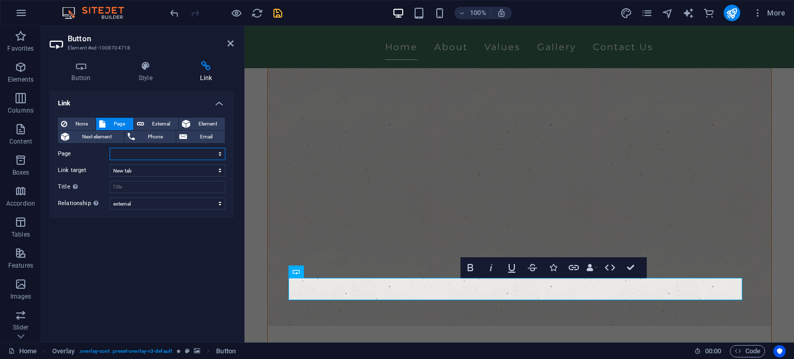
click at [135, 153] on select "Home Subpage Legal Notice Privacy" at bounding box center [168, 154] width 116 height 12
click at [140, 185] on input "Title Additional link description, should not be the same as the link text. The…" at bounding box center [168, 187] width 116 height 12
click at [138, 200] on select "alternate author bookmark external help license next nofollow noreferrer noopen…" at bounding box center [168, 203] width 116 height 12
drag, startPoint x: 138, startPoint y: 200, endPoint x: 142, endPoint y: 189, distance: 11.9
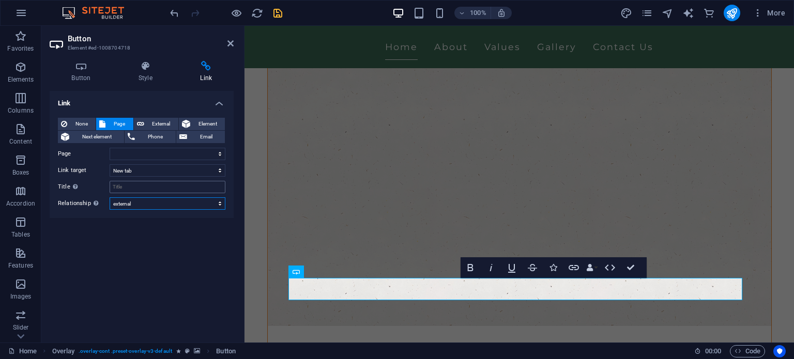
click at [138, 200] on select "alternate author bookmark external help license next nofollow noreferrer noopen…" at bounding box center [168, 203] width 116 height 12
click at [153, 164] on select "New tab Same tab Overlay" at bounding box center [168, 170] width 116 height 12
click at [156, 155] on select "Home Subpage Legal Notice Privacy" at bounding box center [168, 154] width 116 height 12
click at [160, 119] on span "External" at bounding box center [161, 124] width 28 height 12
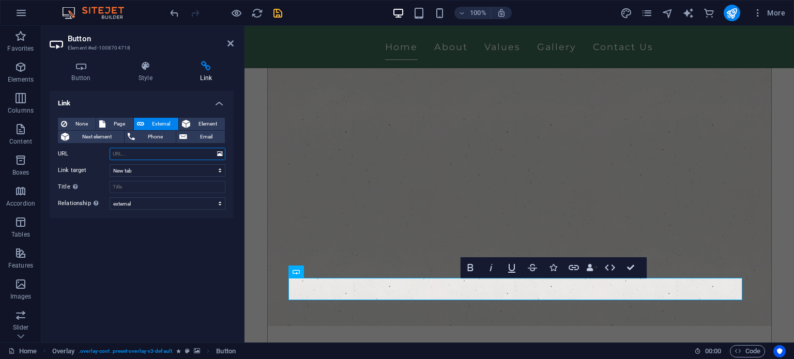
click at [147, 155] on input "URL" at bounding box center [168, 154] width 116 height 12
click at [151, 148] on input "URL" at bounding box center [168, 154] width 116 height 12
click at [147, 153] on input "URL" at bounding box center [168, 154] width 116 height 12
paste input "[URL][DOMAIN_NAME]"
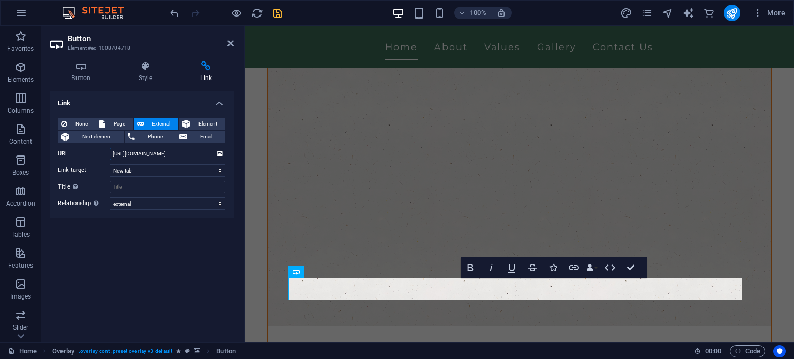
type input "[URL][DOMAIN_NAME]"
click at [163, 183] on input "Title Additional link description, should not be the same as the link text. The…" at bounding box center [168, 187] width 116 height 12
click at [170, 171] on select "New tab Same tab Overlay" at bounding box center [168, 170] width 116 height 12
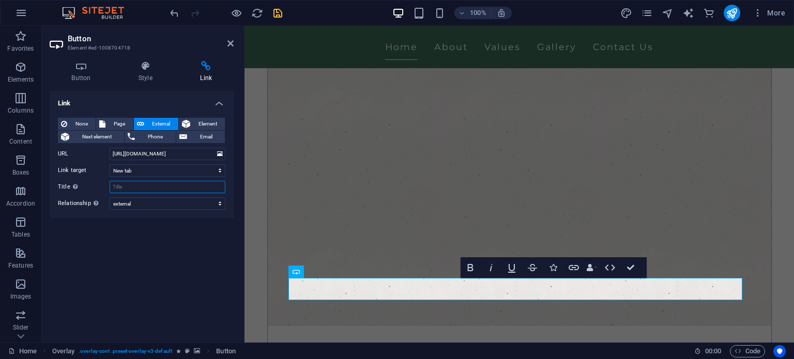
click at [150, 186] on input "Title Additional link description, should not be the same as the link text. The…" at bounding box center [168, 187] width 116 height 12
type input "RSVP Link"
click at [225, 269] on div "Link None Page External Element Next element Phone Email Page Home Subpage Lega…" at bounding box center [142, 212] width 184 height 243
click at [281, 12] on icon "save" at bounding box center [278, 13] width 12 height 12
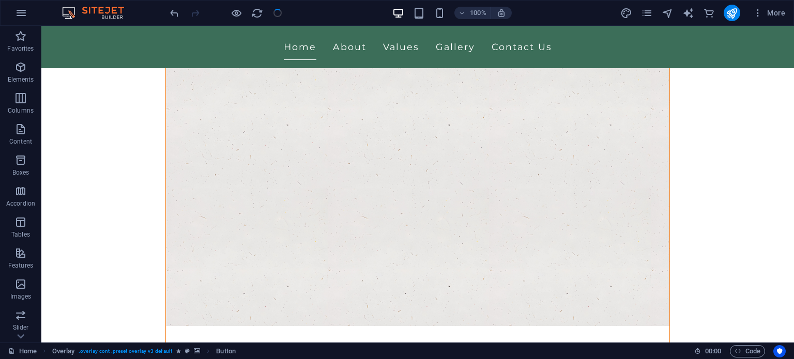
checkbox input "false"
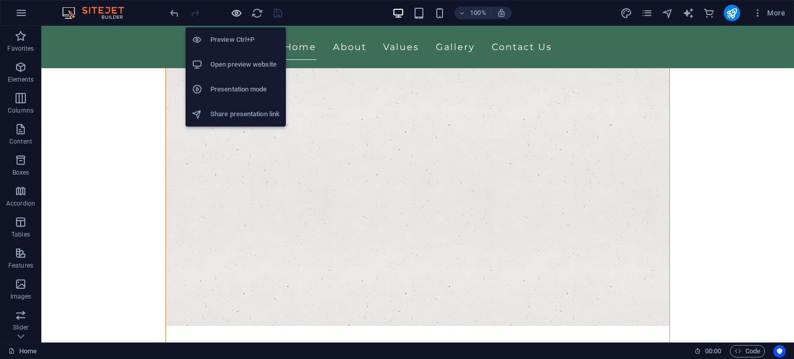
click at [236, 16] on icon "button" at bounding box center [236, 13] width 12 height 12
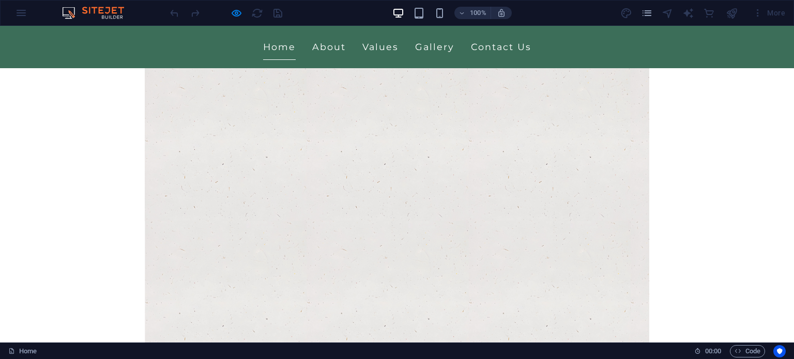
scroll to position [52, 0]
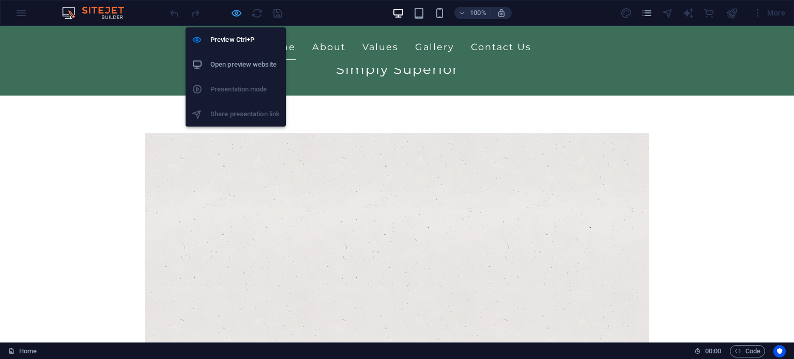
click at [240, 13] on icon "button" at bounding box center [236, 13] width 12 height 12
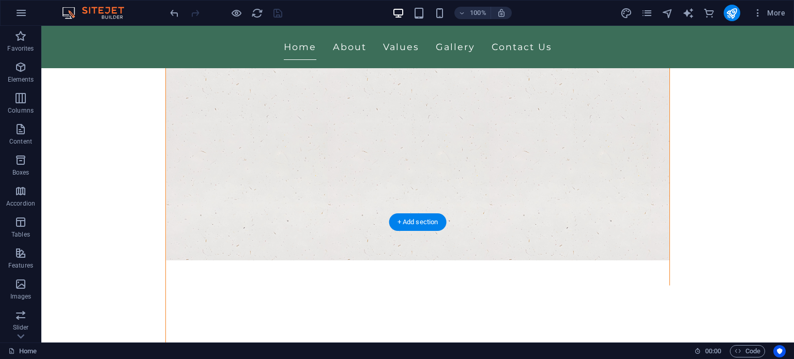
scroll to position [207, 0]
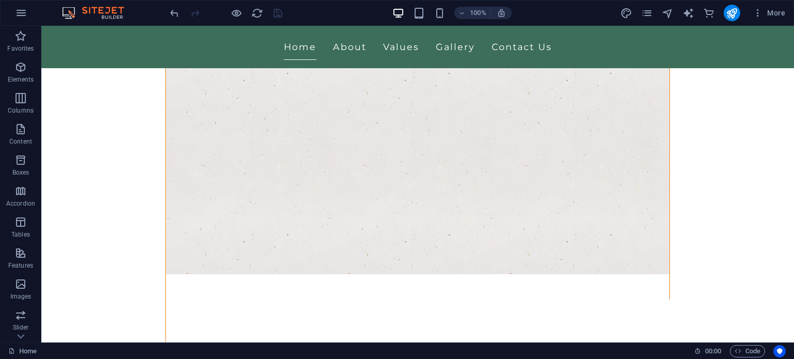
click at [741, 19] on div "More" at bounding box center [704, 13] width 169 height 17
click at [737, 15] on icon "publish" at bounding box center [732, 13] width 12 height 12
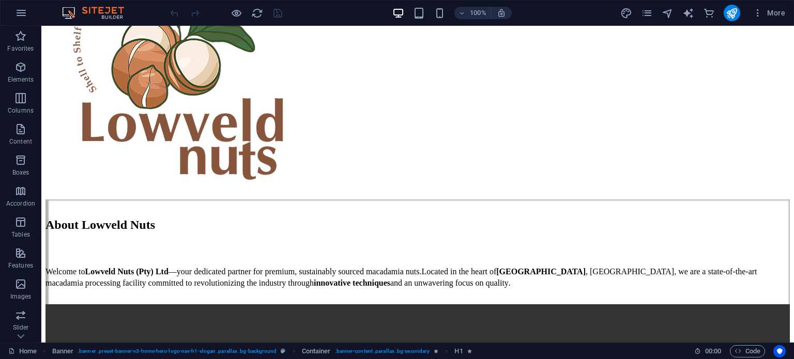
scroll to position [3061, 0]
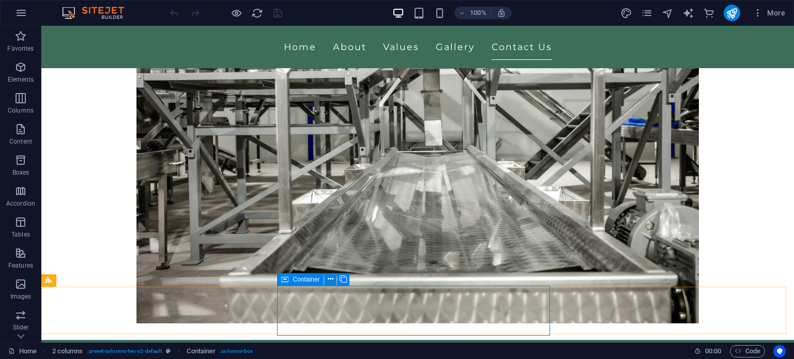
click at [289, 280] on div "Container" at bounding box center [300, 279] width 47 height 12
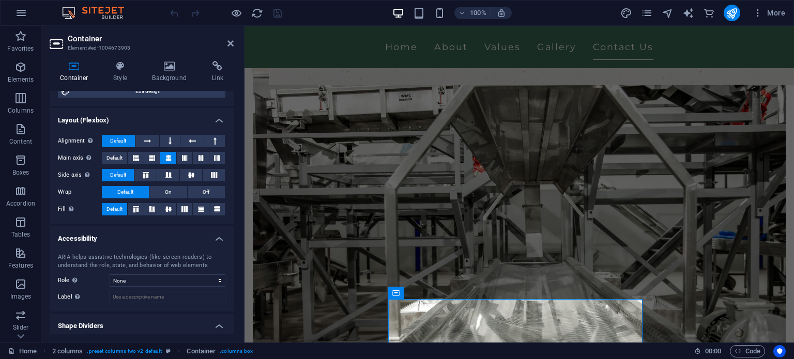
scroll to position [155, 0]
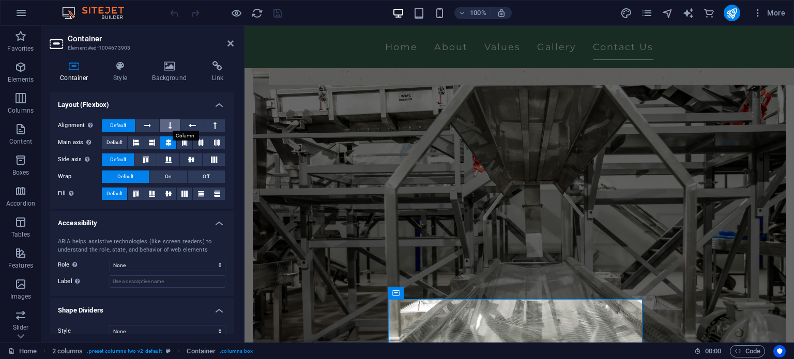
click at [166, 122] on button at bounding box center [170, 125] width 20 height 12
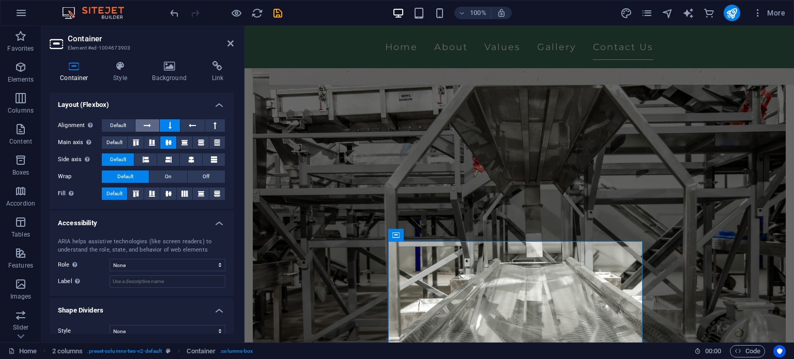
click at [148, 122] on icon at bounding box center [147, 125] width 7 height 12
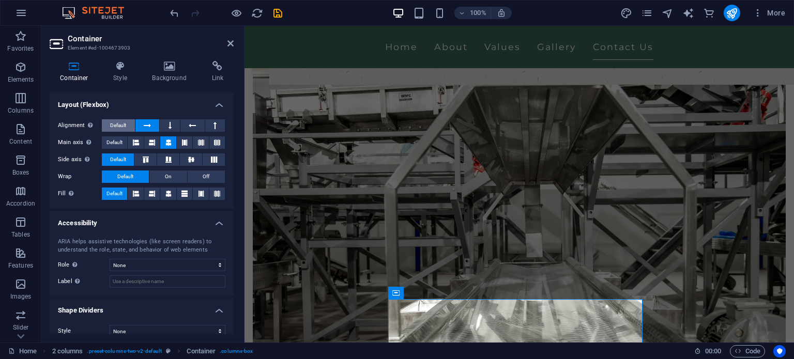
click at [126, 124] on span "Default" at bounding box center [118, 125] width 16 height 12
click at [145, 129] on icon at bounding box center [147, 125] width 7 height 12
click at [137, 138] on icon at bounding box center [136, 142] width 6 height 12
click at [170, 143] on icon at bounding box center [168, 142] width 6 height 12
click at [175, 125] on button at bounding box center [170, 125] width 20 height 12
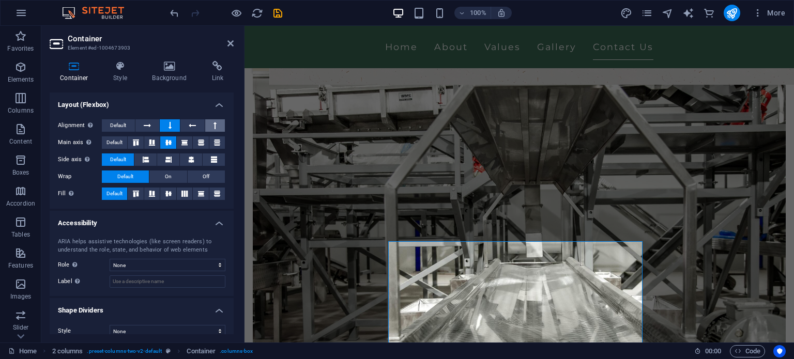
click at [213, 126] on icon at bounding box center [214, 125] width 3 height 12
click at [122, 124] on span "Default" at bounding box center [118, 125] width 16 height 12
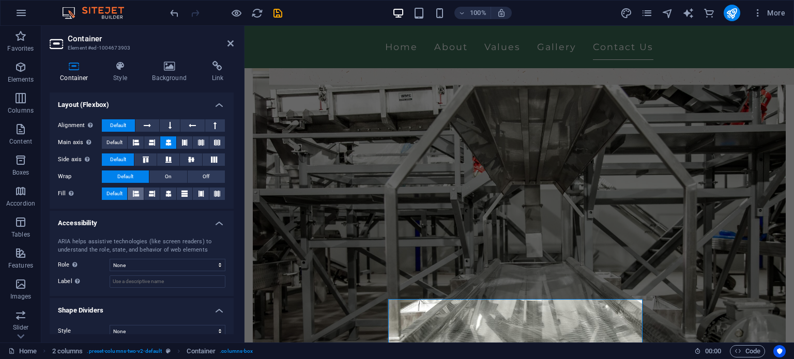
scroll to position [165, 0]
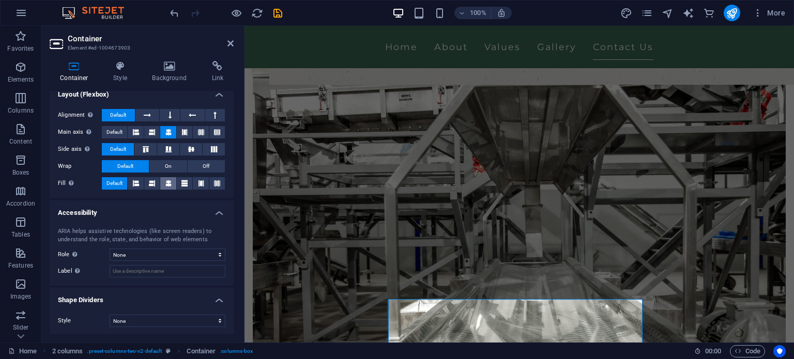
click at [166, 184] on icon at bounding box center [168, 183] width 6 height 12
click at [163, 184] on button at bounding box center [168, 183] width 16 height 12
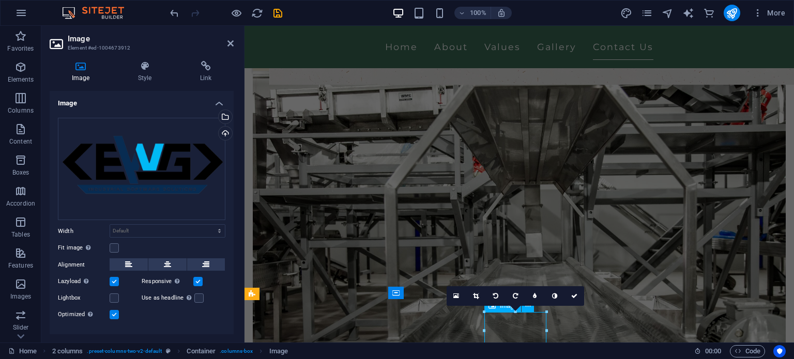
select select "px"
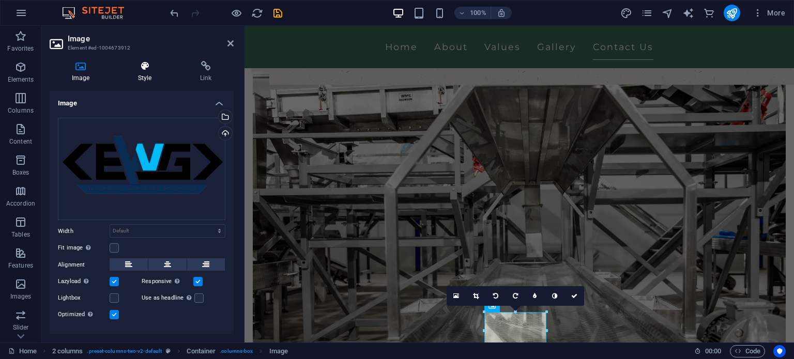
click at [132, 76] on h4 "Style" at bounding box center [147, 72] width 62 height 22
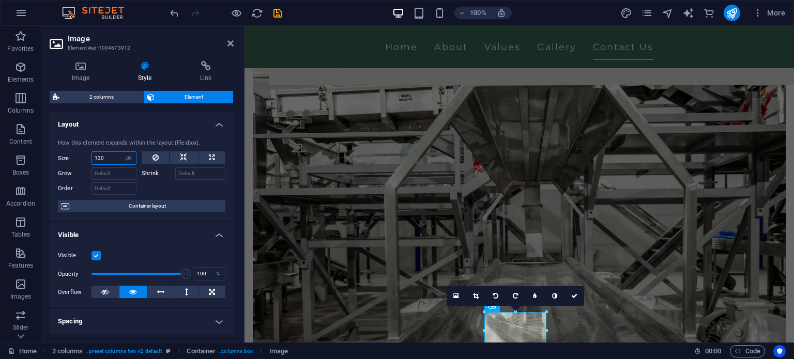
drag, startPoint x: 110, startPoint y: 155, endPoint x: 74, endPoint y: 158, distance: 35.8
click at [74, 158] on div "Size 120 Default auto px % 1/1 1/2 1/3 1/4 1/5 1/6 1/7 1/8 1/9 1/10" at bounding box center [97, 157] width 79 height 13
type input "60"
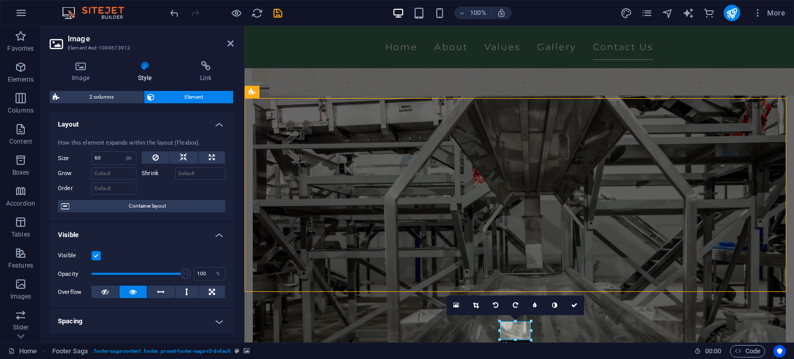
scroll to position [3061, 0]
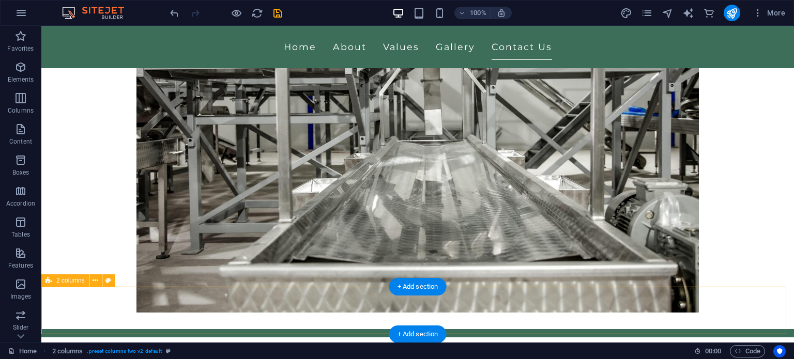
select select "rem"
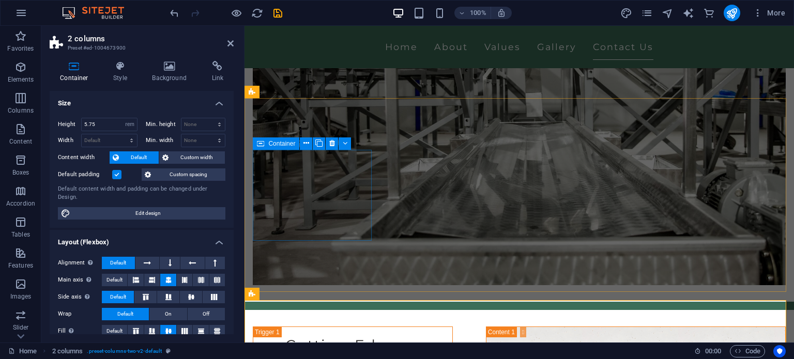
scroll to position [2921, 0]
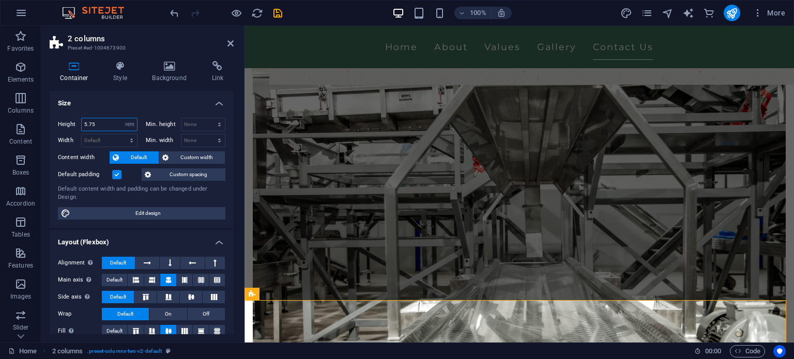
drag, startPoint x: 101, startPoint y: 121, endPoint x: 58, endPoint y: 126, distance: 43.7
click at [58, 126] on div "Height 5.75 Default px rem % vh vw" at bounding box center [98, 124] width 80 height 13
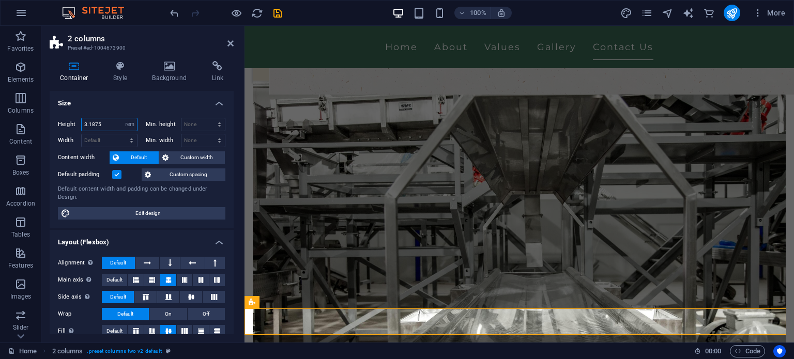
scroll to position [2913, 0]
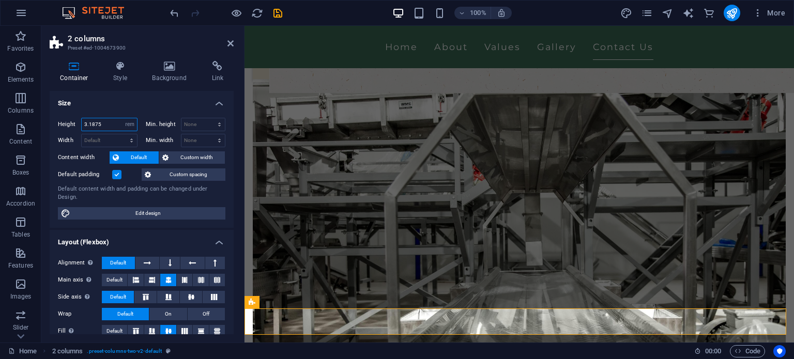
type input "3.25"
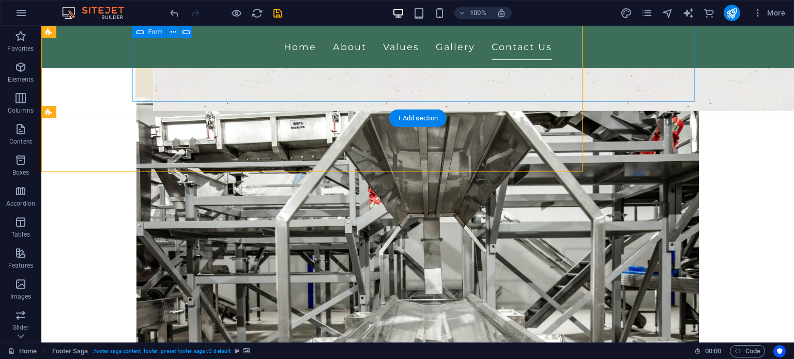
scroll to position [3041, 0]
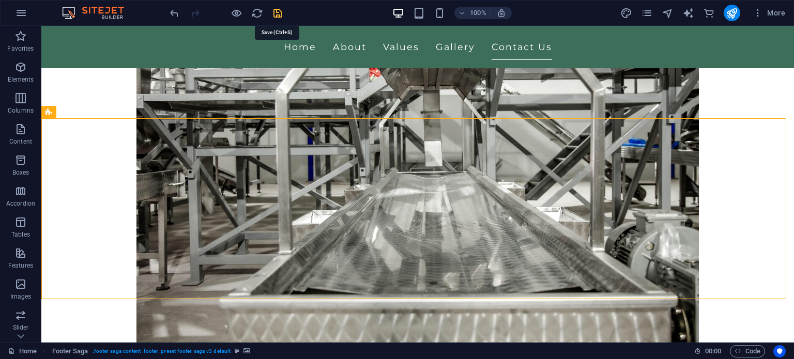
click at [272, 10] on icon "save" at bounding box center [278, 13] width 12 height 12
checkbox input "false"
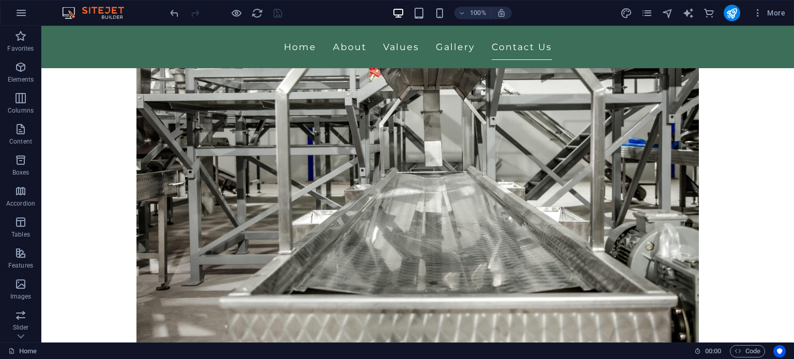
click at [433, 7] on div "100%" at bounding box center [451, 13] width 119 height 17
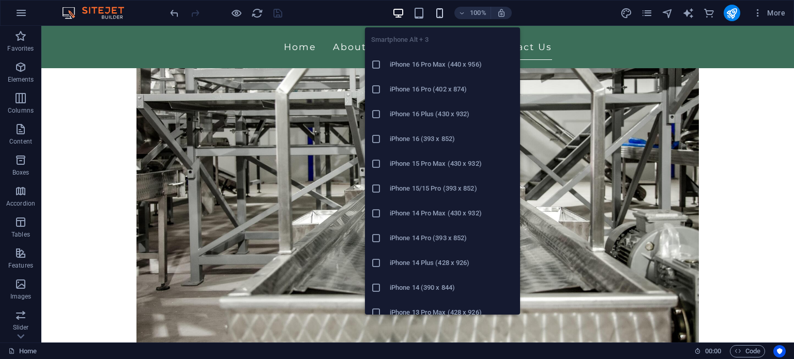
click at [435, 10] on icon "button" at bounding box center [440, 13] width 12 height 12
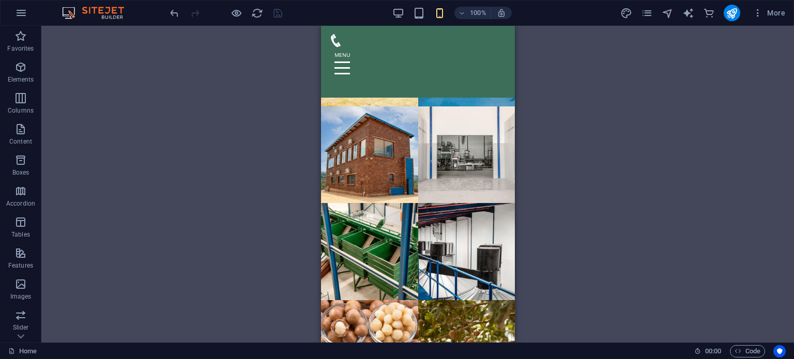
scroll to position [5569, 0]
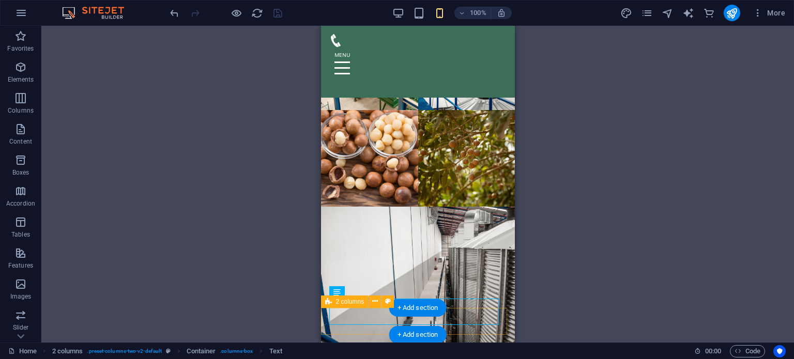
select select "rem"
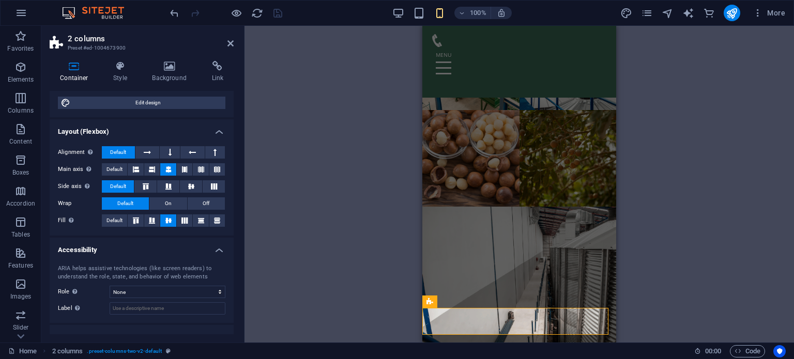
scroll to position [96, 0]
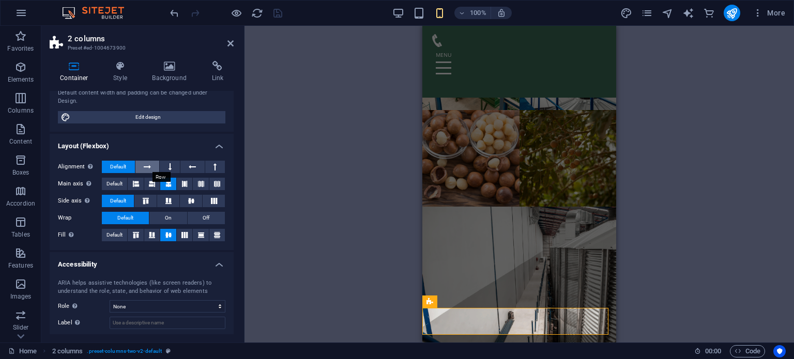
click at [150, 165] on icon at bounding box center [147, 167] width 7 height 12
drag, startPoint x: 111, startPoint y: 165, endPoint x: 136, endPoint y: 167, distance: 25.9
click at [111, 166] on span "Default" at bounding box center [118, 167] width 16 height 12
click at [138, 167] on button at bounding box center [147, 167] width 24 height 12
click at [141, 230] on button at bounding box center [136, 235] width 16 height 12
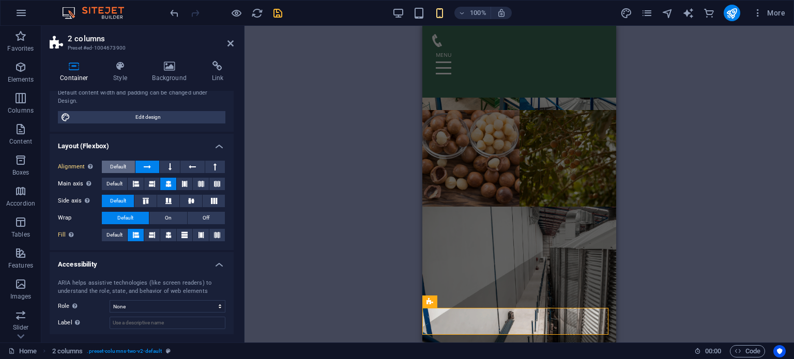
click at [118, 163] on span "Default" at bounding box center [118, 167] width 16 height 12
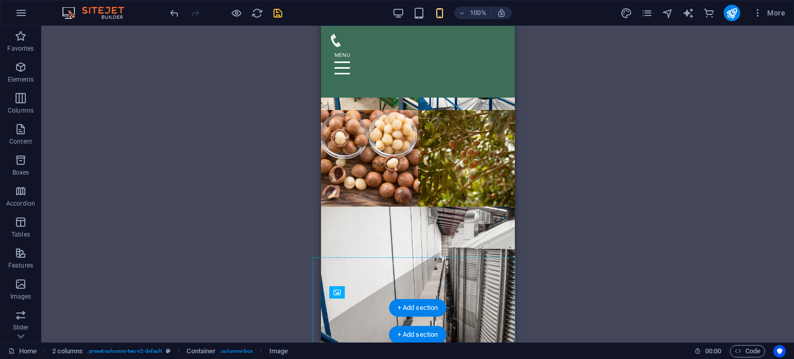
drag, startPoint x: 414, startPoint y: 333, endPoint x: 453, endPoint y: 310, distance: 44.8
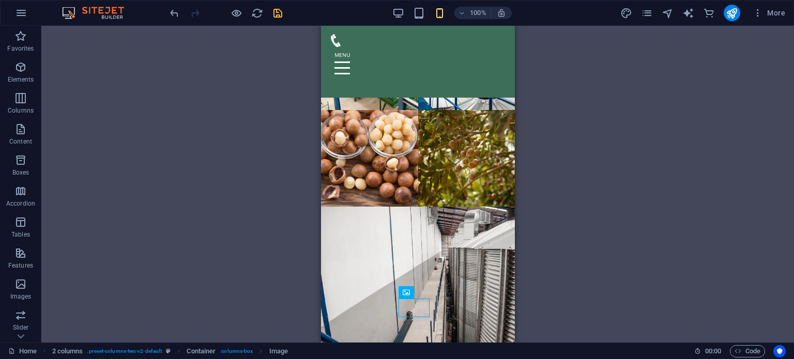
click at [614, 273] on div "Drag here to replace the existing content. Press “Ctrl” if you want to create a…" at bounding box center [417, 184] width 752 height 317
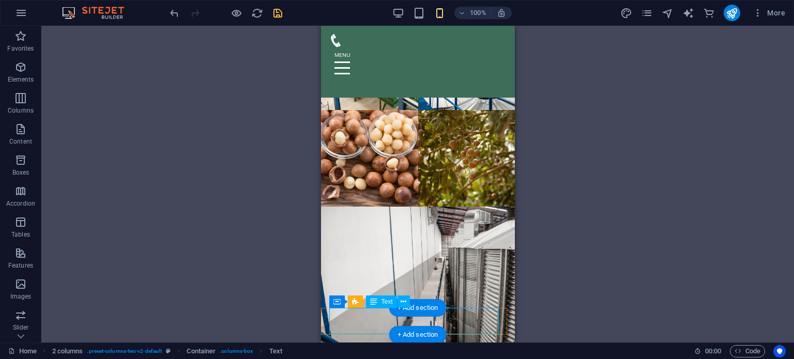
drag, startPoint x: 349, startPoint y: 316, endPoint x: 690, endPoint y: 332, distance: 341.9
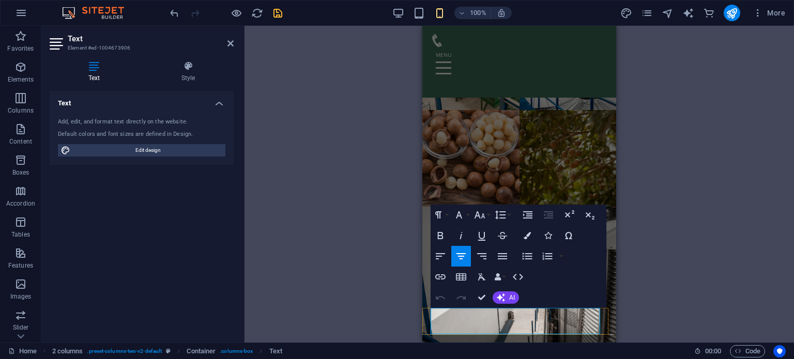
drag, startPoint x: 442, startPoint y: 318, endPoint x: 542, endPoint y: 327, distance: 100.1
click at [482, 214] on icon "button" at bounding box center [479, 215] width 12 height 12
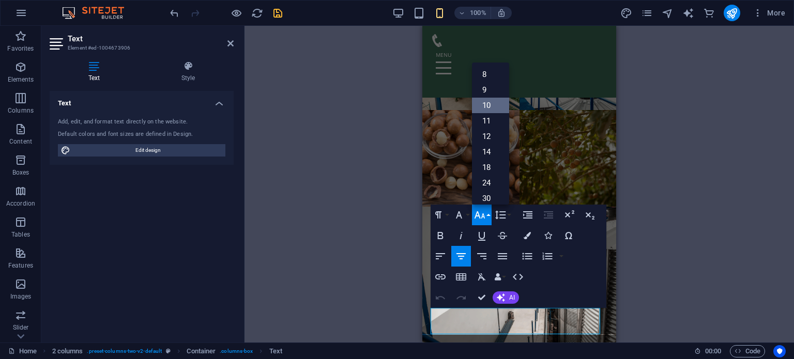
click at [492, 104] on link "10" at bounding box center [490, 106] width 37 height 16
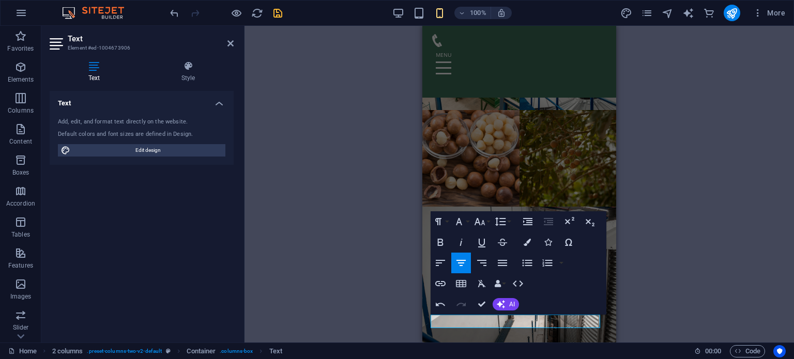
click at [675, 279] on div "H1 Banner Container Spacer Menu Bar 2 columns Container 2 columns Container Ima…" at bounding box center [518, 184] width 549 height 317
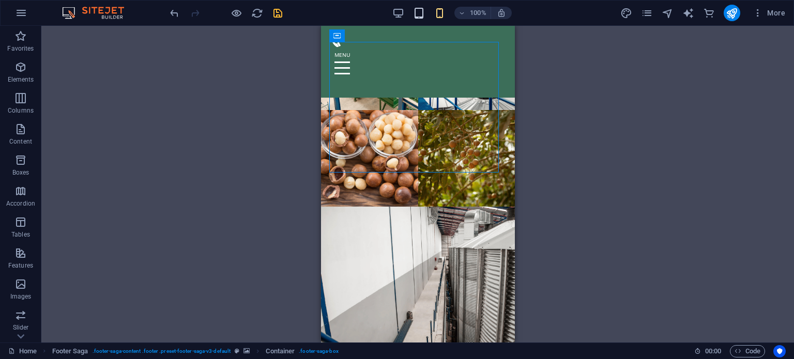
click at [422, 15] on icon "button" at bounding box center [419, 13] width 12 height 12
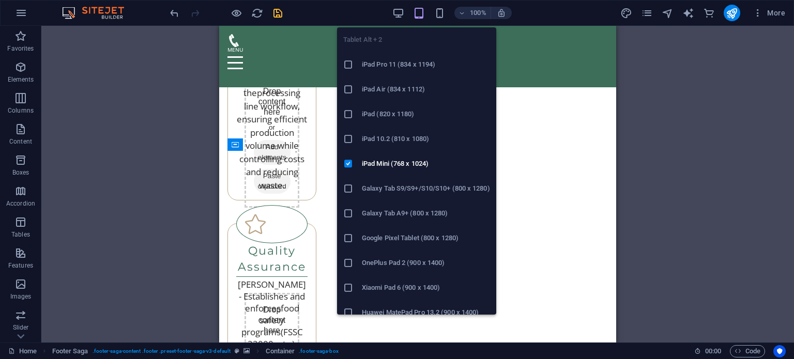
scroll to position [3483, 0]
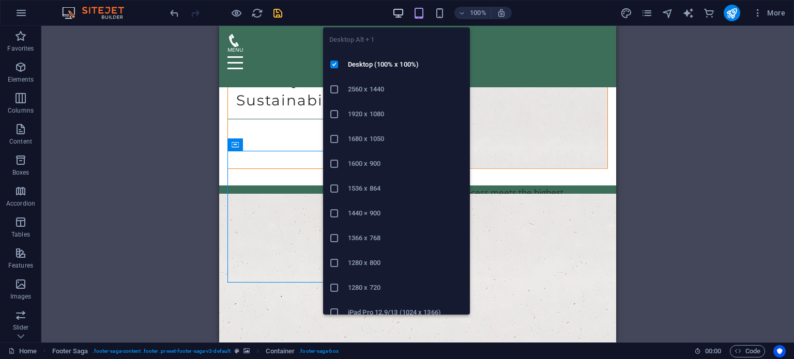
click at [398, 14] on icon "button" at bounding box center [398, 13] width 12 height 12
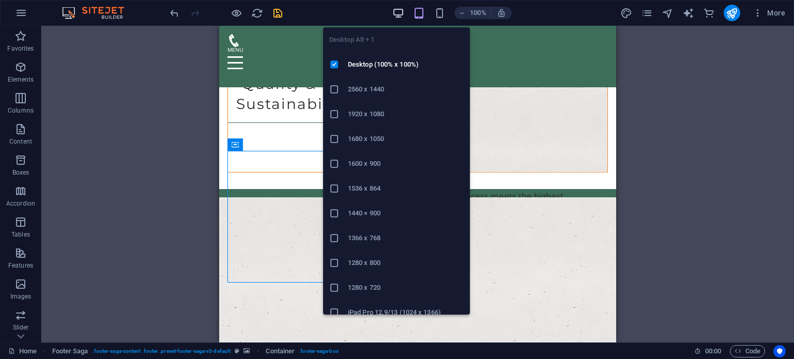
scroll to position [3041, 0]
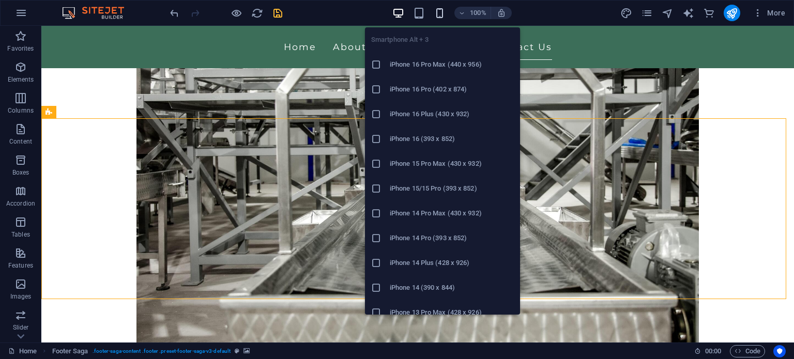
click at [441, 7] on icon "button" at bounding box center [440, 13] width 12 height 12
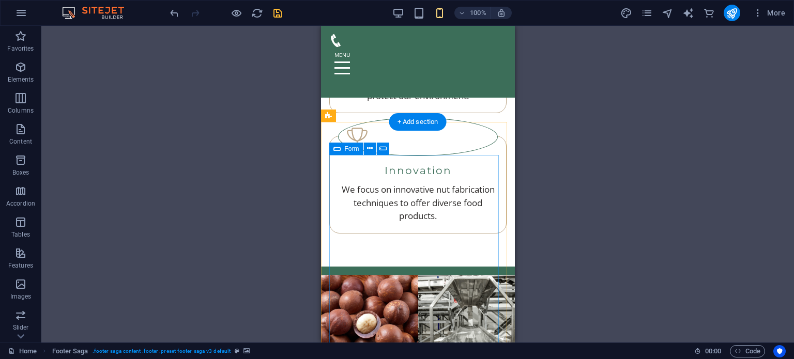
scroll to position [4461, 0]
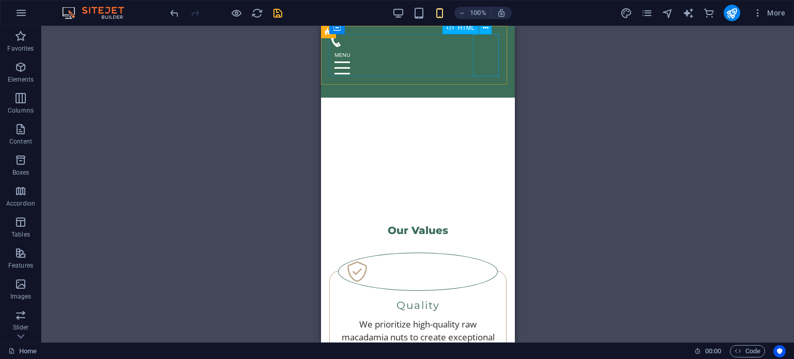
click at [479, 61] on div at bounding box center [417, 68] width 177 height 42
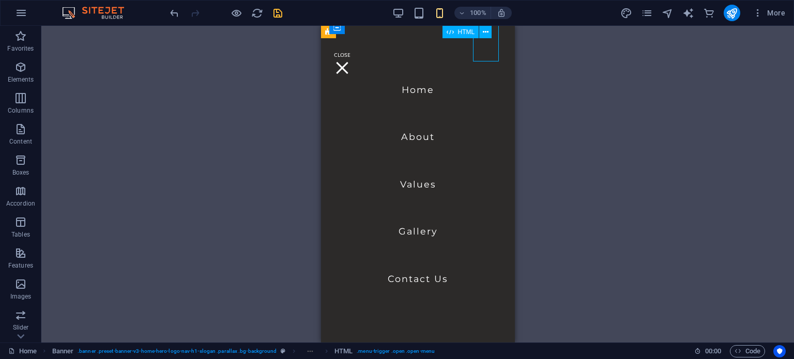
click at [355, 52] on div at bounding box center [342, 68] width 26 height 42
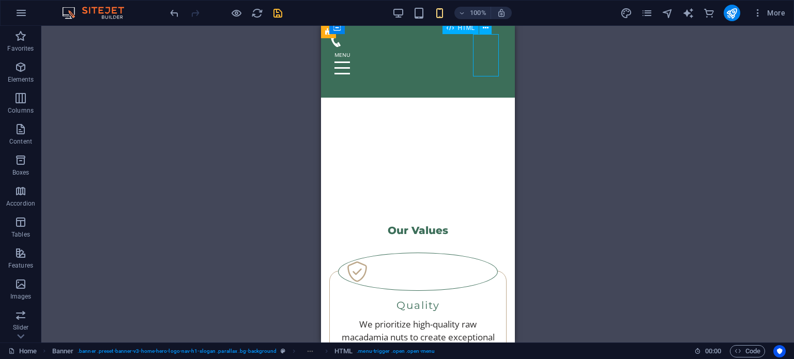
click at [487, 52] on div at bounding box center [417, 68] width 177 height 42
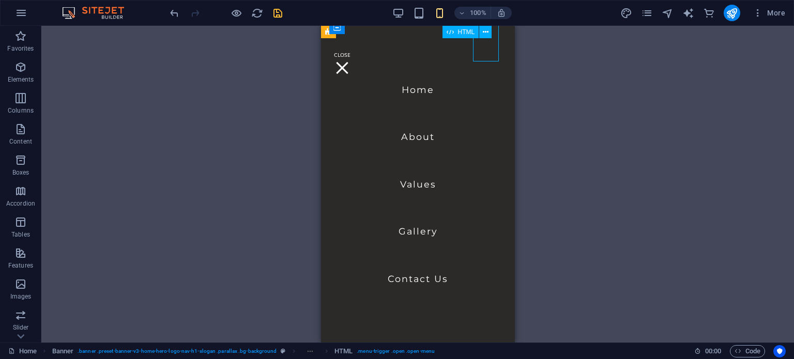
click at [355, 52] on div at bounding box center [342, 68] width 26 height 42
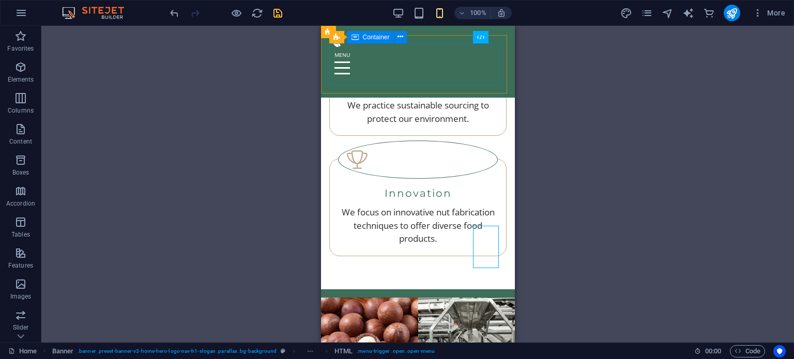
scroll to position [4794, 0]
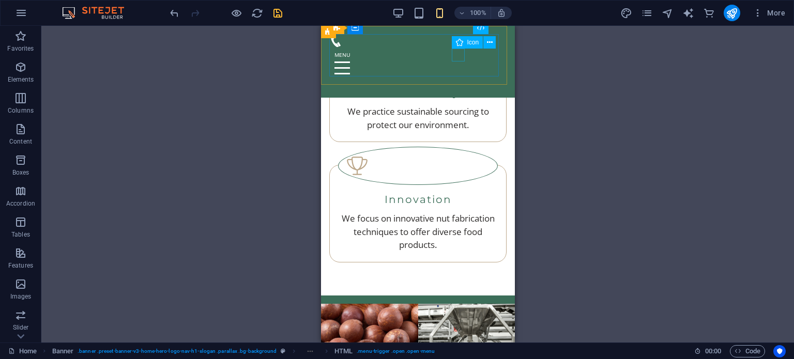
click at [457, 47] on figure at bounding box center [413, 40] width 169 height 13
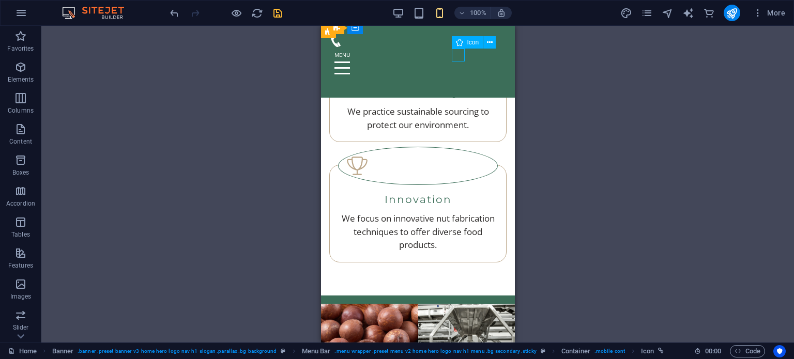
click at [457, 47] on figure at bounding box center [413, 40] width 169 height 13
select select "xMidYMid"
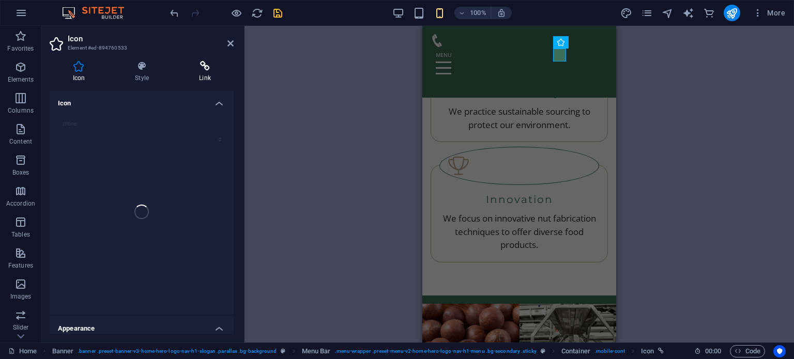
click at [198, 74] on h4 "Link" at bounding box center [205, 72] width 58 height 22
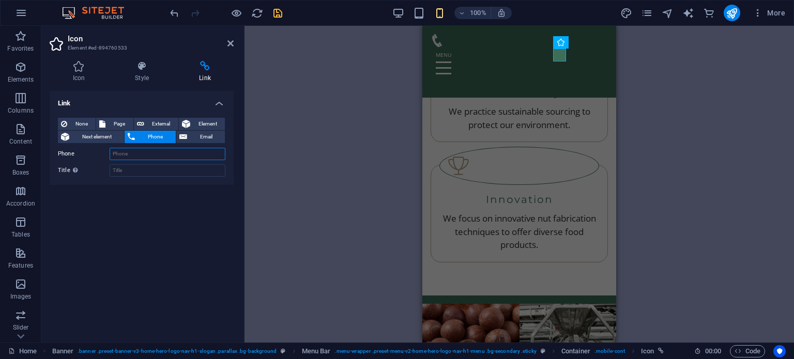
click at [153, 157] on input "Phone" at bounding box center [168, 154] width 116 height 12
click at [76, 277] on div "Link None Page External Element Next element Phone Email Page Home Subpage Lega…" at bounding box center [142, 212] width 184 height 243
drag, startPoint x: 164, startPoint y: 206, endPoint x: 176, endPoint y: 156, distance: 52.1
click at [165, 204] on div "Link None Page External Element Next element Phone Email Page Home Subpage Lega…" at bounding box center [142, 212] width 184 height 243
drag, startPoint x: 138, startPoint y: 155, endPoint x: 253, endPoint y: 182, distance: 118.5
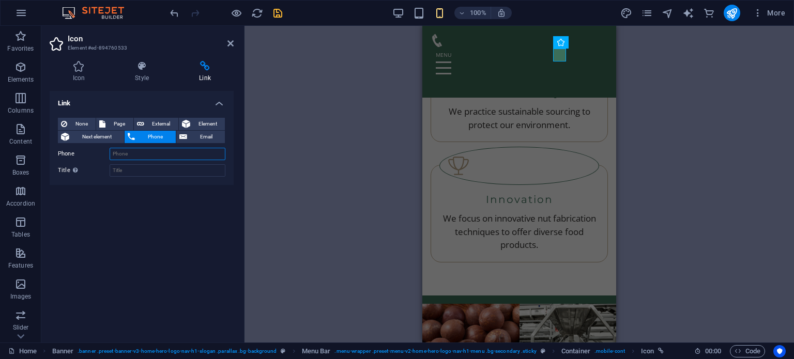
click at [138, 155] on input "Phone" at bounding box center [168, 154] width 116 height 12
click at [143, 250] on div "Link None Page External Element Next element Phone Email Page Home Subpage Lega…" at bounding box center [142, 212] width 184 height 243
click at [162, 152] on input "Phone" at bounding box center [168, 154] width 116 height 12
paste input "[PHONE_NUMBER]"
type input "[PHONE_NUMBER]"
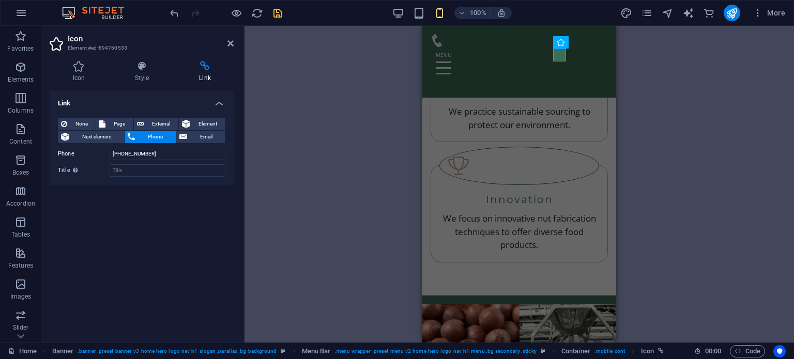
click at [180, 187] on div "Link None Page External Element Next element Phone Email Page Home Subpage Lega…" at bounding box center [142, 212] width 184 height 243
click at [281, 11] on icon "save" at bounding box center [278, 13] width 12 height 12
checkbox input "false"
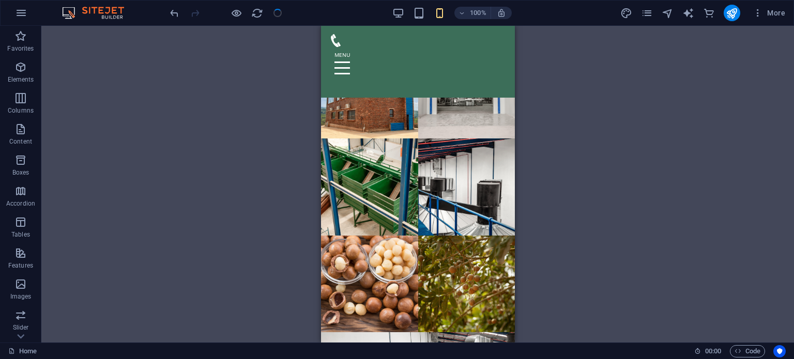
scroll to position [5569, 0]
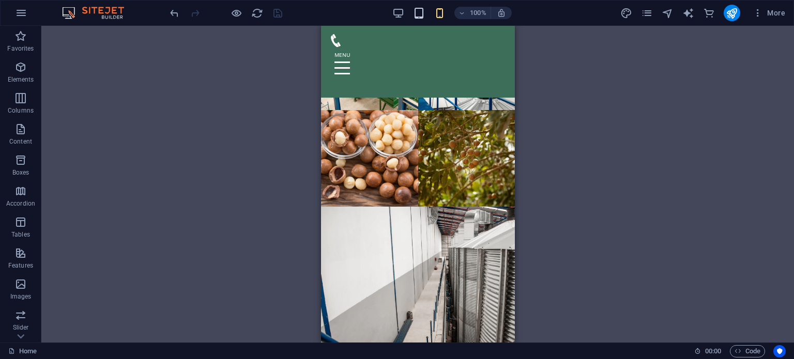
click at [415, 11] on icon "button" at bounding box center [419, 13] width 12 height 12
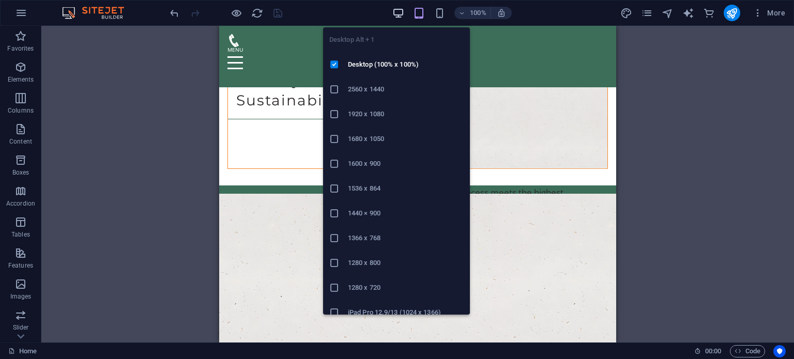
click at [395, 7] on icon "button" at bounding box center [398, 13] width 12 height 12
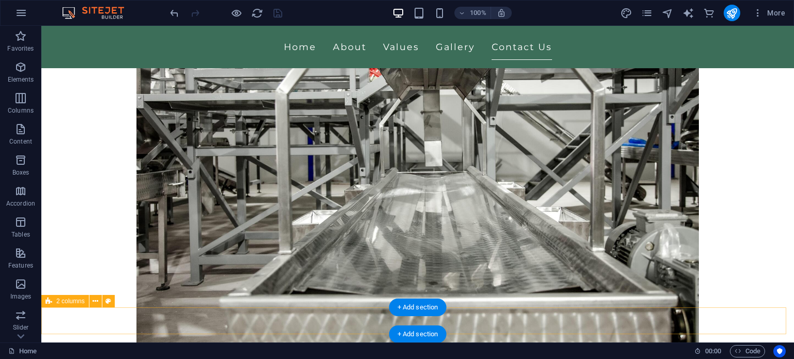
select select "rem"
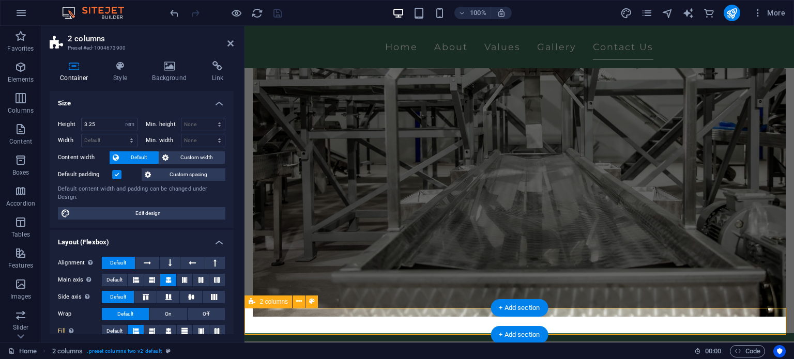
scroll to position [2913, 0]
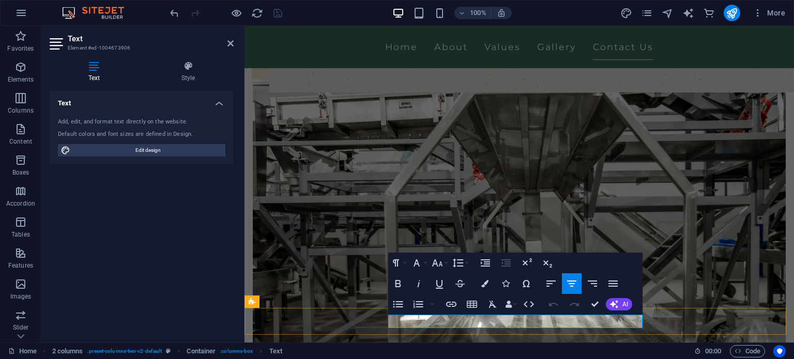
drag, startPoint x: 494, startPoint y: 320, endPoint x: 574, endPoint y: 324, distance: 79.7
click at [554, 296] on icon "button" at bounding box center [554, 295] width 10 height 9
click at [171, 10] on icon "undo" at bounding box center [174, 13] width 12 height 12
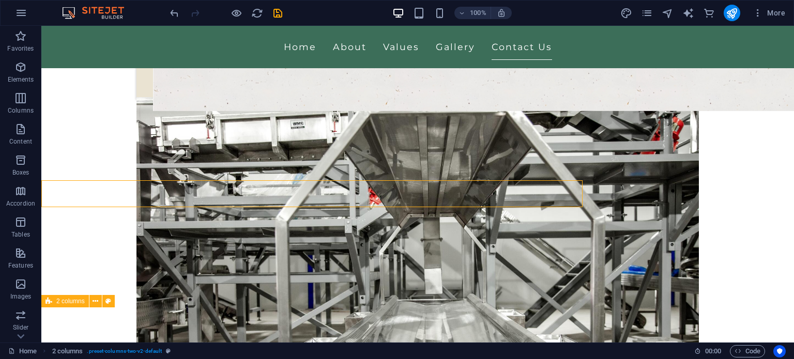
scroll to position [3041, 0]
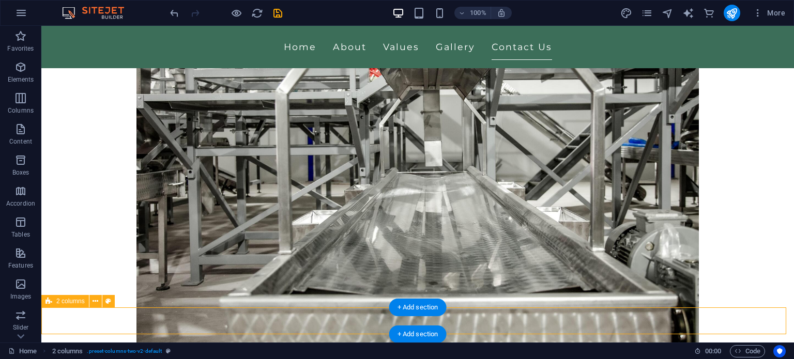
select select "rem"
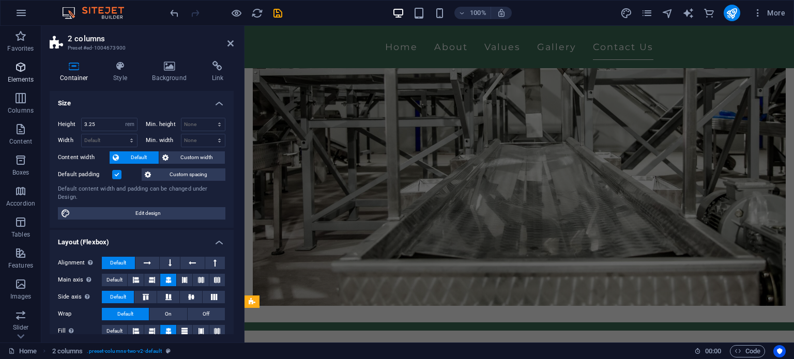
scroll to position [2913, 0]
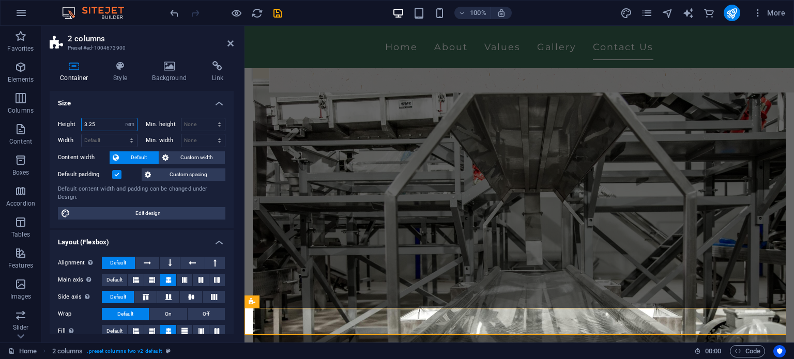
drag, startPoint x: 99, startPoint y: 118, endPoint x: 99, endPoint y: 124, distance: 5.7
click at [99, 119] on input "3.25" at bounding box center [109, 124] width 55 height 12
drag, startPoint x: 99, startPoint y: 124, endPoint x: 77, endPoint y: 121, distance: 22.3
click at [77, 121] on div "Height 3.25 Default px rem % vh vw" at bounding box center [98, 124] width 80 height 13
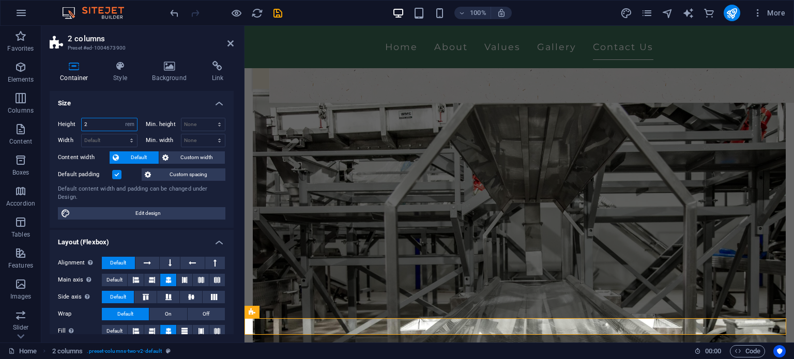
drag, startPoint x: 93, startPoint y: 124, endPoint x: 73, endPoint y: 127, distance: 19.5
click at [73, 127] on div "Height 2 Default px rem % vh vw" at bounding box center [98, 124] width 80 height 13
type input "1.5"
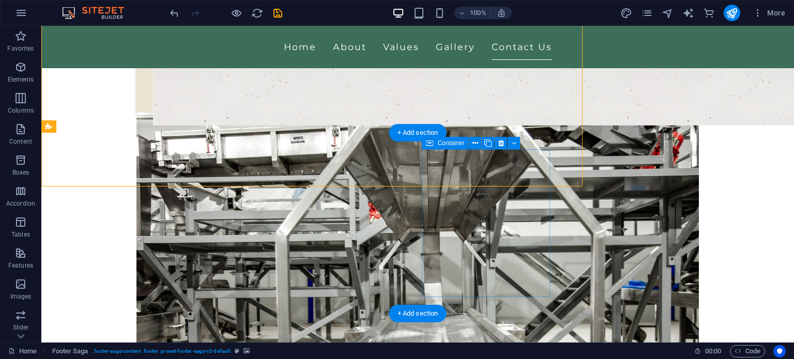
scroll to position [3026, 0]
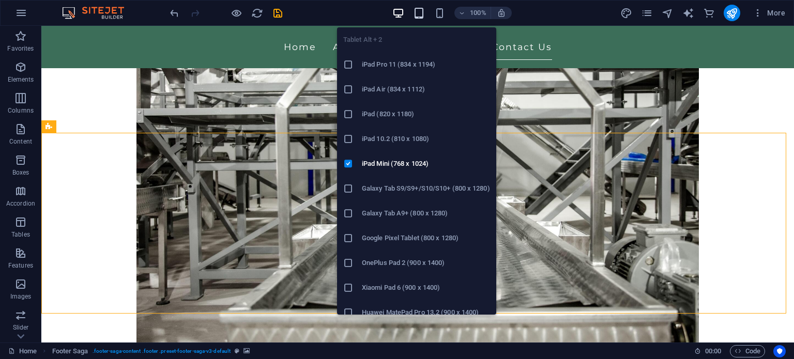
click at [422, 14] on icon "button" at bounding box center [419, 13] width 12 height 12
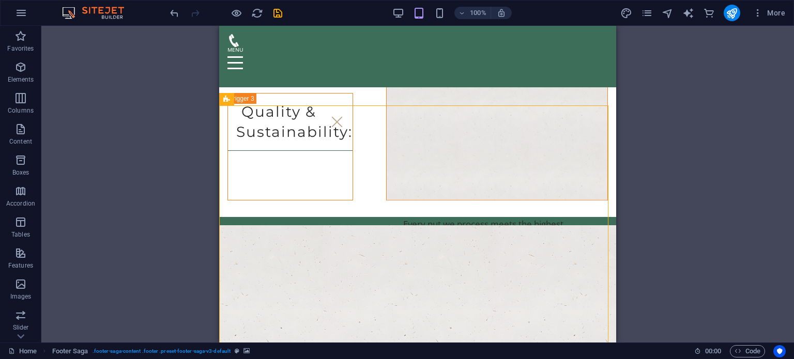
scroll to position [3468, 0]
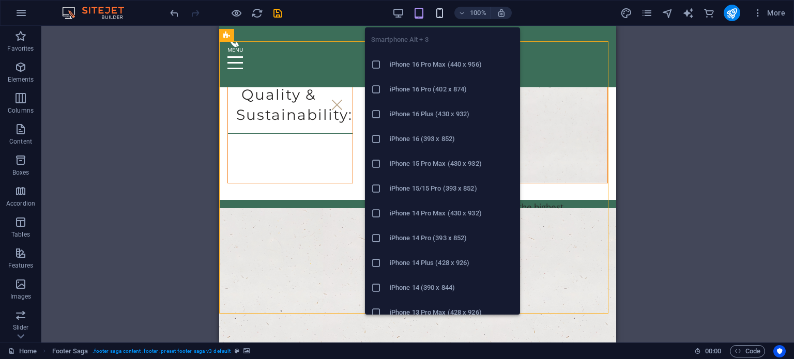
click at [438, 7] on icon "button" at bounding box center [440, 13] width 12 height 12
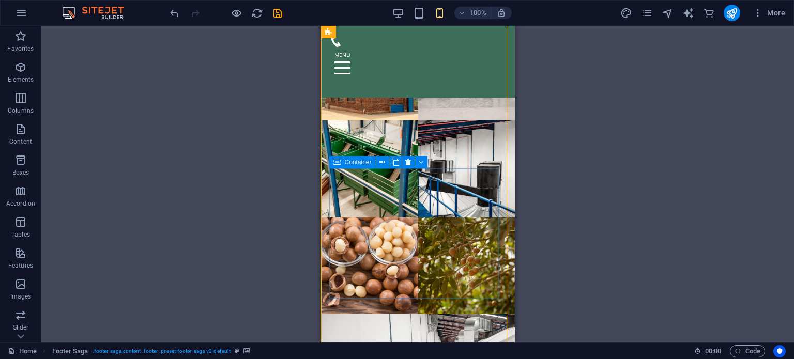
scroll to position [5554, 0]
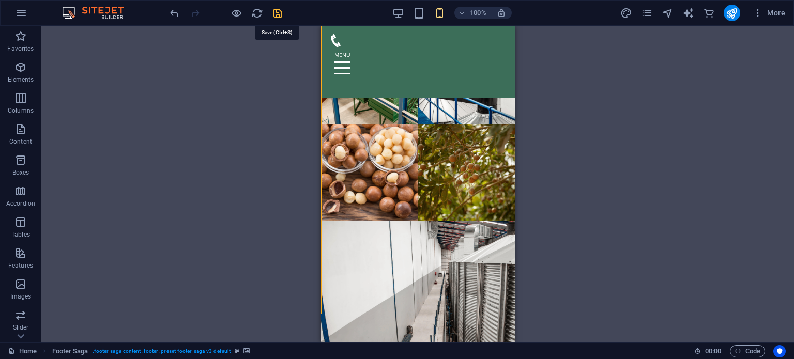
click at [279, 12] on icon "save" at bounding box center [278, 13] width 12 height 12
checkbox input "false"
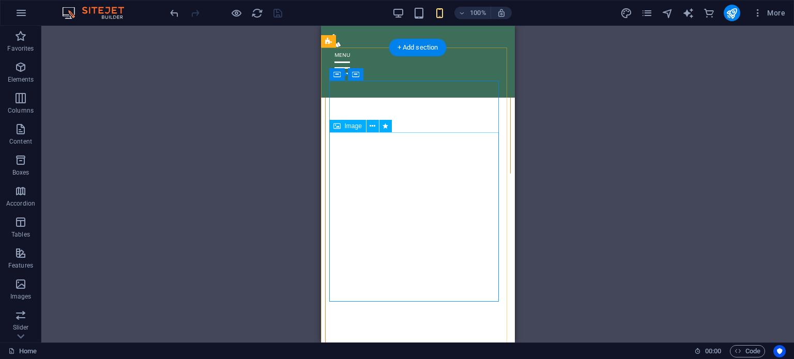
scroll to position [76, 0]
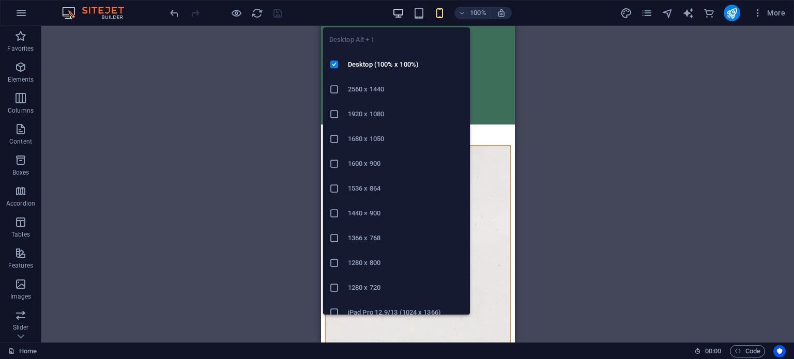
click at [399, 12] on icon "button" at bounding box center [398, 13] width 12 height 12
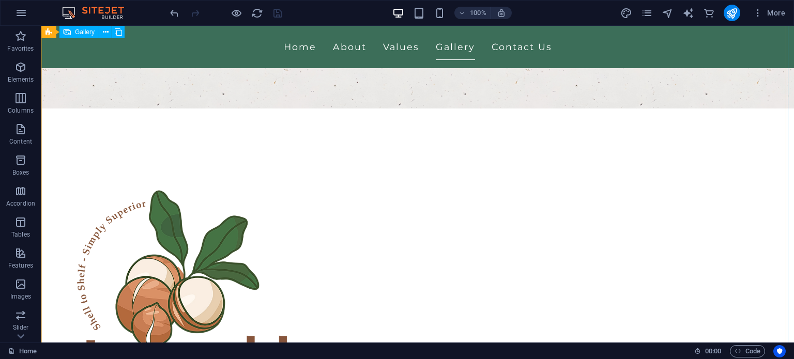
scroll to position [2135, 0]
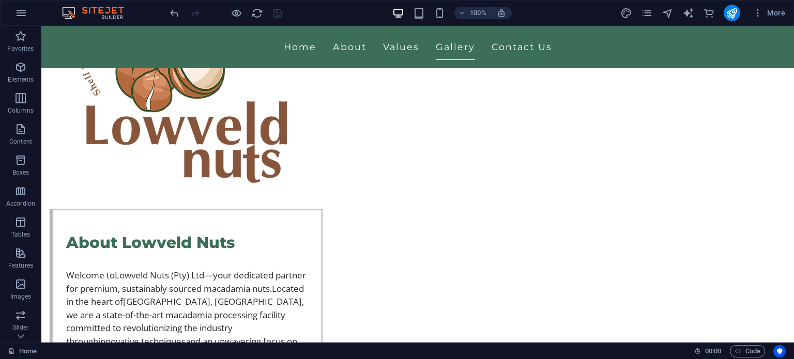
click at [95, 12] on img at bounding box center [98, 13] width 78 height 12
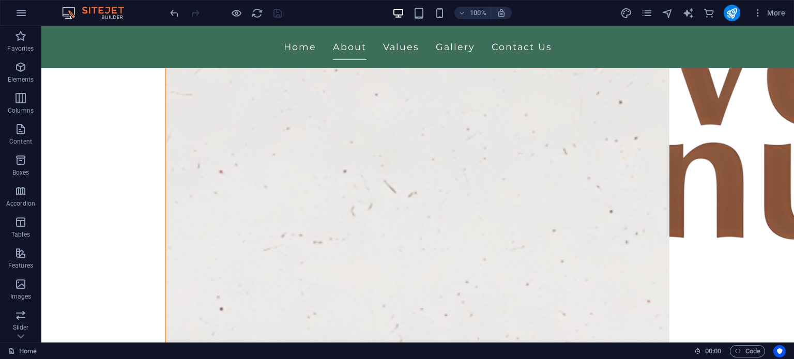
scroll to position [179, 0]
